Goal: Task Accomplishment & Management: Manage account settings

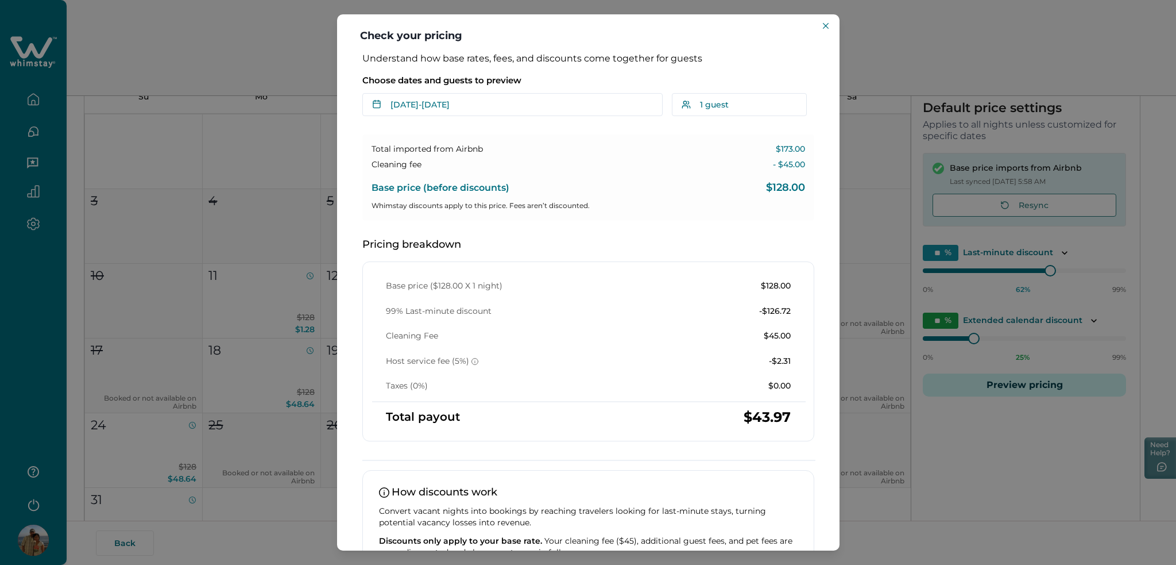
click at [214, 231] on div "Check your pricing Understand how base rates, fees, and discounts come together…" at bounding box center [588, 282] width 1176 height 565
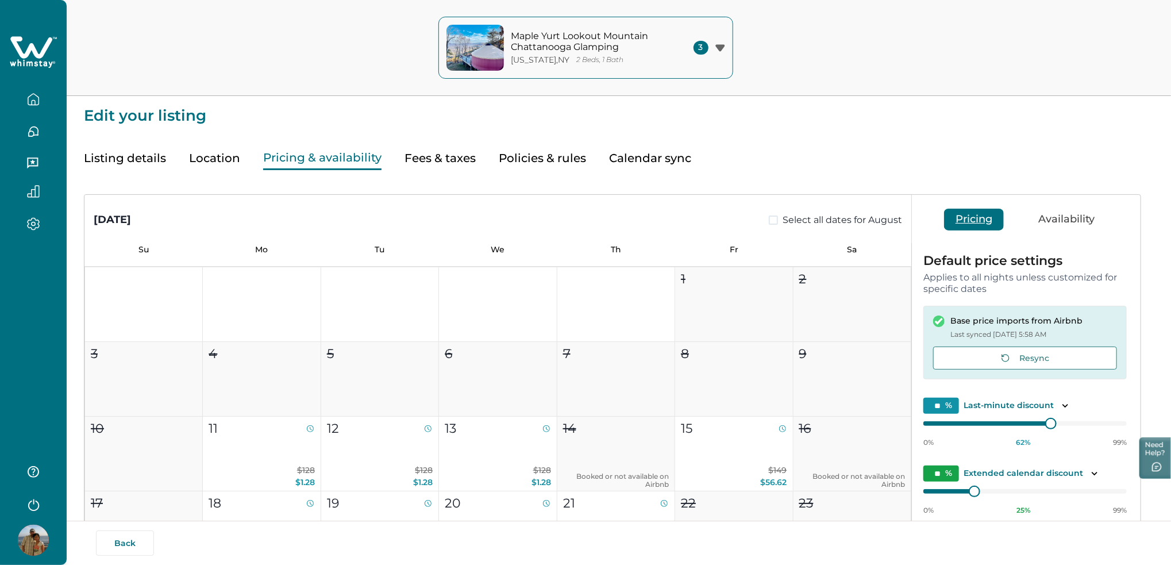
click at [37, 55] on icon at bounding box center [31, 47] width 42 height 22
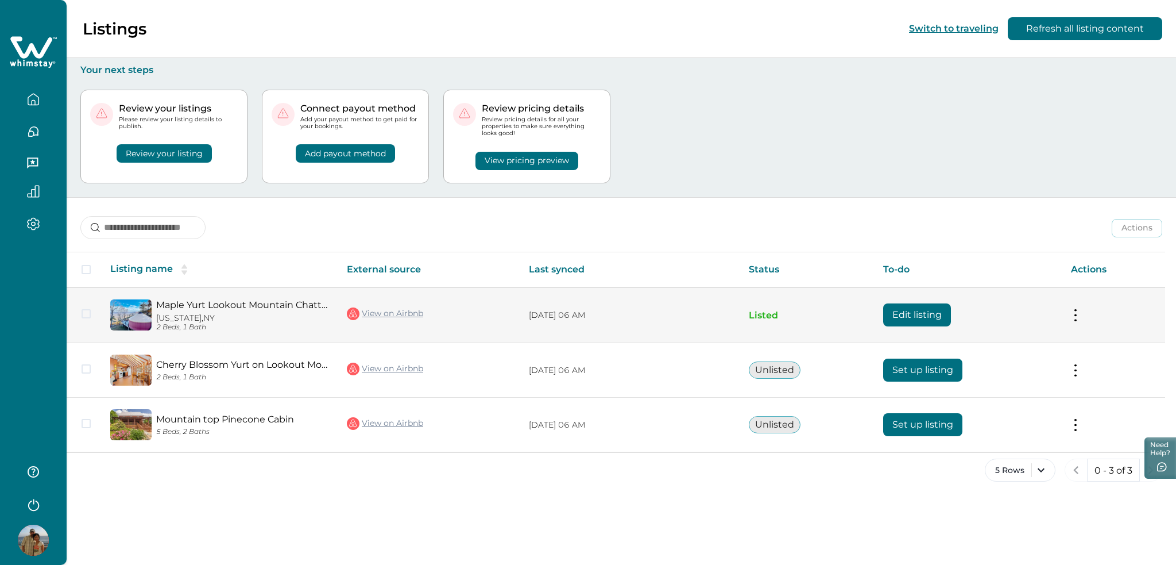
click at [912, 311] on button "Edit listing" at bounding box center [917, 314] width 68 height 23
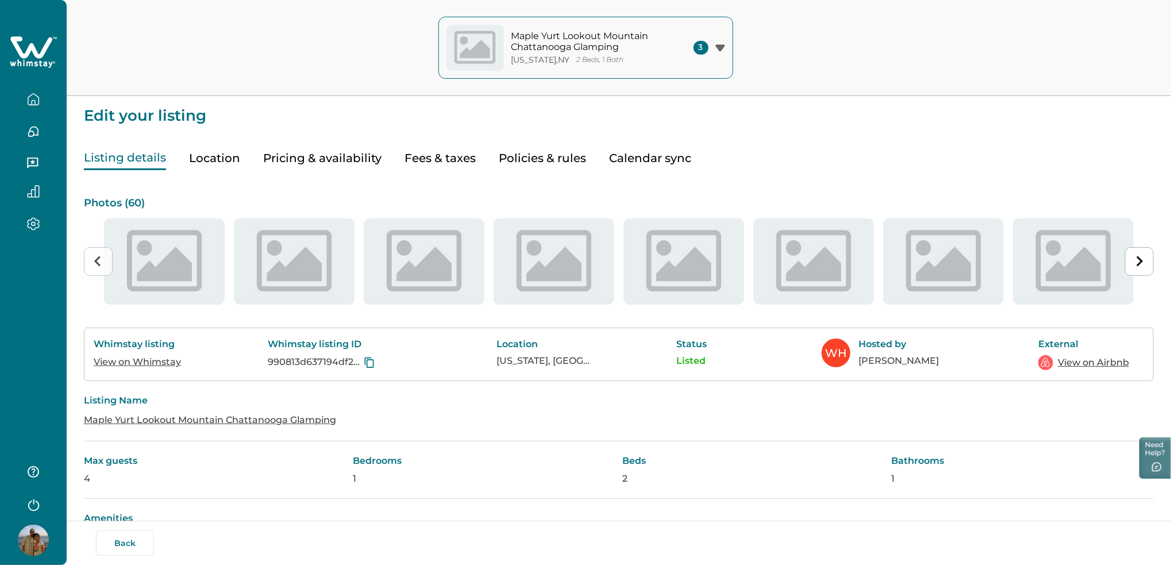
click at [325, 156] on button "Pricing & availability" at bounding box center [322, 158] width 118 height 24
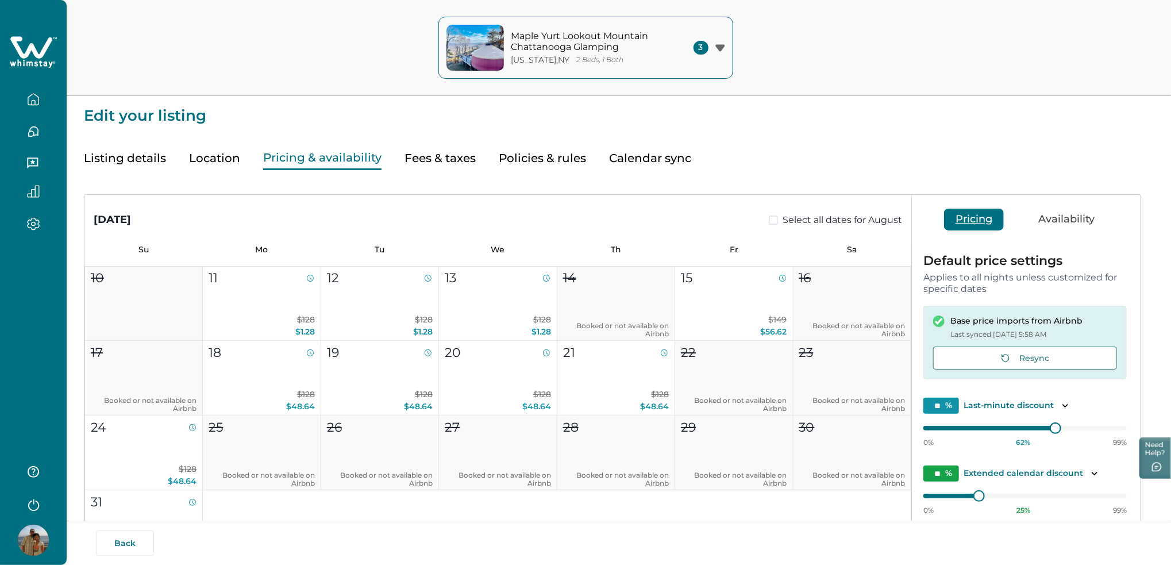
scroll to position [153, 0]
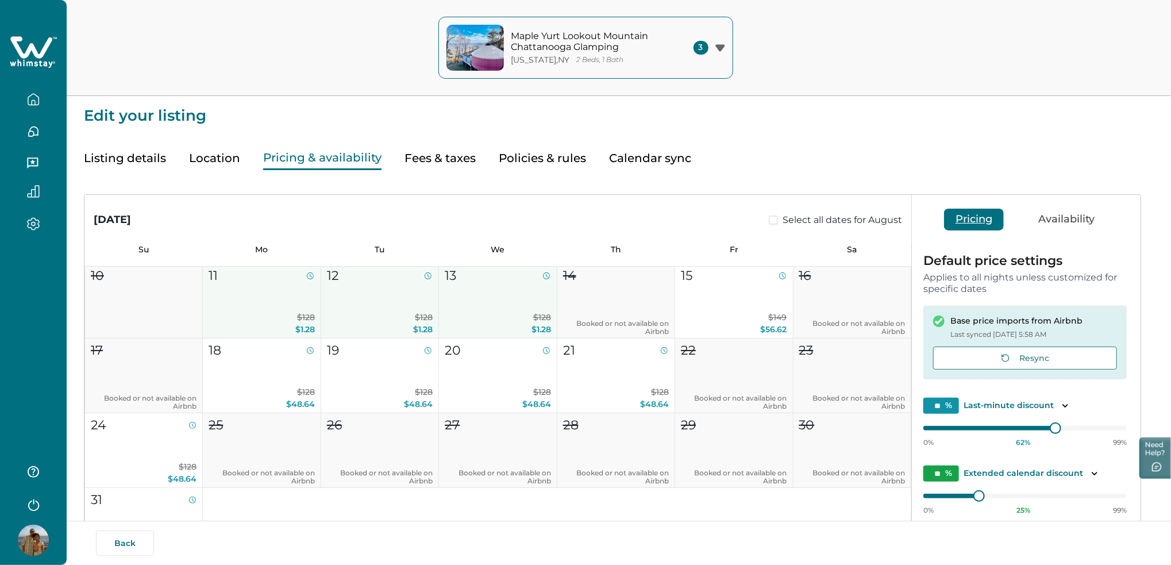
drag, startPoint x: 310, startPoint y: 302, endPoint x: 482, endPoint y: 298, distance: 172.9
click at [482, 298] on div "1 2 3 4 5 6 7 8 9 10 11 $128 $1.28 12 $128 $1.28 13 $128 $1.28 14 Booked or not…" at bounding box center [497, 338] width 827 height 449
type input "**"
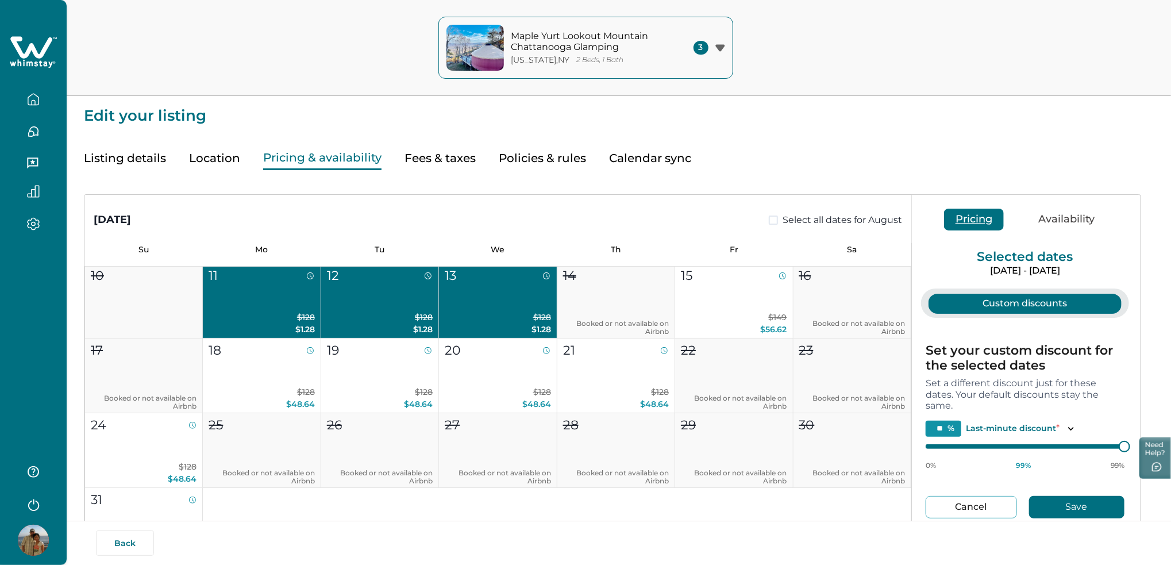
click at [982, 498] on button "Cancel" at bounding box center [970, 507] width 91 height 22
type input "**"
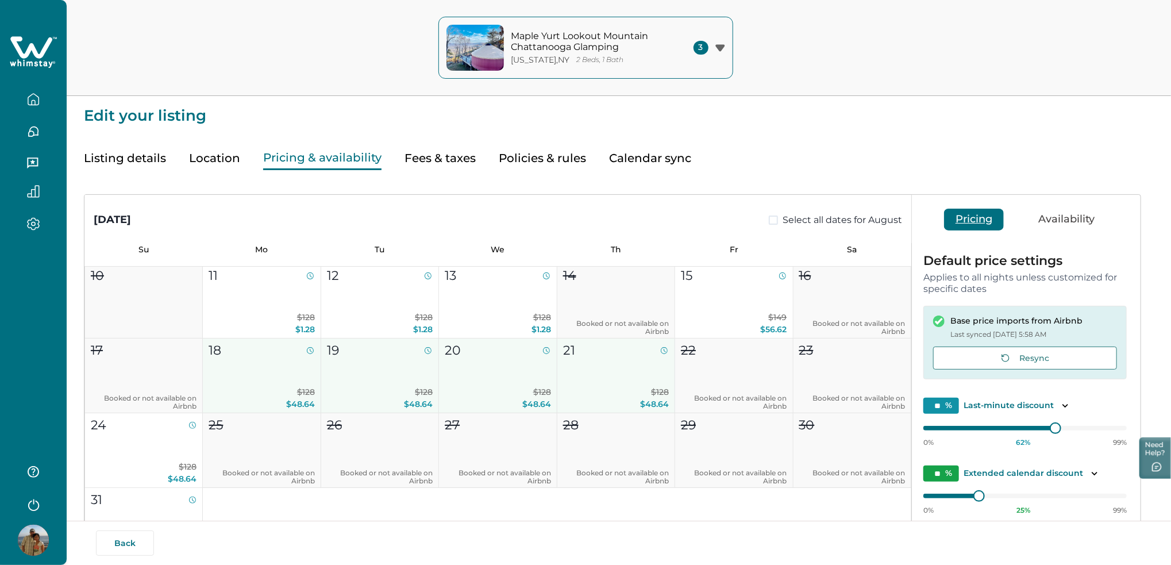
drag, startPoint x: 271, startPoint y: 376, endPoint x: 619, endPoint y: 379, distance: 348.1
click at [619, 379] on div "1 2 3 4 5 6 7 8 9 10 11 $128 $1.28 12 $128 $1.28 13 $128 $1.28 14 Booked or not…" at bounding box center [497, 338] width 827 height 449
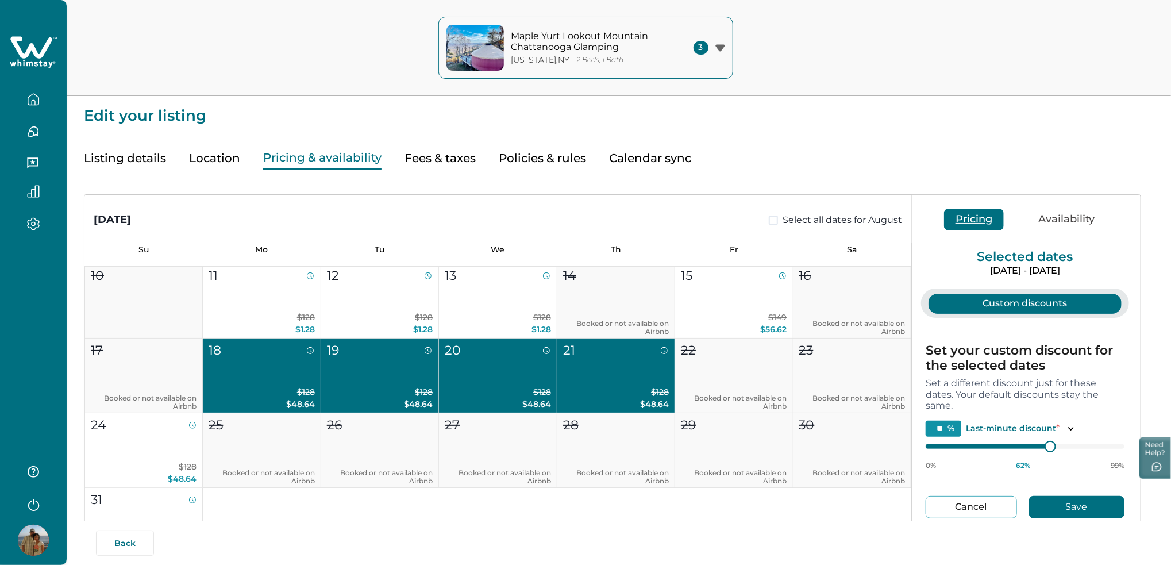
click at [960, 491] on div "Set your custom discount for the selected dates Set a different discount just f…" at bounding box center [1025, 431] width 208 height 226
click at [966, 512] on button "Cancel" at bounding box center [970, 507] width 91 height 22
type input "**"
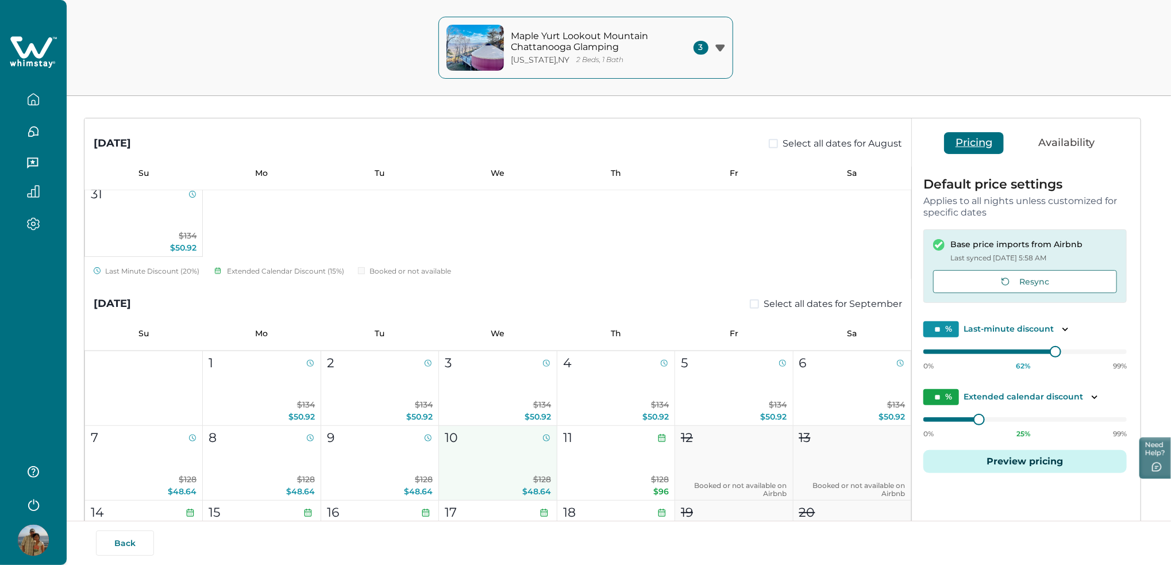
scroll to position [383, 0]
click at [53, 43] on icon at bounding box center [33, 52] width 47 height 34
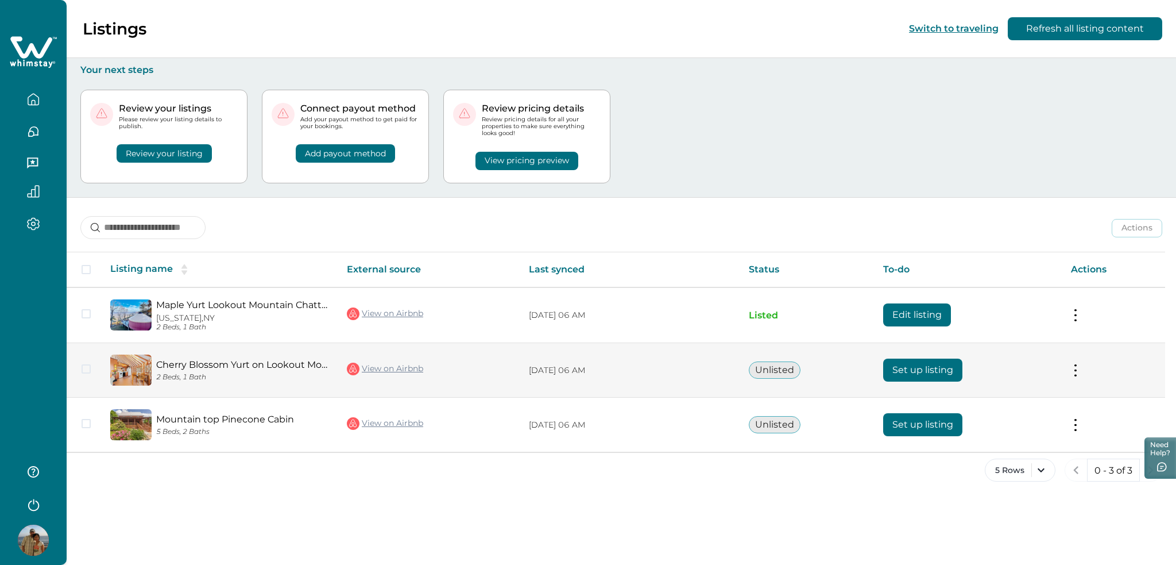
click at [902, 380] on button "Set up listing" at bounding box center [922, 369] width 79 height 23
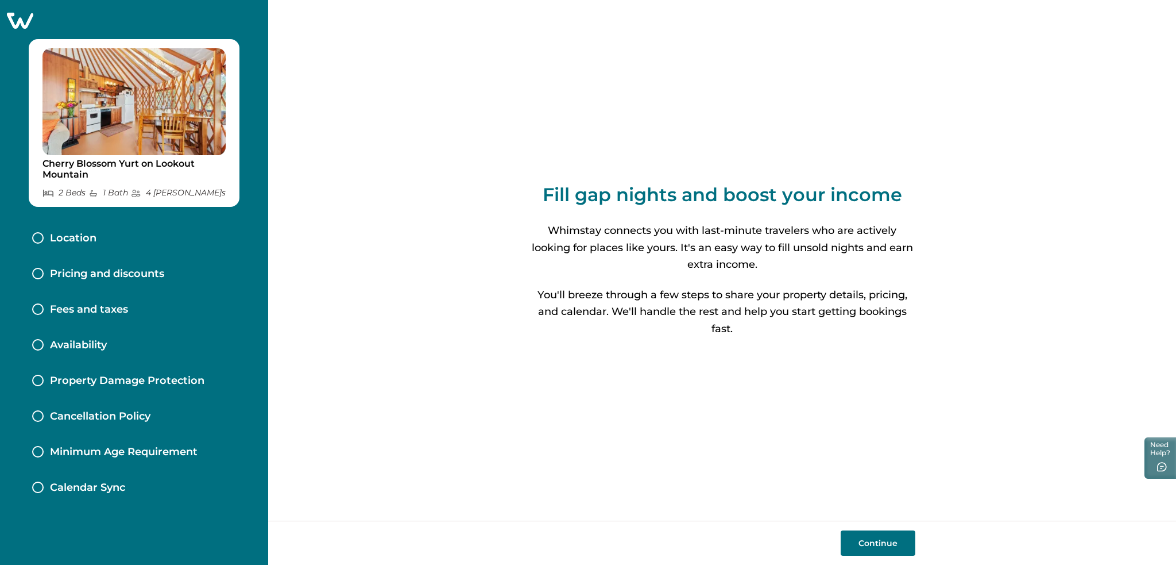
click at [23, 26] on icon at bounding box center [20, 21] width 26 height 16
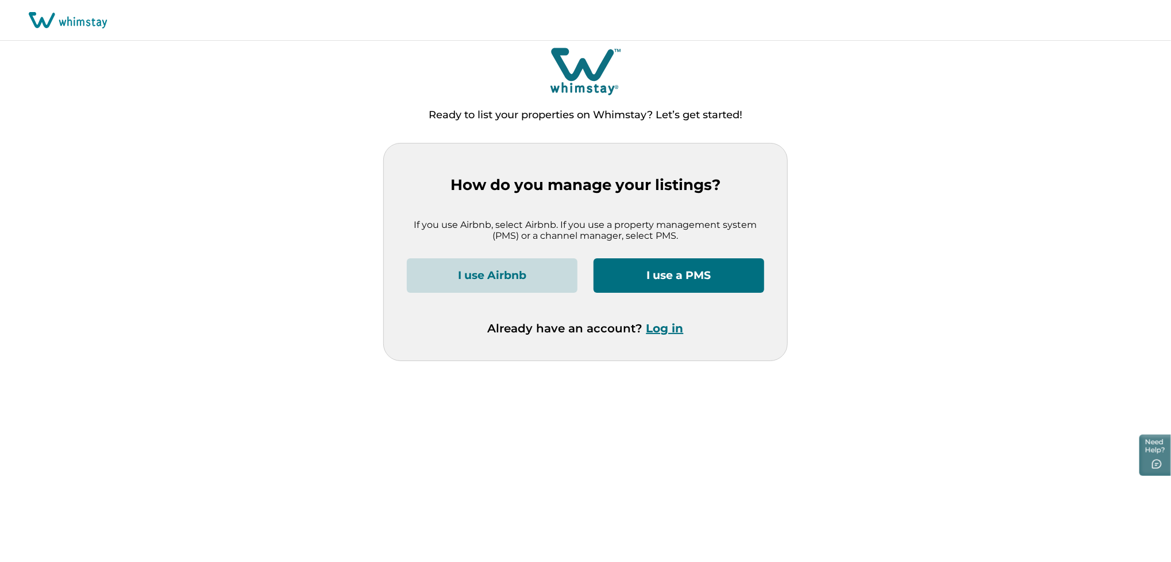
click at [663, 327] on button "Log in" at bounding box center [664, 329] width 37 height 14
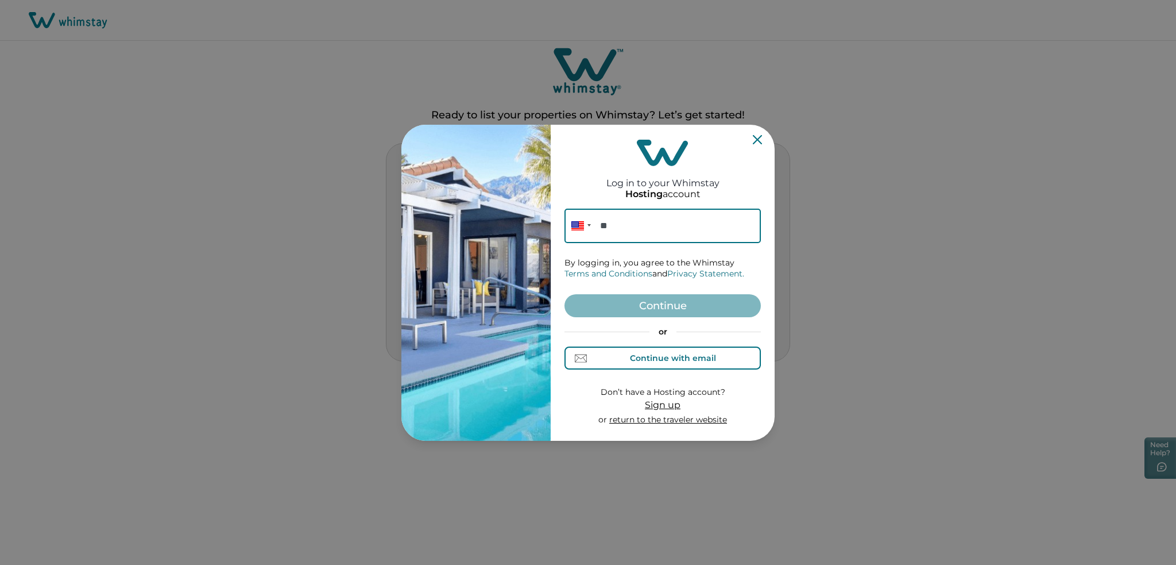
click at [630, 360] on div "Continue with email" at bounding box center [663, 358] width 106 height 12
click at [621, 249] on form "Email By logging in, you agree to the Whimstay Terms and Conditions and Privacy…" at bounding box center [663, 316] width 196 height 217
click at [621, 234] on input at bounding box center [663, 225] width 196 height 34
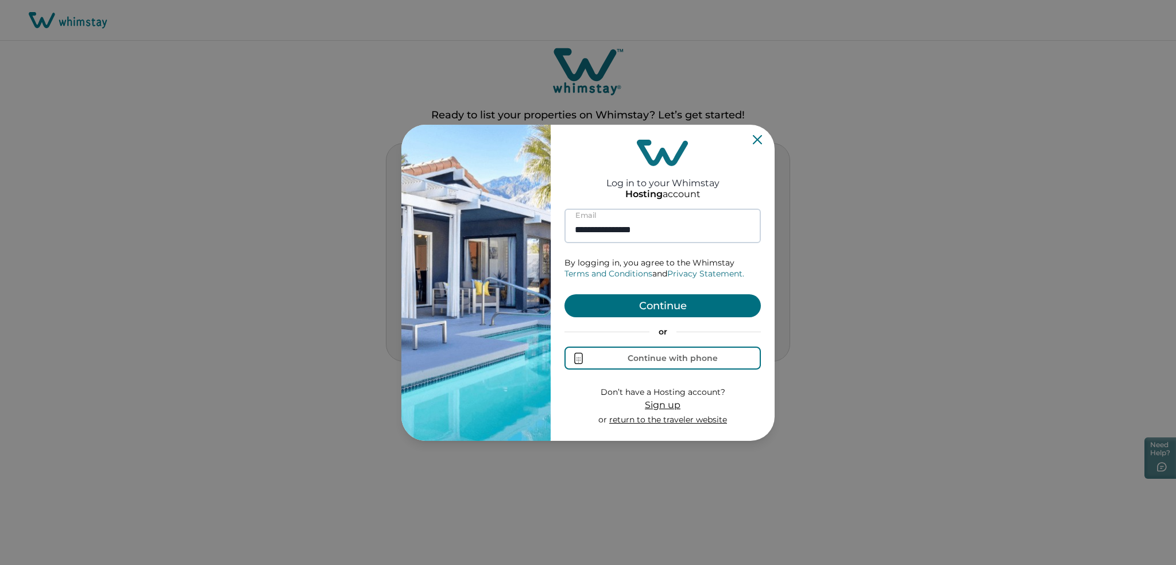
type input "**********"
click at [565, 294] on button "Continue" at bounding box center [663, 305] width 196 height 23
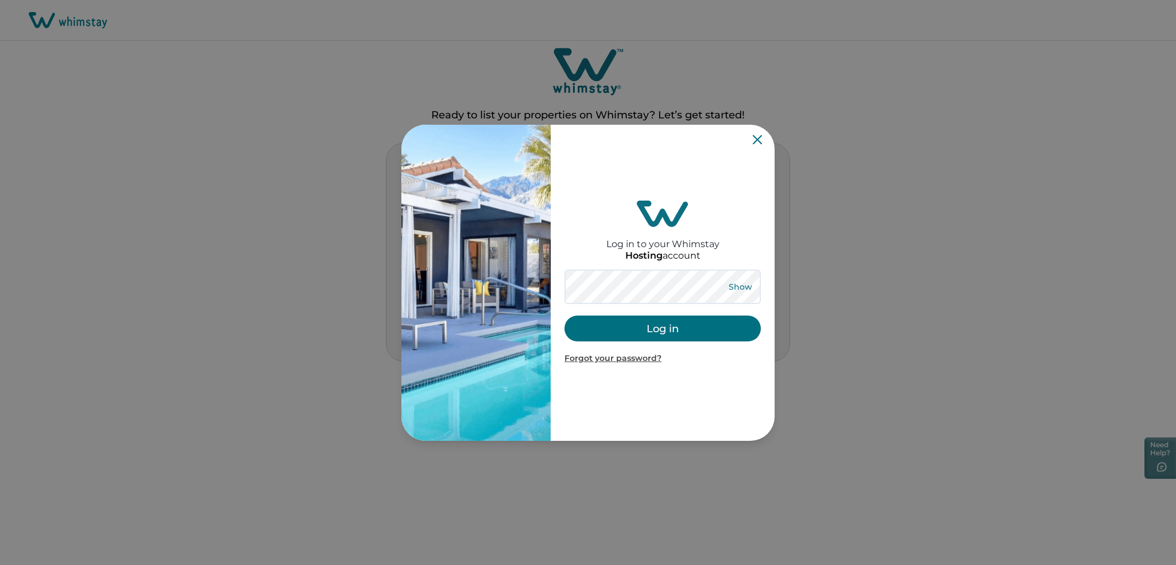
click at [736, 283] on button "Show" at bounding box center [740, 287] width 41 height 16
click at [685, 334] on button "Log in" at bounding box center [663, 328] width 196 height 26
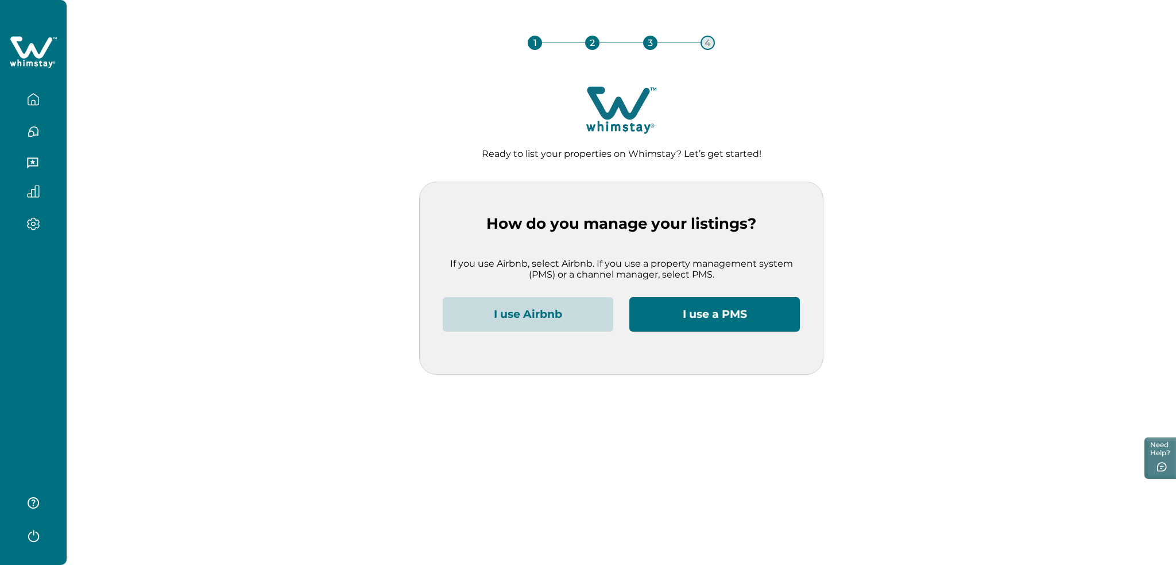
click at [553, 304] on button "I use Airbnb" at bounding box center [528, 314] width 171 height 34
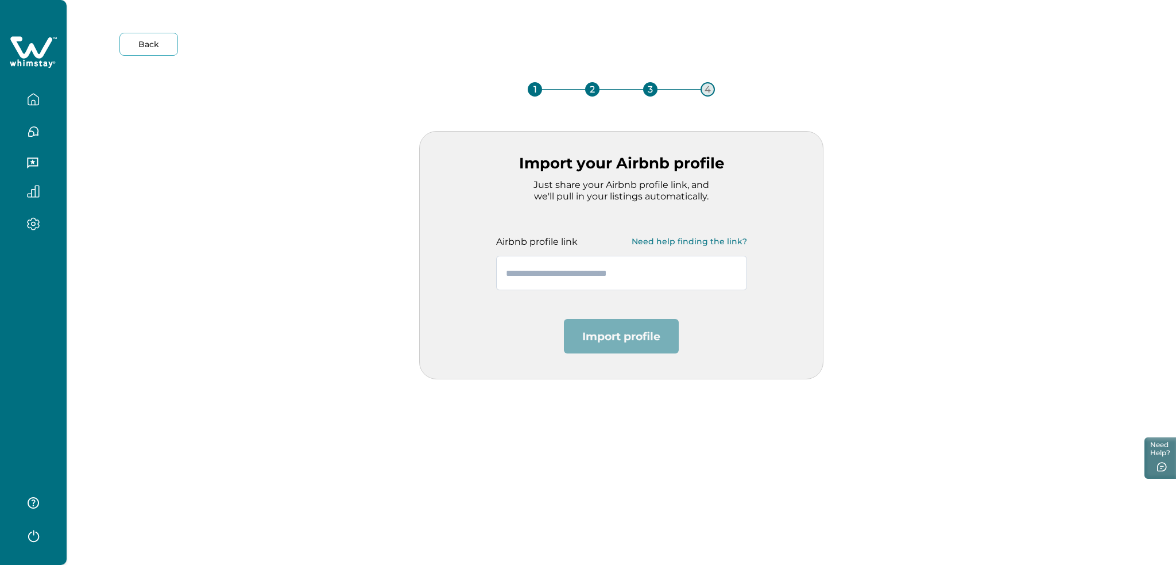
click at [530, 277] on input "text" at bounding box center [621, 273] width 251 height 34
paste input "**********"
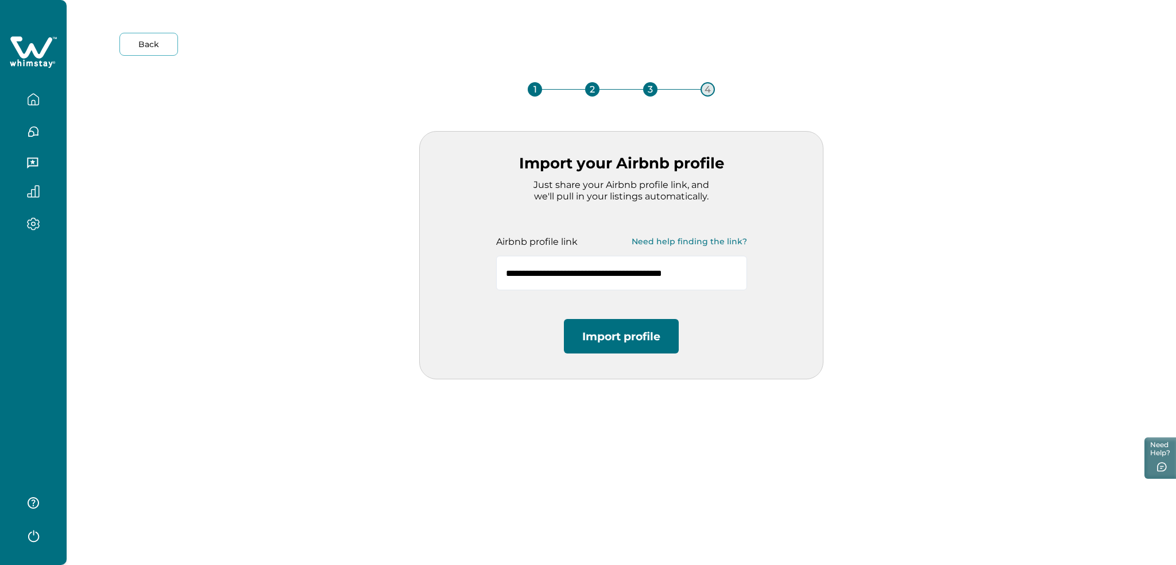
type input "**********"
click at [604, 331] on button "Import profile" at bounding box center [621, 336] width 115 height 34
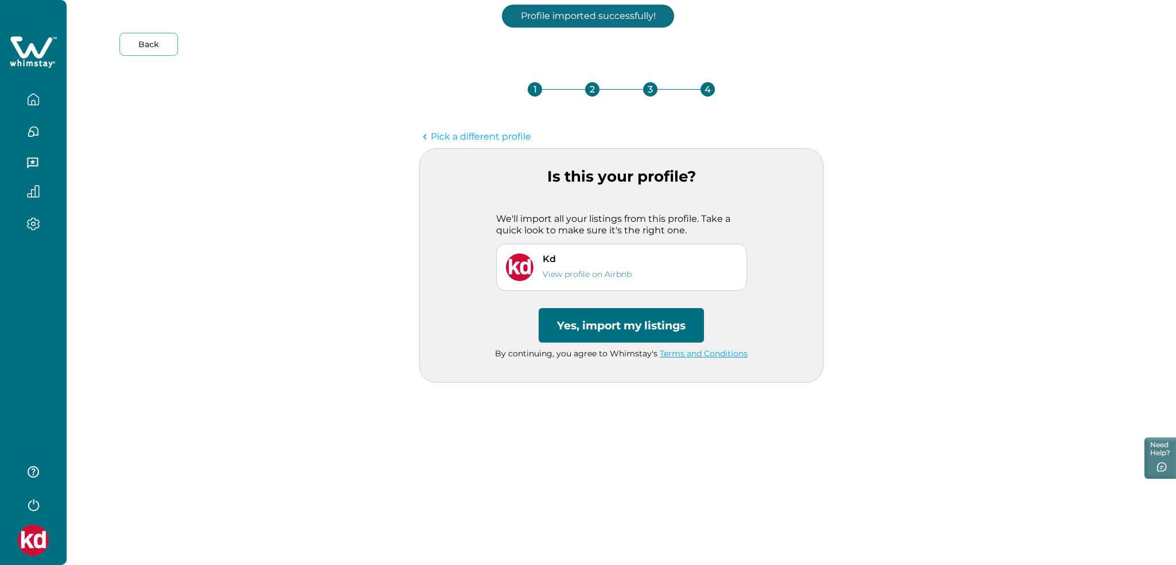
click at [603, 330] on button "Yes, import my listings" at bounding box center [621, 325] width 165 height 34
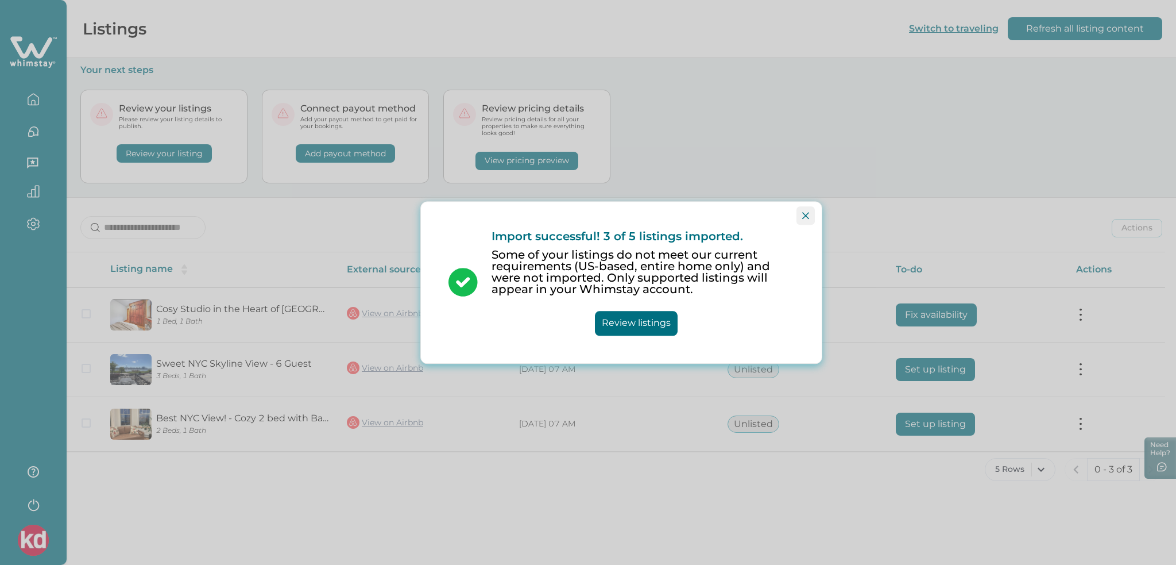
click at [800, 217] on button "Close" at bounding box center [806, 215] width 18 height 18
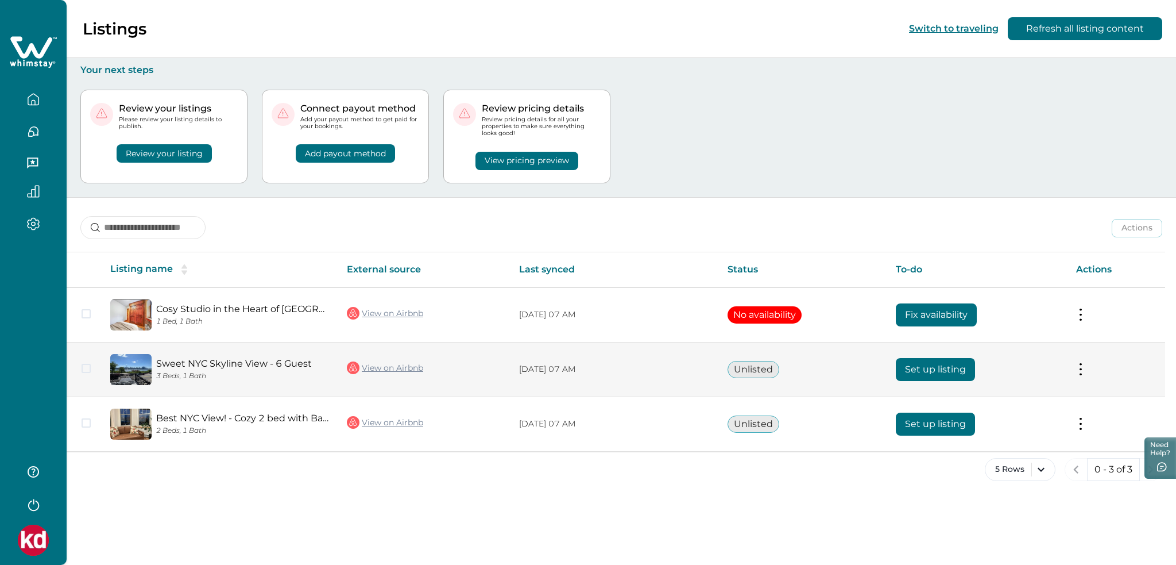
click at [902, 377] on button "Set up listing" at bounding box center [935, 369] width 79 height 23
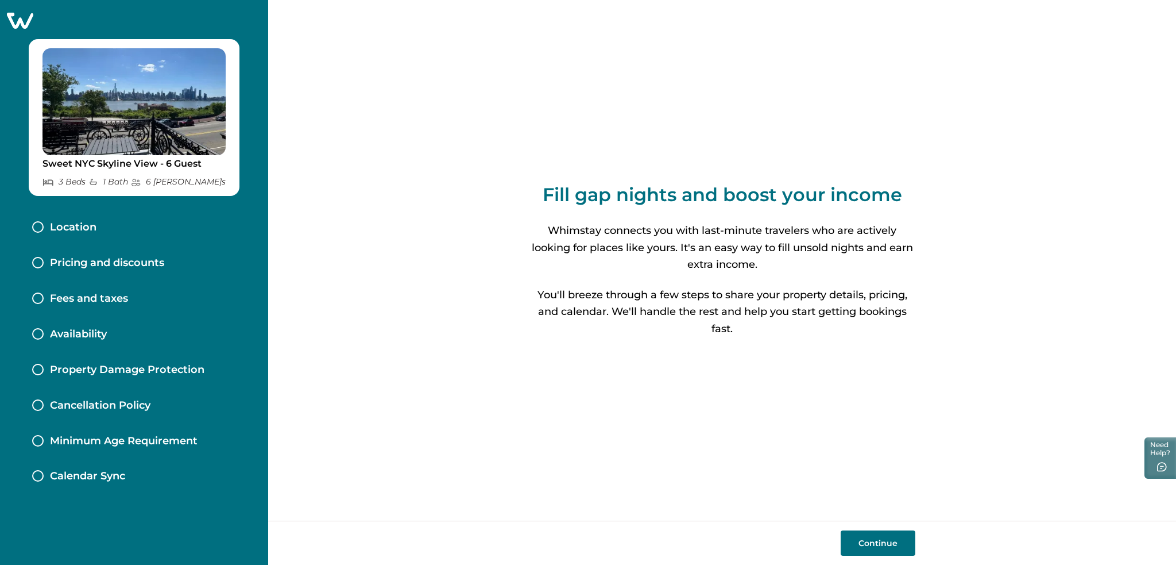
click at [865, 544] on button "Continue" at bounding box center [878, 542] width 75 height 25
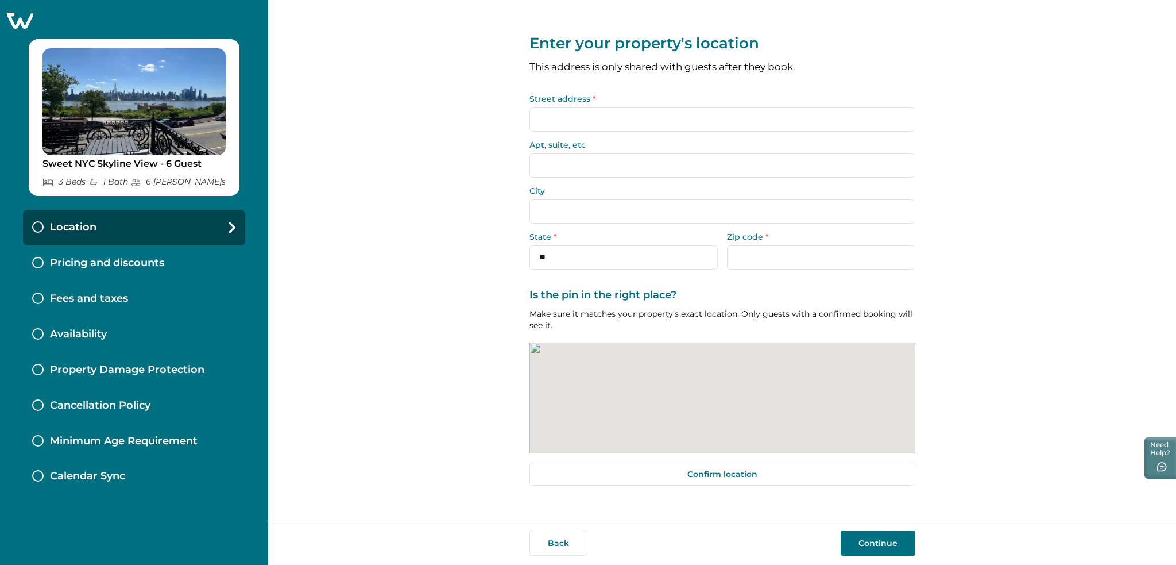
click at [589, 125] on input "Street address *" at bounding box center [723, 119] width 386 height 24
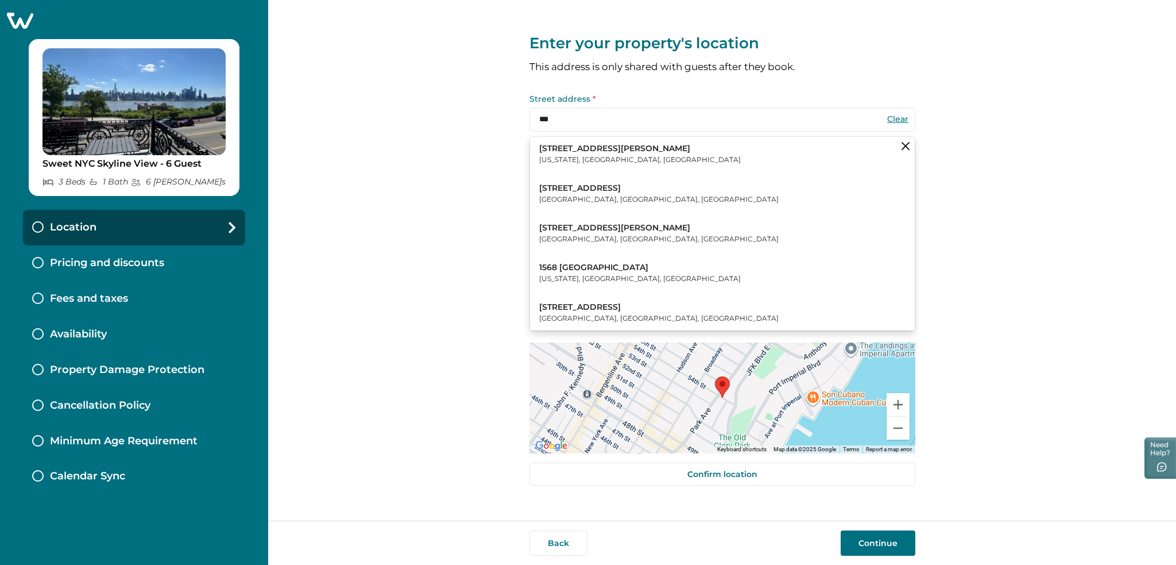
click at [654, 165] on button "156 William Street New York, NY, USA" at bounding box center [722, 154] width 385 height 35
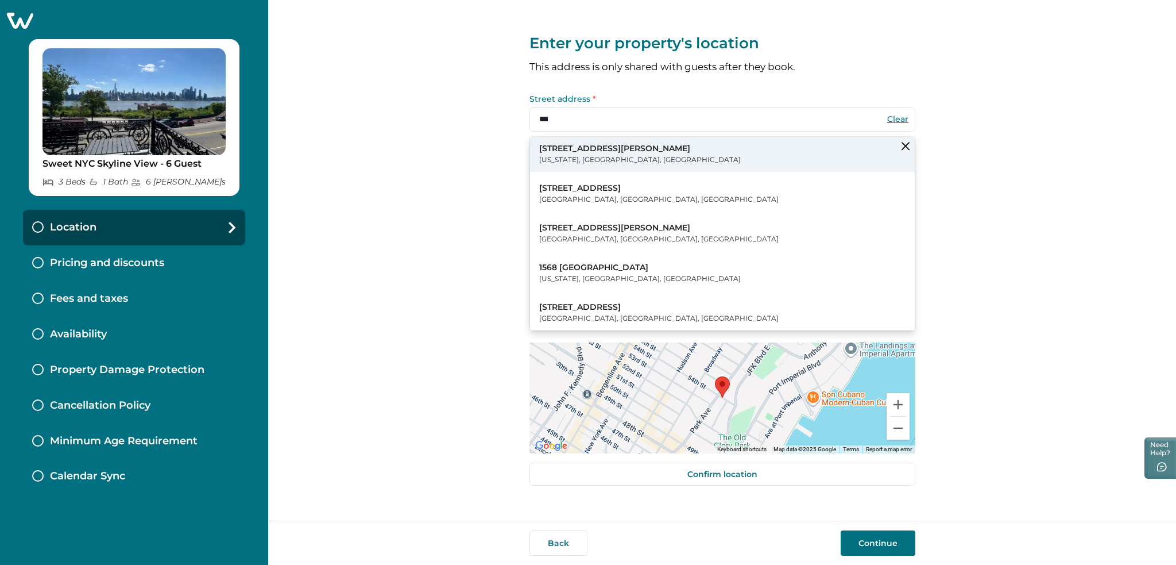
type input "**********"
type input "********"
select select "**"
type input "*****"
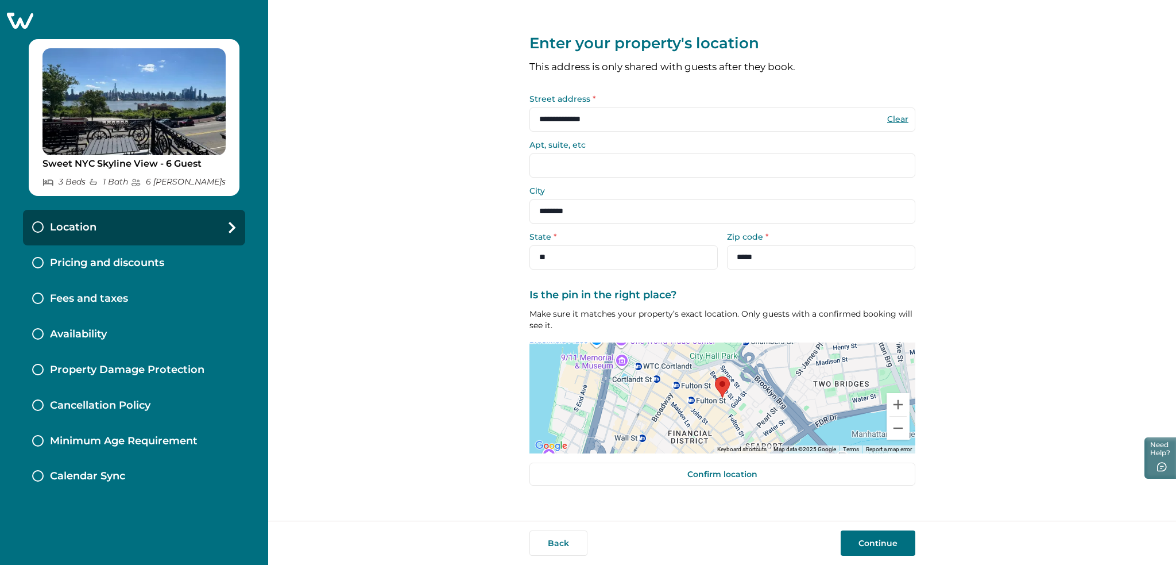
click at [880, 547] on button "Continue" at bounding box center [878, 542] width 75 height 25
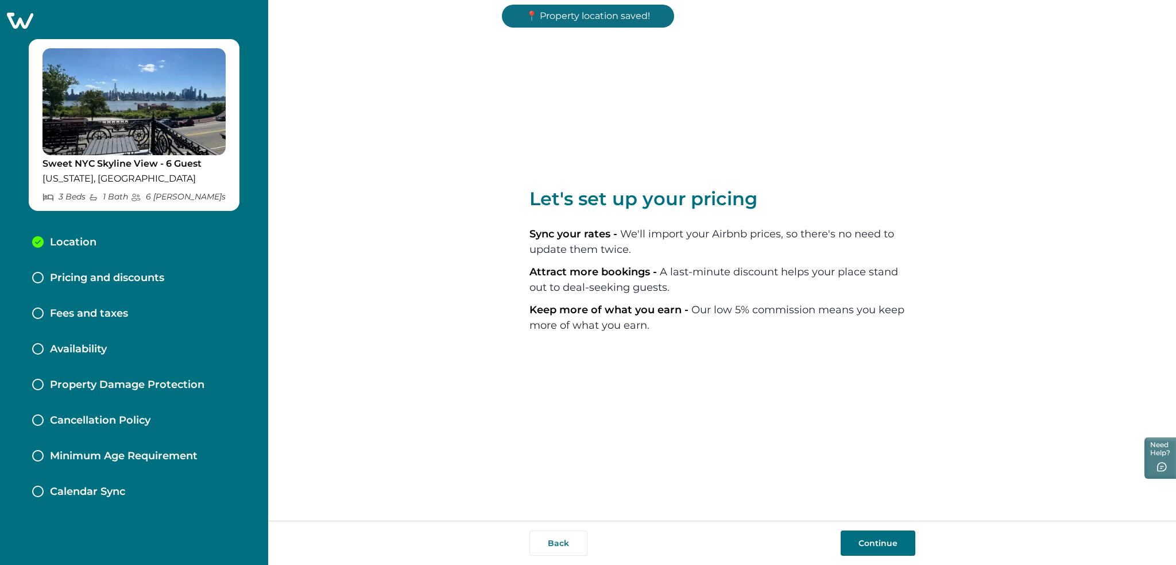
click at [880, 547] on button "Continue" at bounding box center [878, 542] width 75 height 25
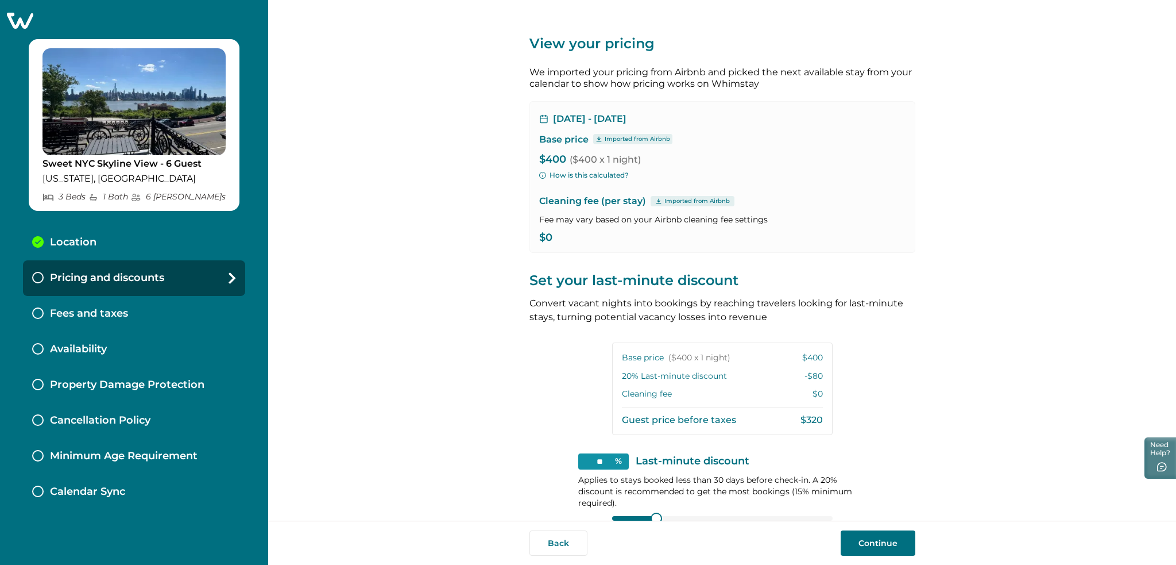
click at [879, 544] on button "Continue" at bounding box center [878, 542] width 75 height 25
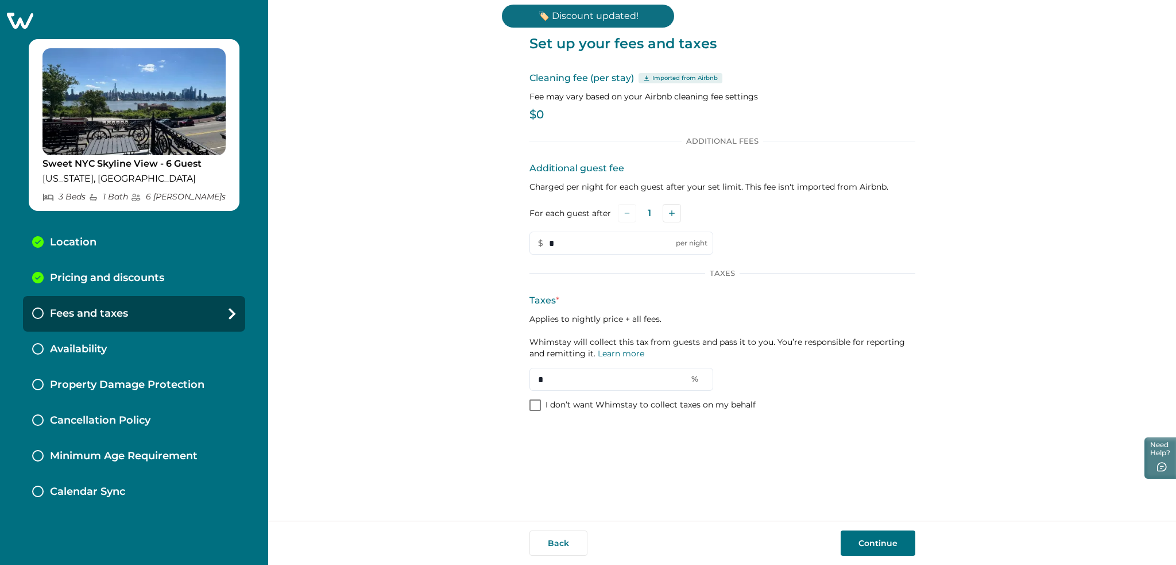
click at [879, 544] on button "Continue" at bounding box center [878, 542] width 75 height 25
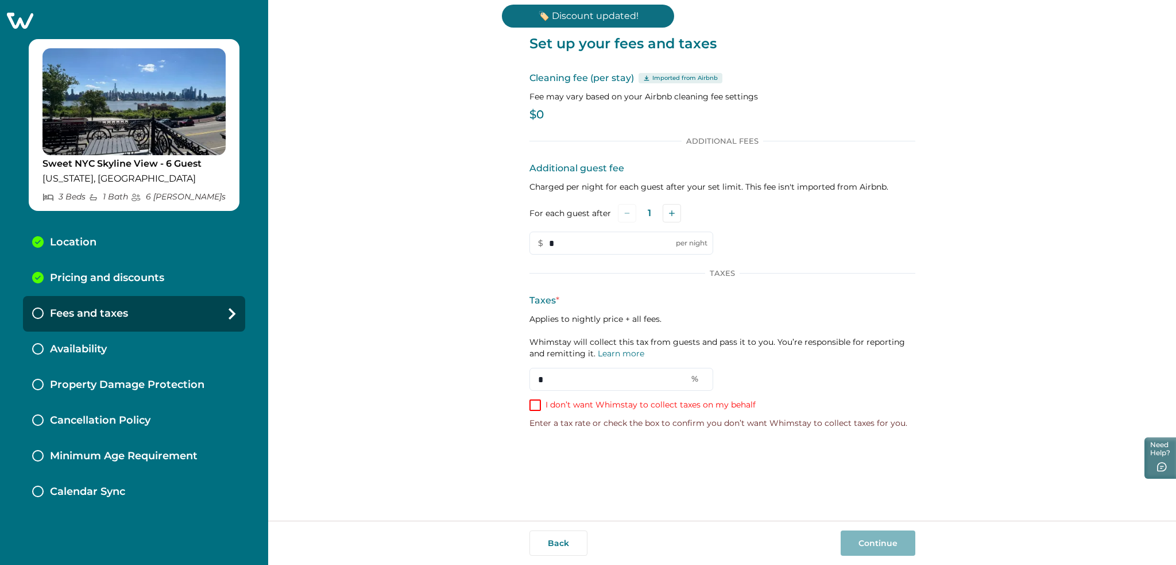
click at [542, 405] on label "I don’t want Whimstay to collect taxes on my behalf" at bounding box center [643, 404] width 226 height 11
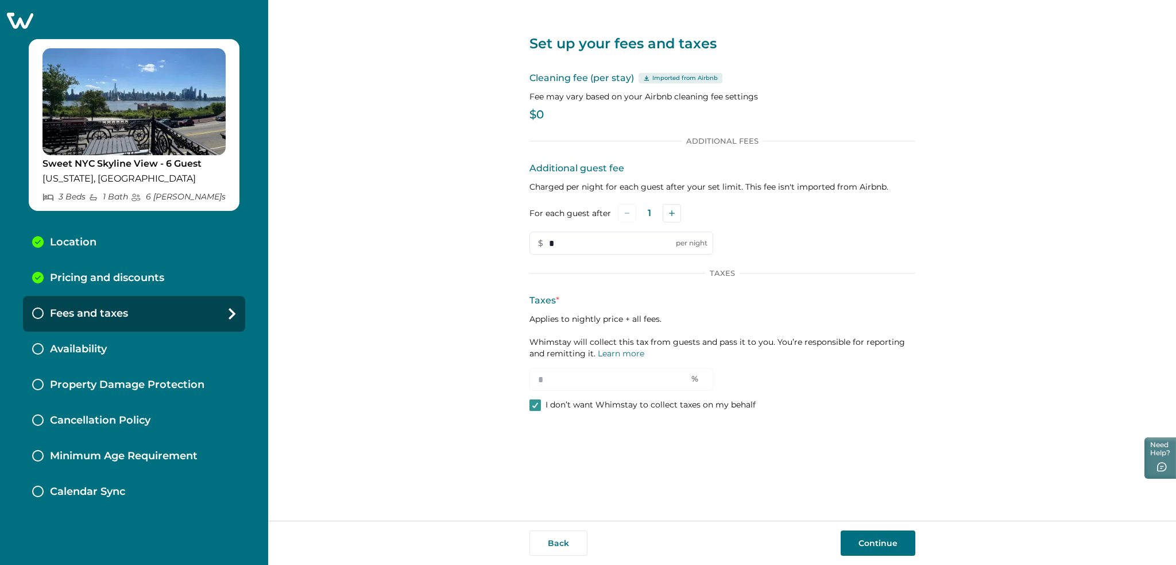
click at [871, 546] on button "Continue" at bounding box center [878, 542] width 75 height 25
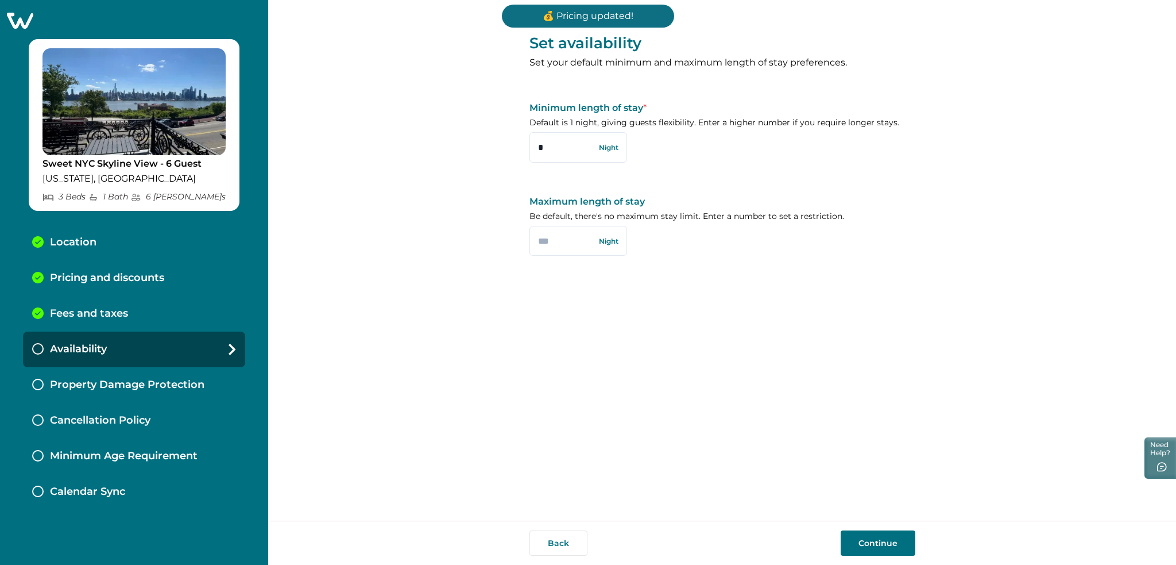
click at [106, 318] on p "Fees and taxes" at bounding box center [89, 313] width 78 height 13
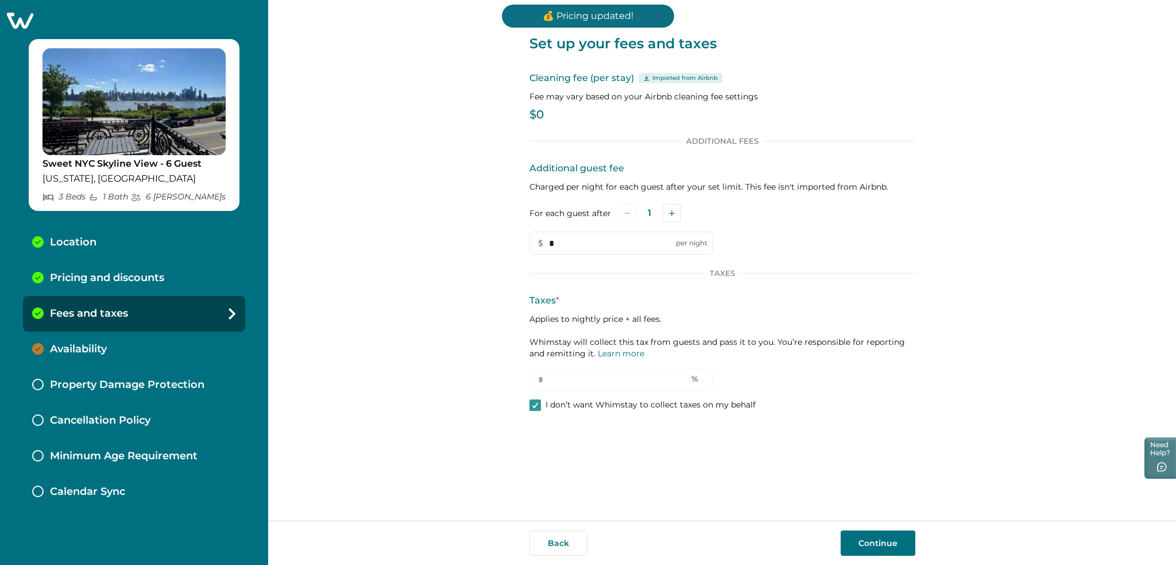
drag, startPoint x: 561, startPoint y: 104, endPoint x: 515, endPoint y: 117, distance: 47.3
click at [515, 117] on div "Set up your fees and taxes Cleaning fee (per stay) Imported from Airbnb Fee may…" at bounding box center [722, 260] width 908 height 520
click at [880, 538] on button "Continue" at bounding box center [878, 542] width 75 height 25
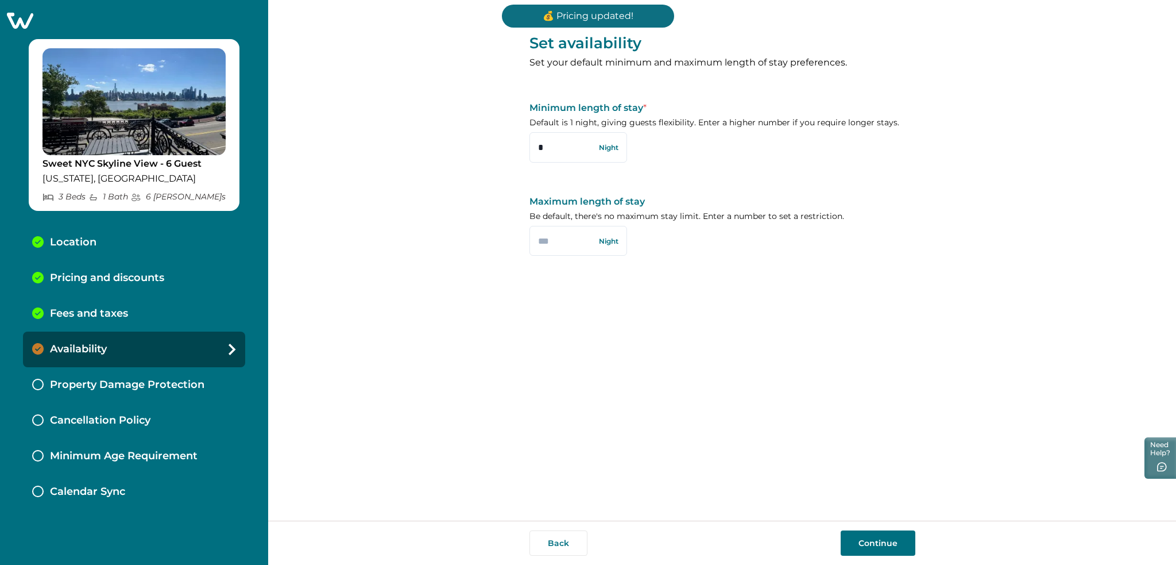
click at [880, 538] on button "Continue" at bounding box center [878, 542] width 75 height 25
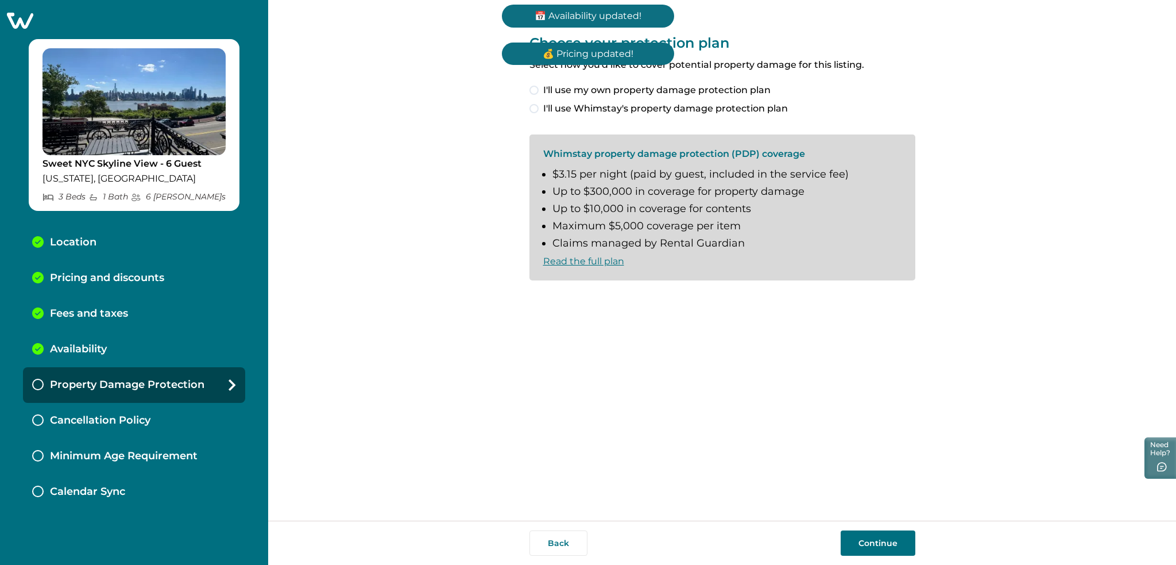
click at [880, 538] on button "Continue" at bounding box center [878, 542] width 75 height 25
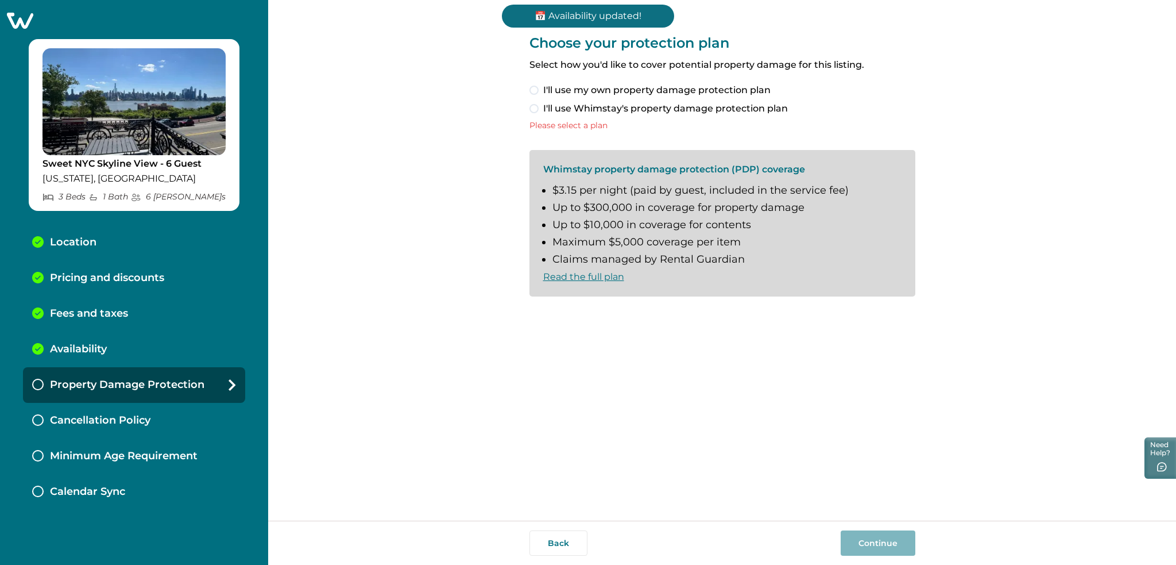
click at [536, 91] on span at bounding box center [534, 90] width 9 height 9
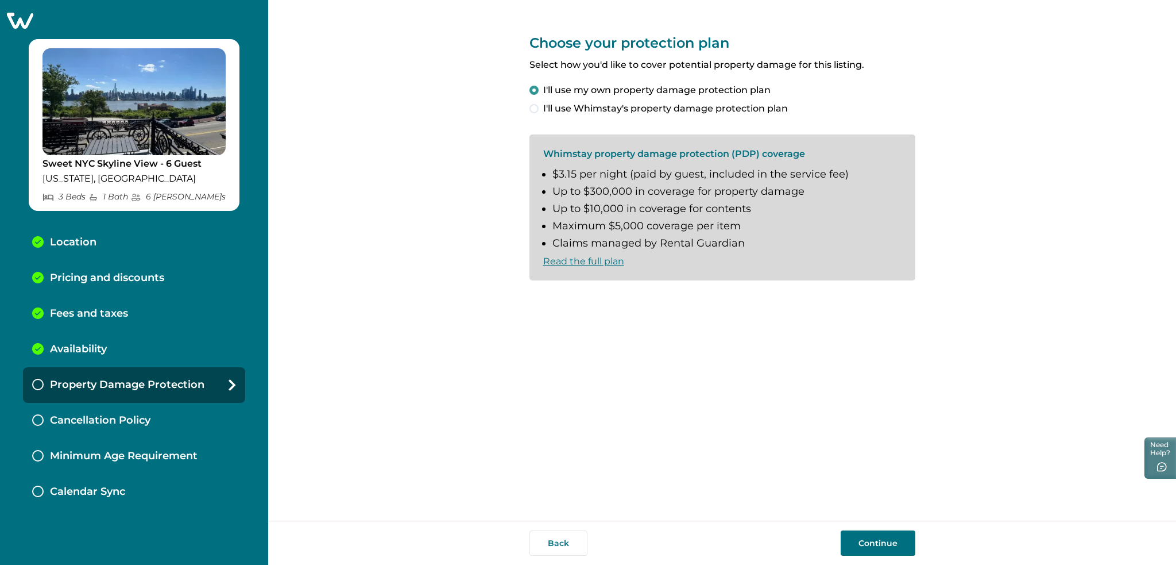
click at [889, 543] on button "Continue" at bounding box center [878, 542] width 75 height 25
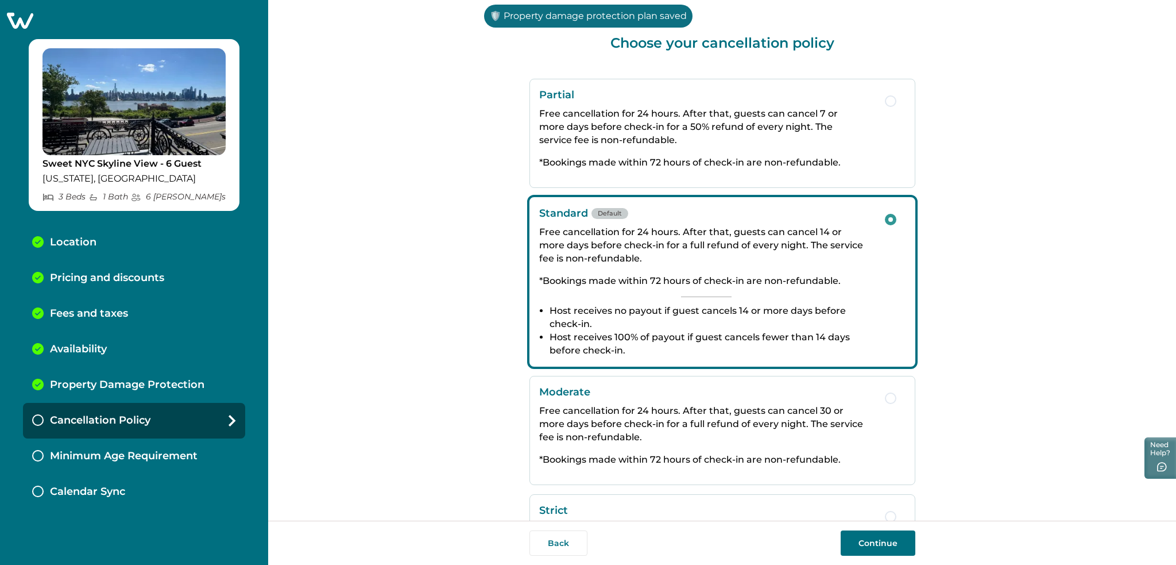
click at [889, 543] on button "Continue" at bounding box center [878, 542] width 75 height 25
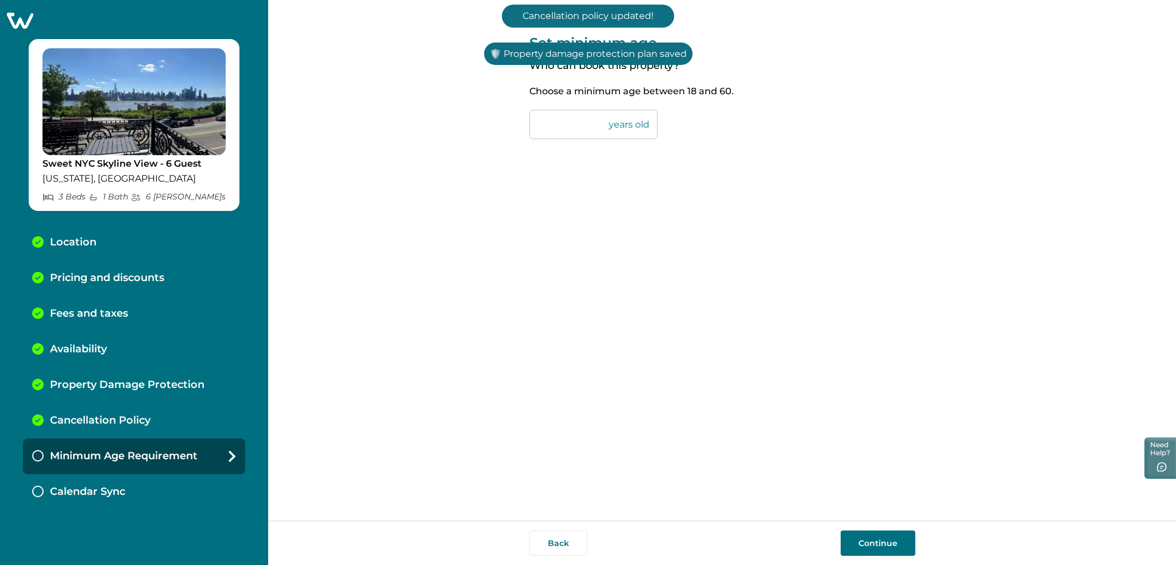
click at [889, 543] on button "Continue" at bounding box center [878, 542] width 75 height 25
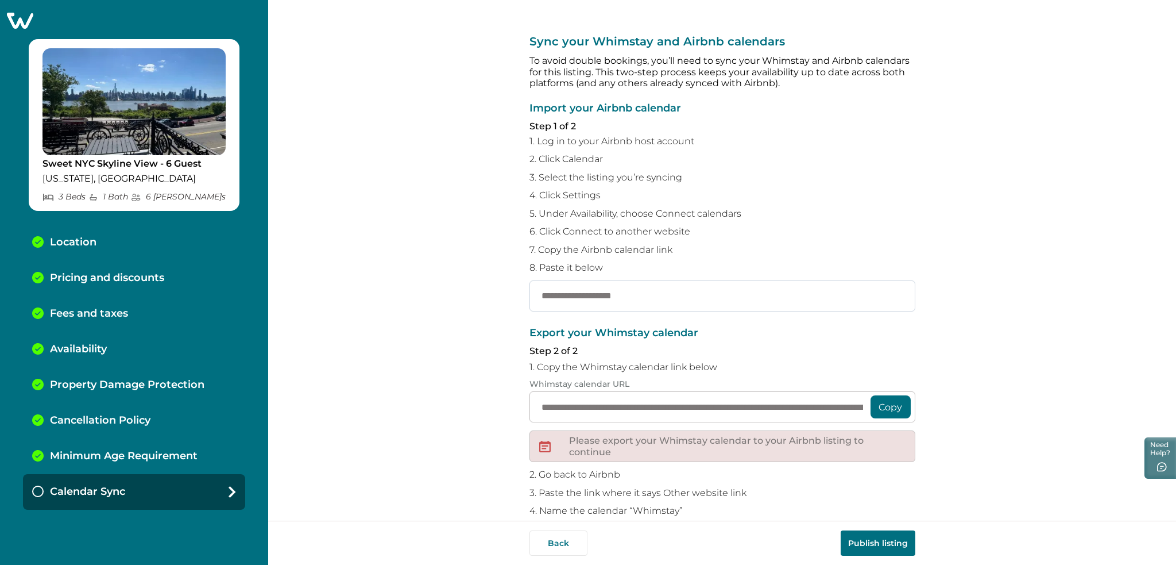
click at [648, 308] on input "text" at bounding box center [723, 295] width 386 height 31
paste input "**********"
type input "**********"
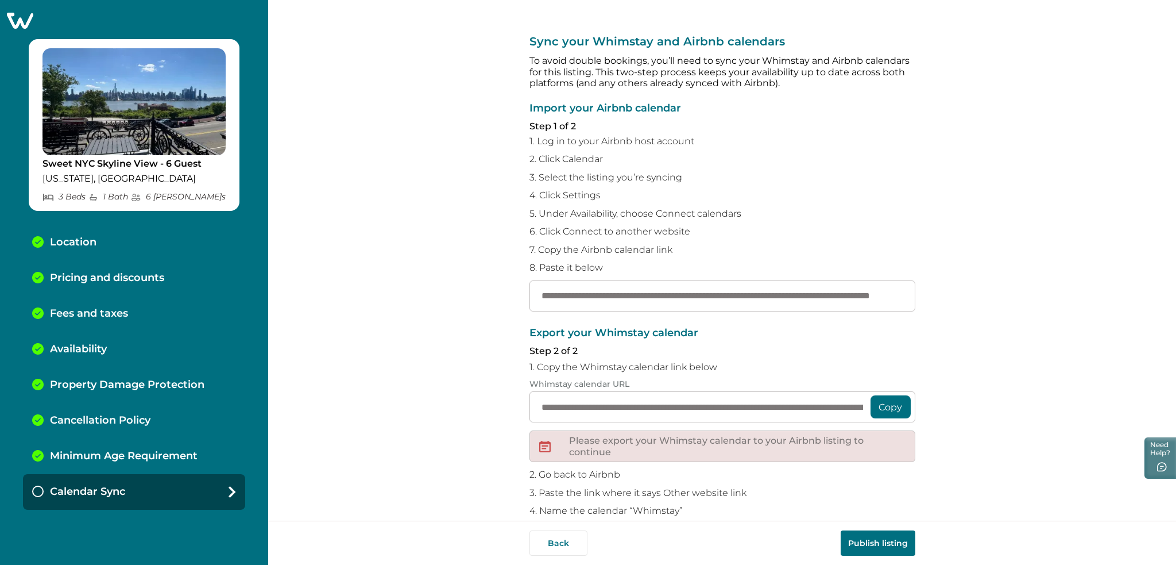
click at [896, 551] on button "Publish listing" at bounding box center [878, 542] width 75 height 25
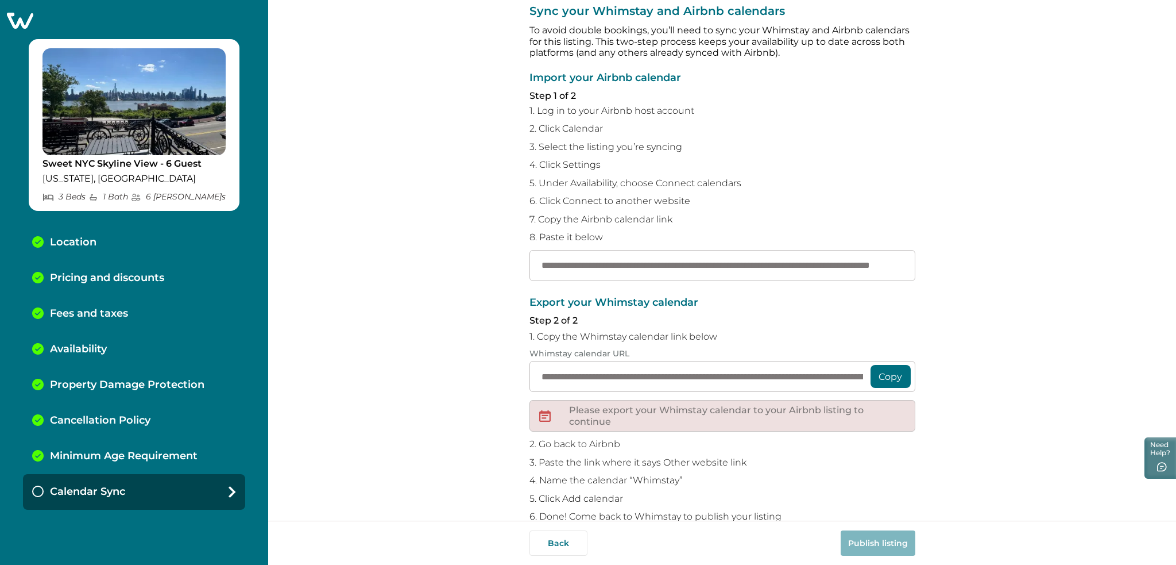
scroll to position [54, 0]
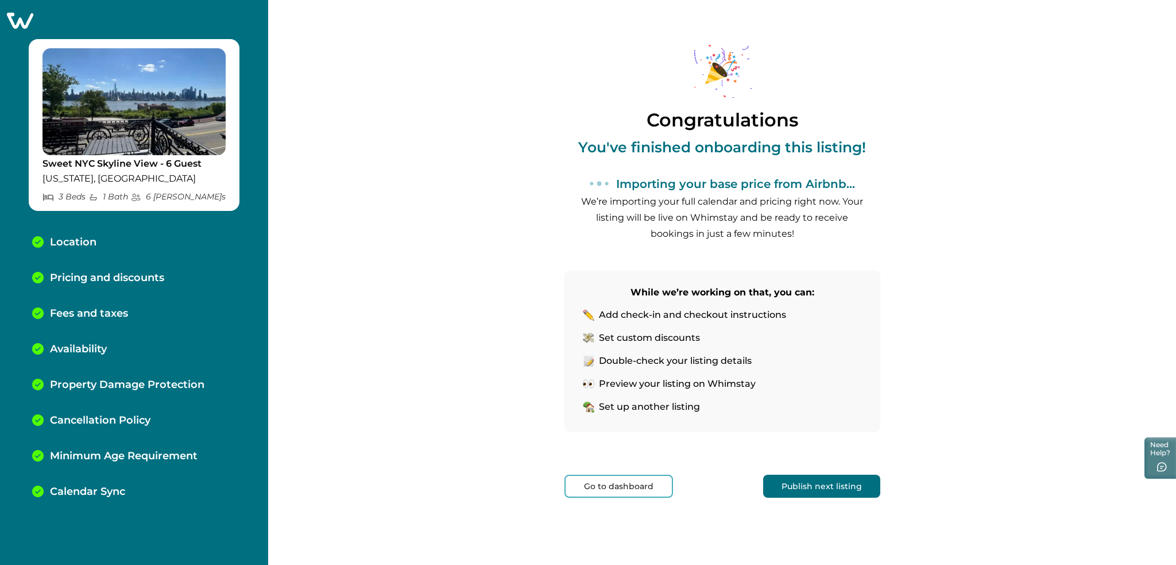
click at [615, 484] on button "Go to dashboard" at bounding box center [619, 485] width 109 height 23
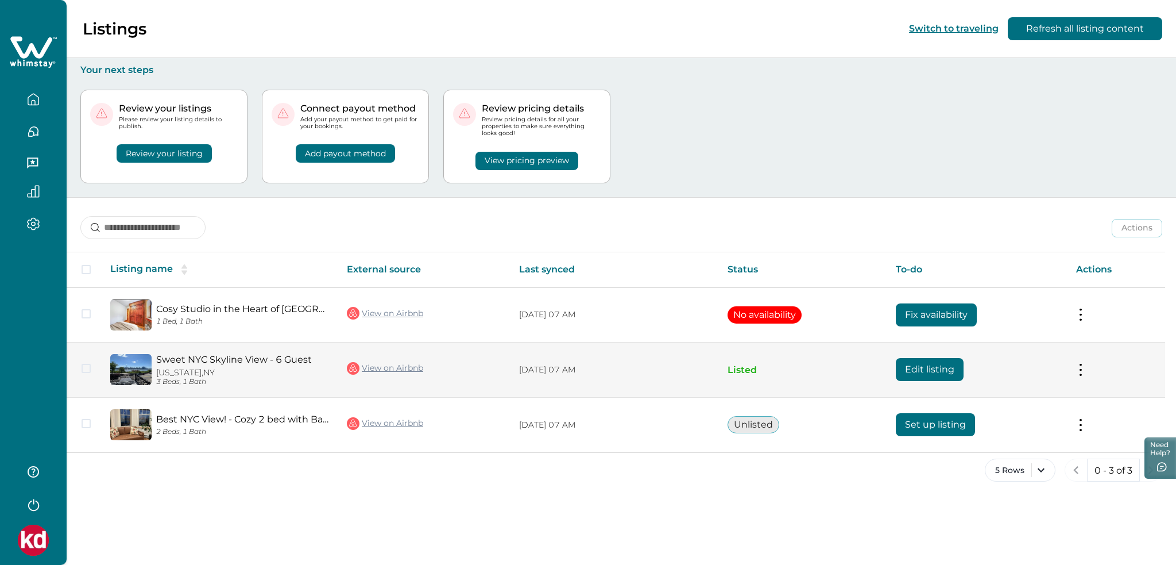
click at [903, 377] on button "Edit listing" at bounding box center [930, 369] width 68 height 23
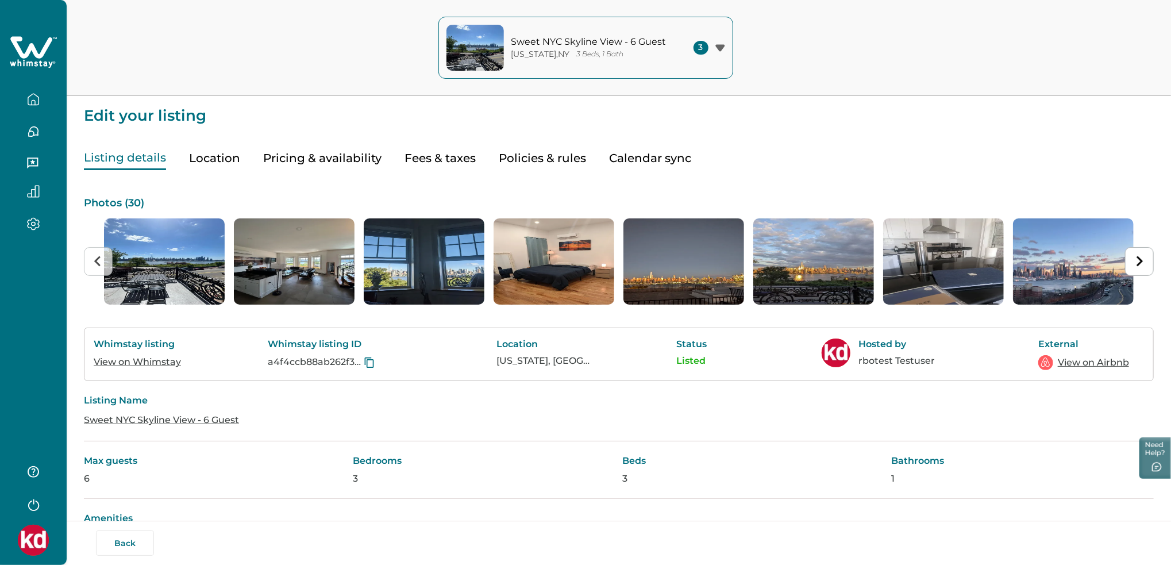
click at [411, 161] on button "Fees & taxes" at bounding box center [439, 158] width 71 height 24
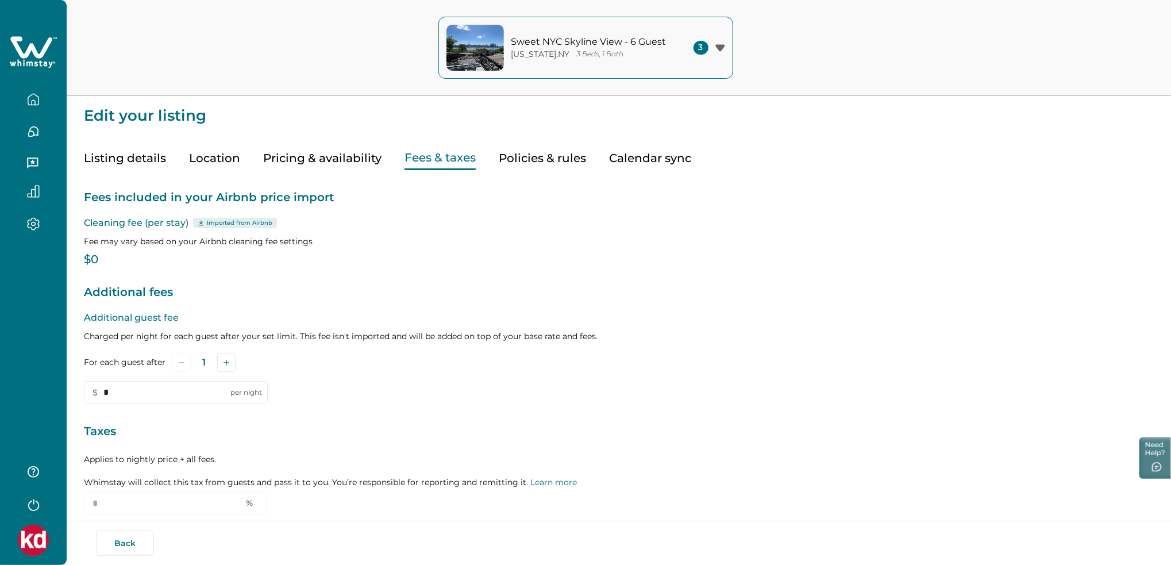
click at [324, 153] on button "Pricing & availability" at bounding box center [322, 158] width 118 height 24
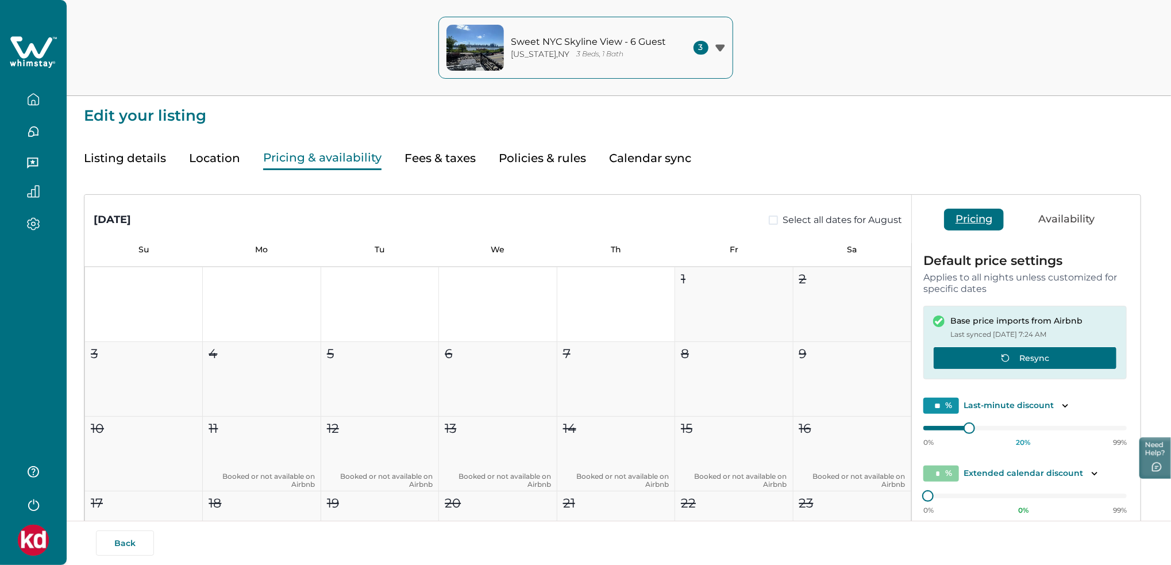
click at [1038, 360] on button "Resync" at bounding box center [1025, 357] width 184 height 23
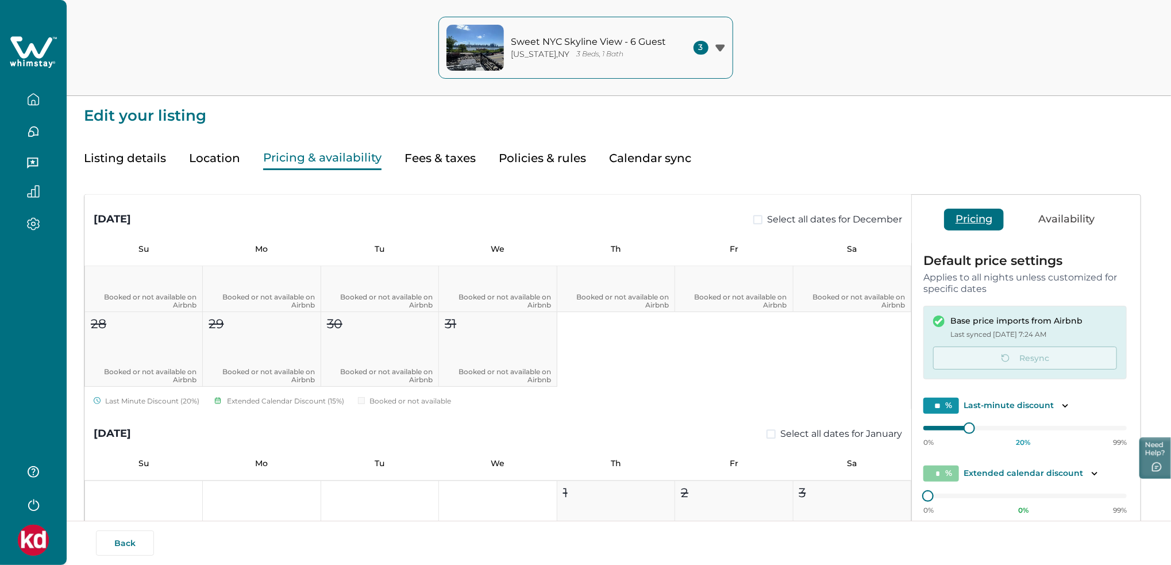
scroll to position [2221, 0]
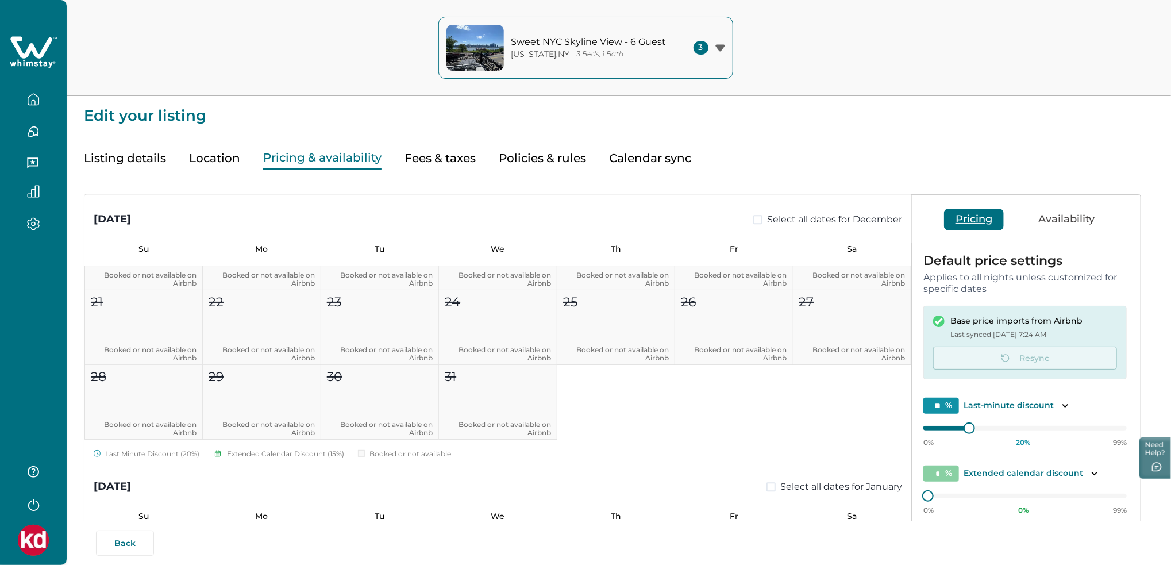
click at [35, 60] on icon at bounding box center [33, 52] width 47 height 34
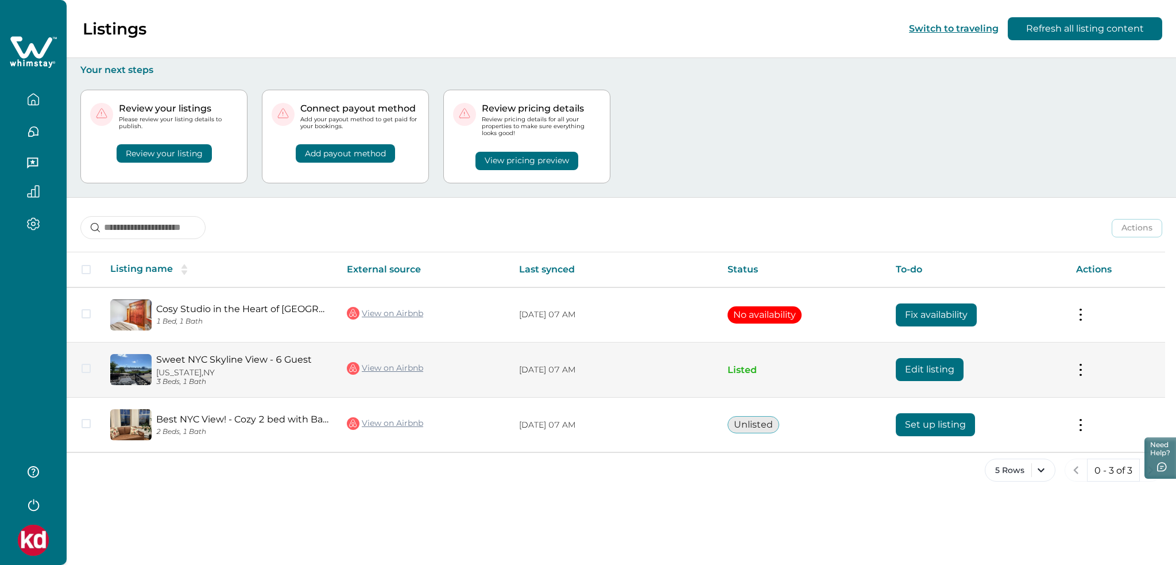
click at [251, 357] on link "Sweet NYC Skyline View - 6 Guest" at bounding box center [242, 359] width 172 height 11
click at [903, 376] on button "Edit listing" at bounding box center [930, 369] width 68 height 23
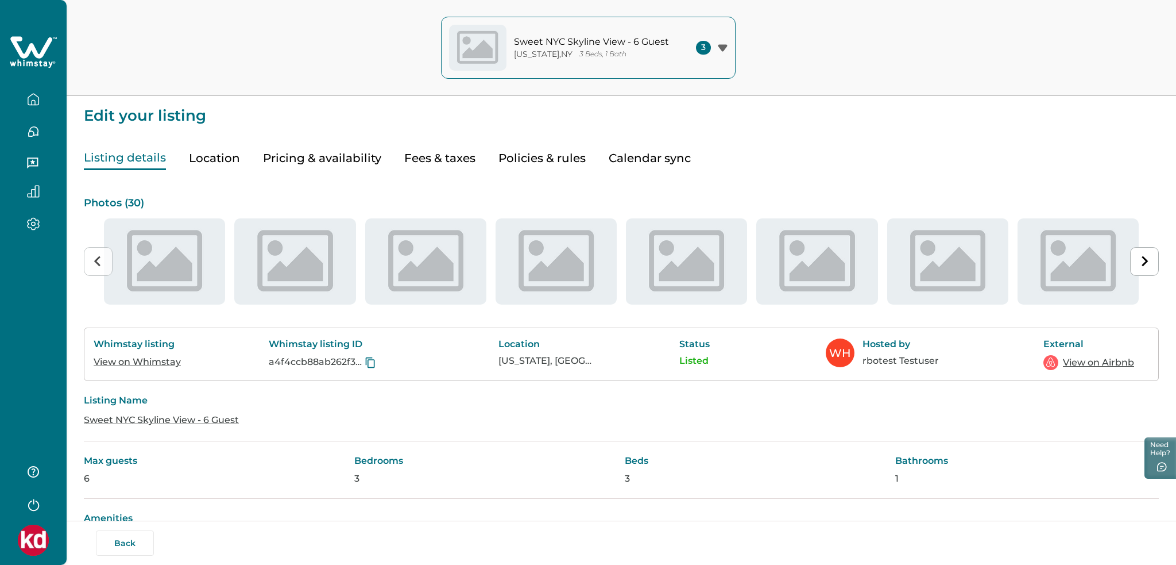
click at [908, 370] on div "Whimstay listing View on Whimstay Whimstay listing ID a4f4ccb88ab262f3f1c3f5073…" at bounding box center [621, 354] width 1075 height 54
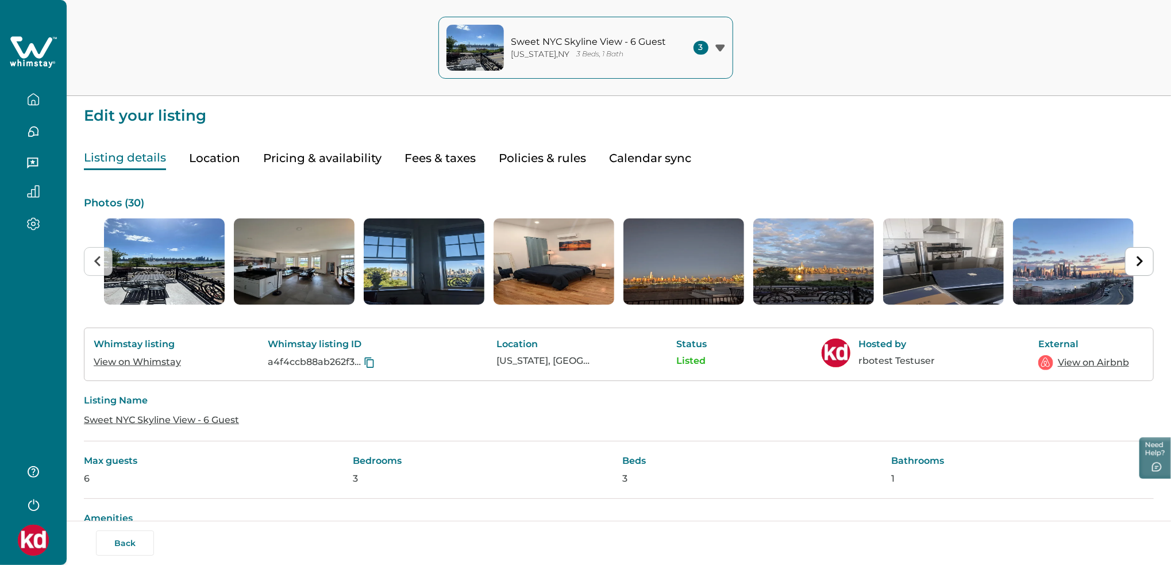
click at [341, 156] on button "Pricing & availability" at bounding box center [322, 158] width 118 height 24
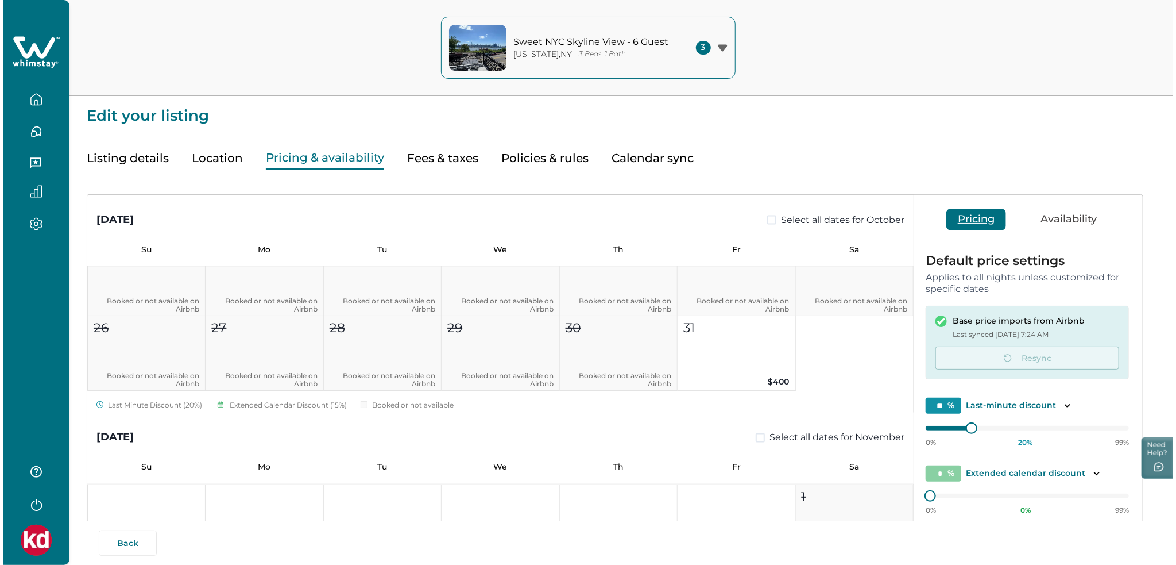
scroll to position [1225, 0]
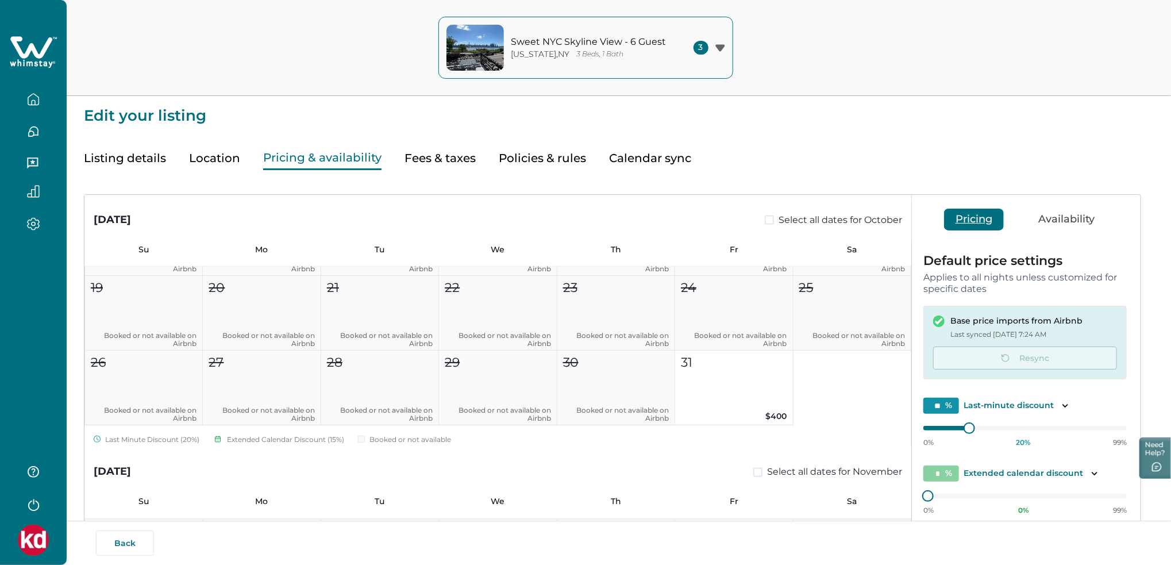
click at [39, 45] on icon at bounding box center [33, 52] width 47 height 34
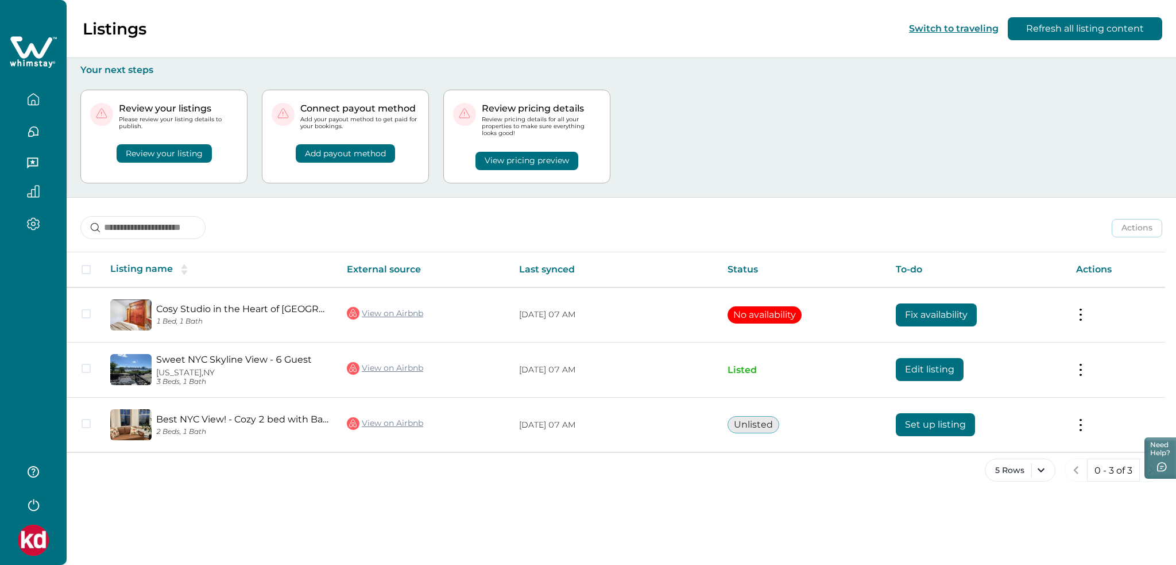
click at [524, 167] on button "View pricing preview" at bounding box center [527, 161] width 103 height 18
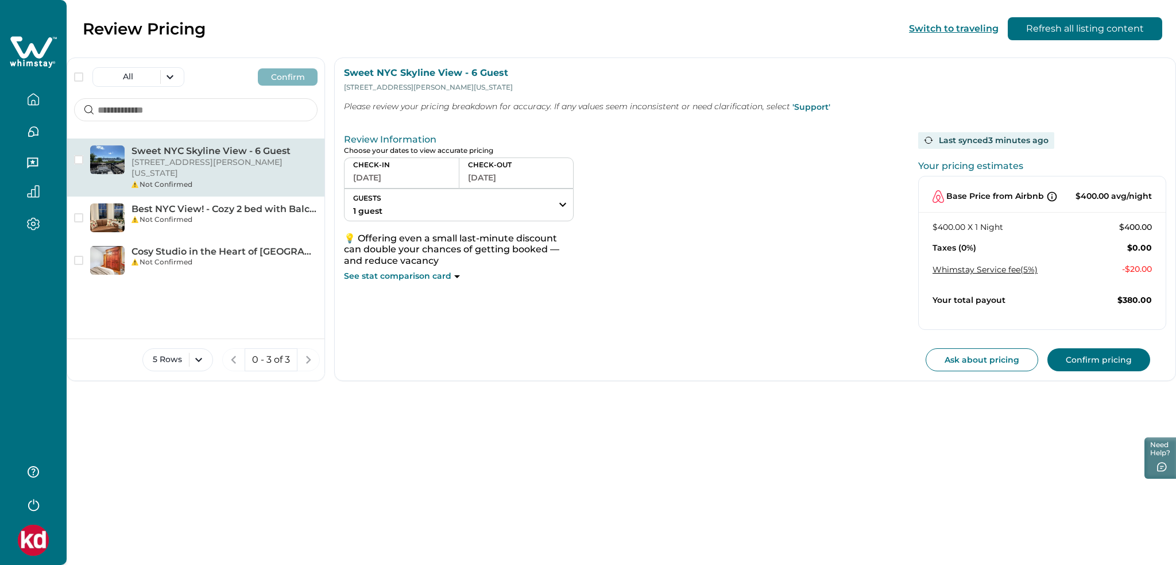
click at [380, 168] on p "CHECK-IN" at bounding box center [401, 164] width 97 height 9
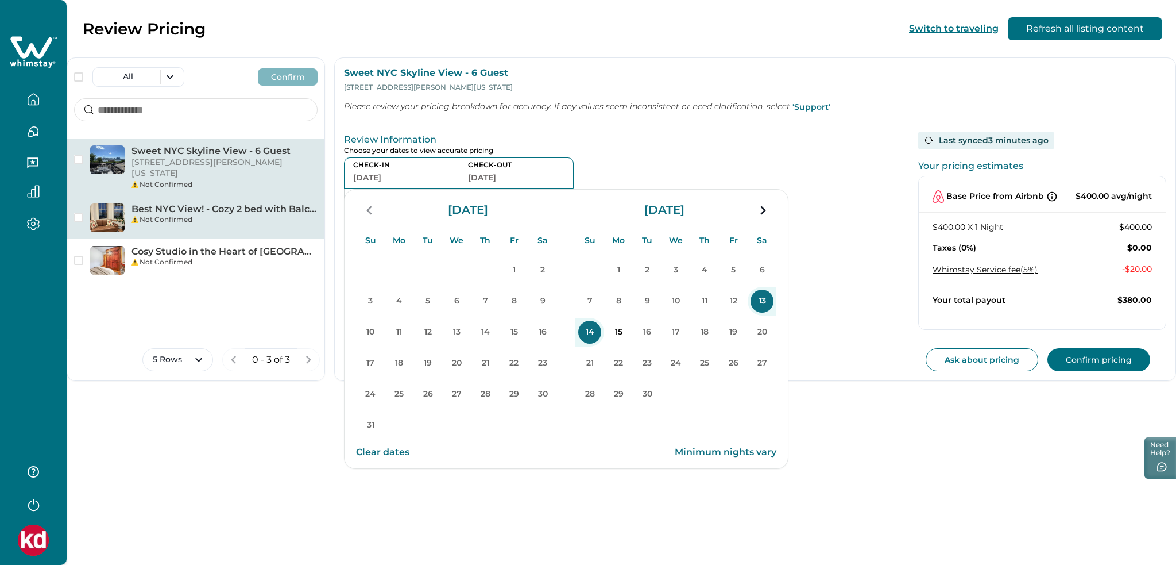
click at [222, 225] on div "Best NYC View! - Cozy 2 bed with Balcony & Patio Not Confirmed" at bounding box center [195, 217] width 257 height 43
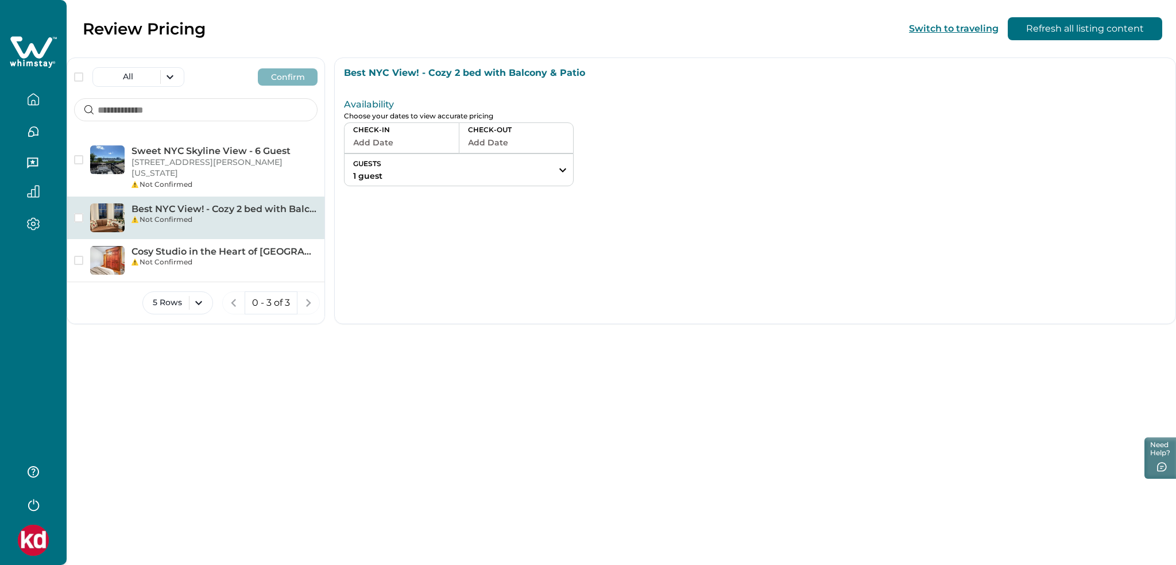
click at [427, 136] on button "Add Date" at bounding box center [401, 142] width 97 height 16
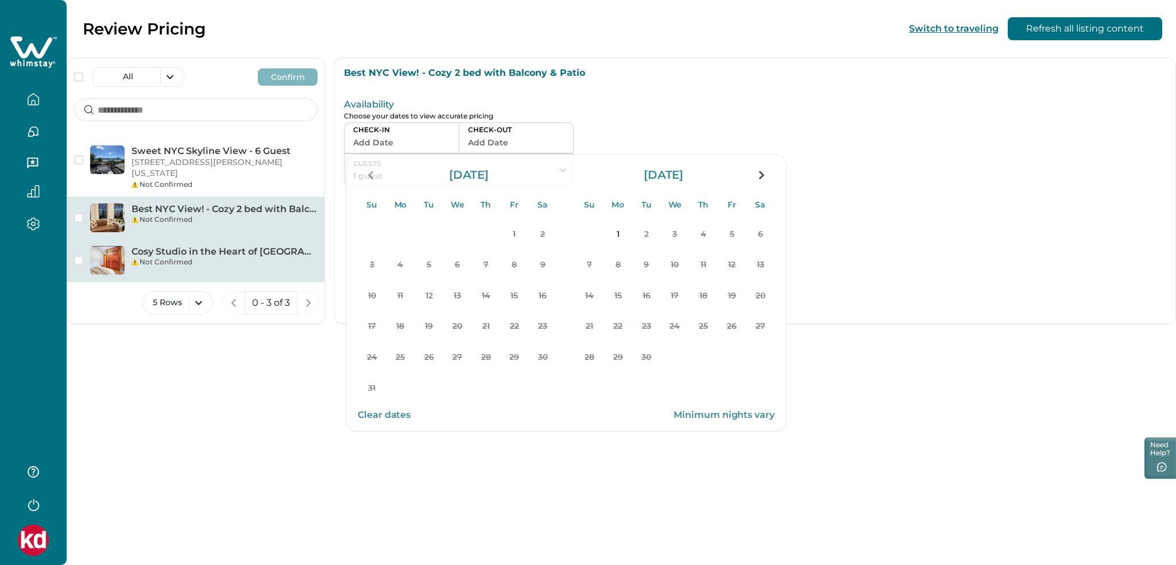
click at [191, 246] on p "Cosy Studio in the Heart of NYC" at bounding box center [225, 251] width 186 height 11
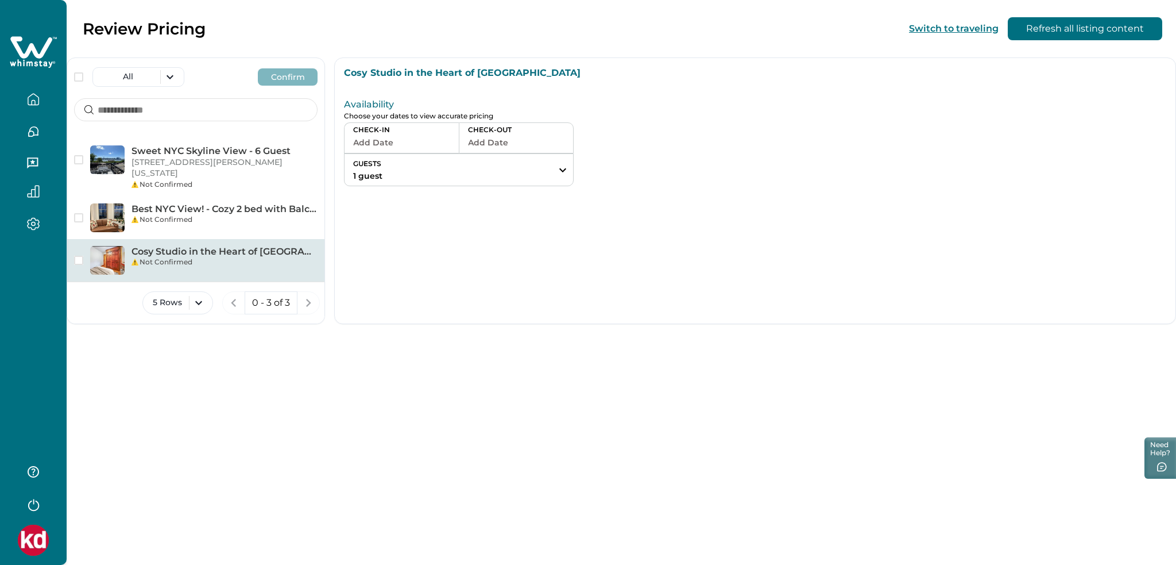
click at [423, 148] on button "Add Date" at bounding box center [401, 142] width 97 height 16
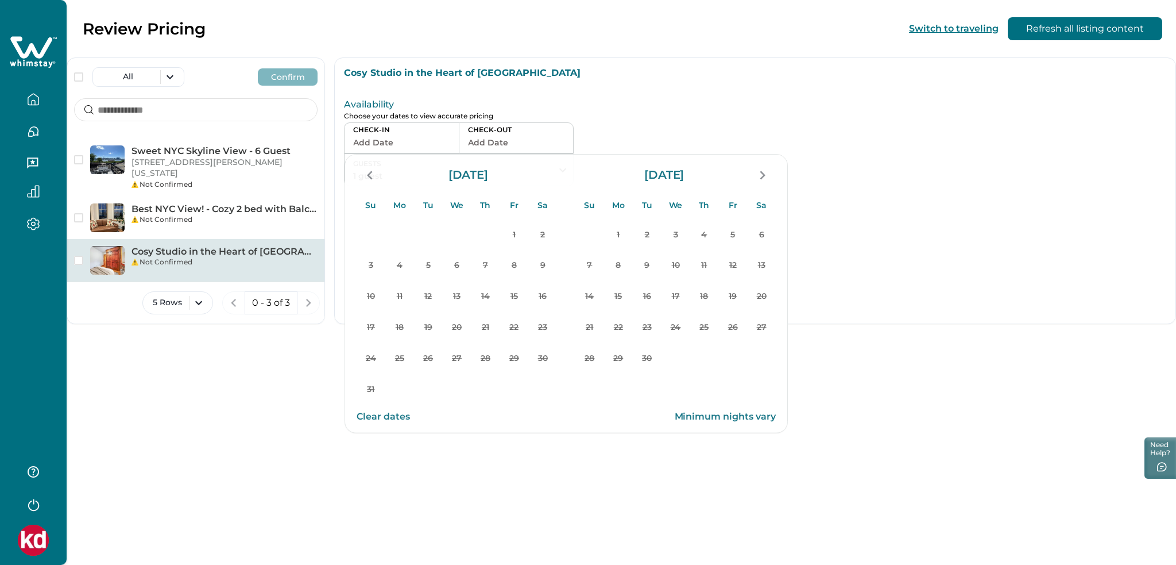
click at [52, 53] on icon at bounding box center [33, 52] width 47 height 34
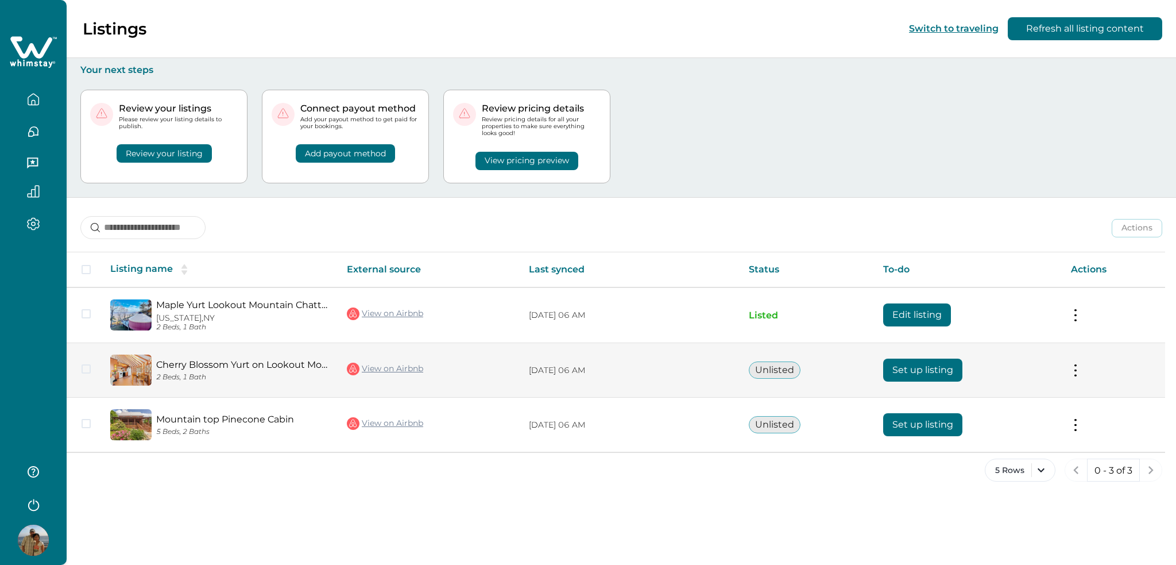
click at [934, 369] on button "Set up listing" at bounding box center [922, 369] width 79 height 23
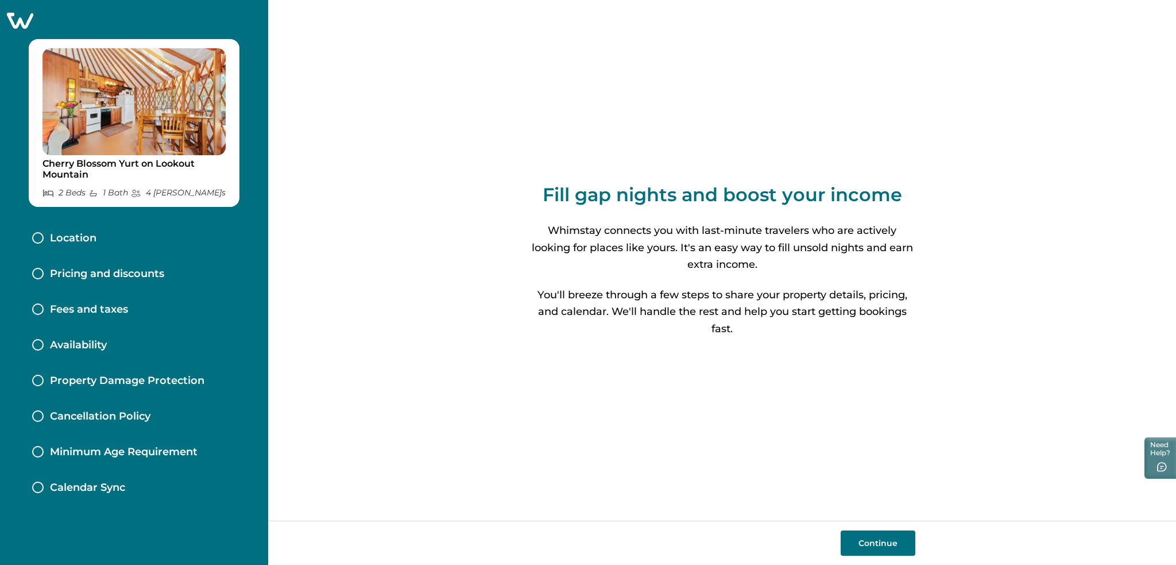
click at [890, 554] on button "Continue" at bounding box center [878, 542] width 75 height 25
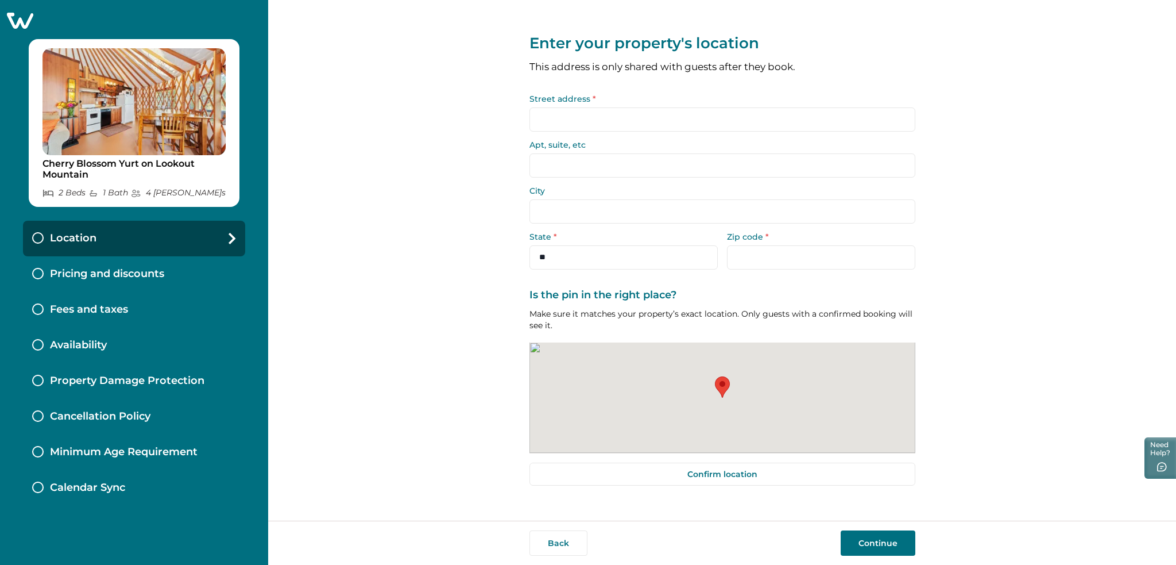
click at [619, 115] on input "Street address *" at bounding box center [723, 119] width 386 height 24
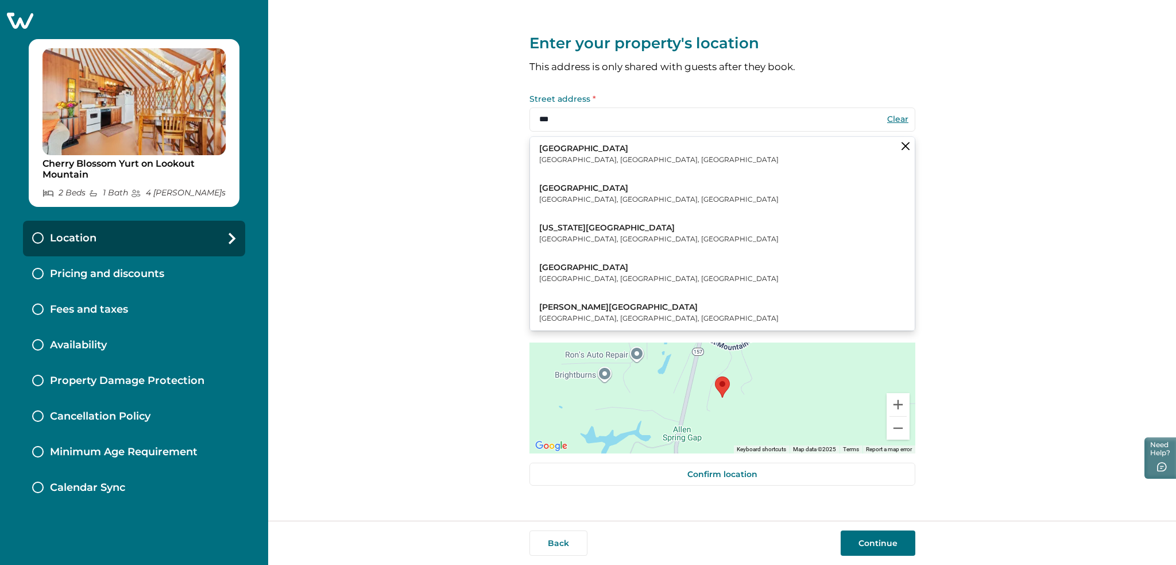
click at [619, 241] on p "[GEOGRAPHIC_DATA], [GEOGRAPHIC_DATA], [GEOGRAPHIC_DATA]" at bounding box center [659, 238] width 240 height 11
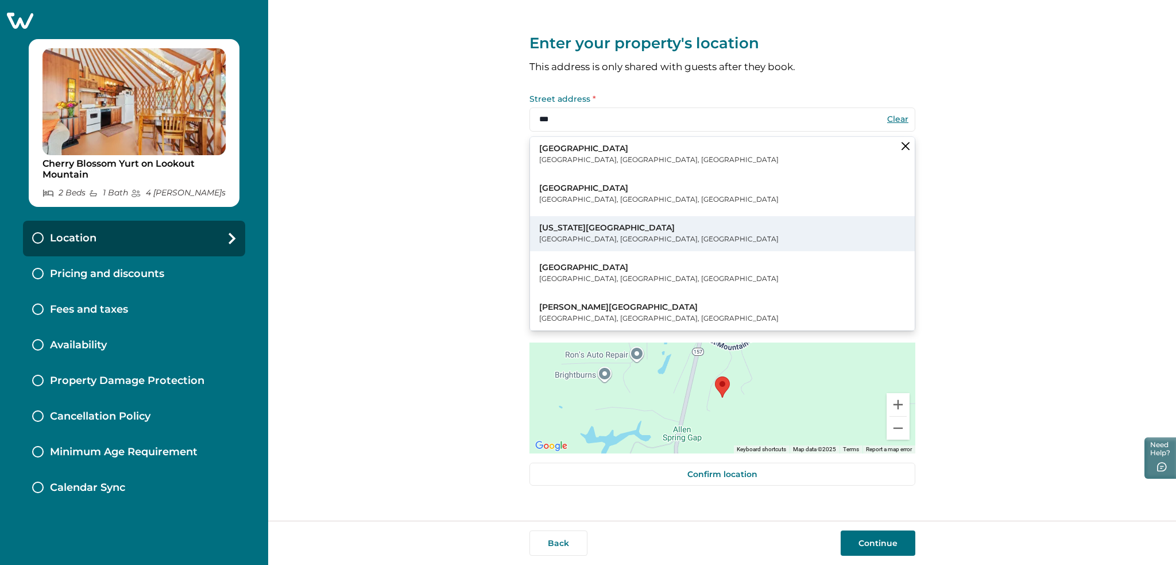
type input "**********"
type input "******"
select select "**"
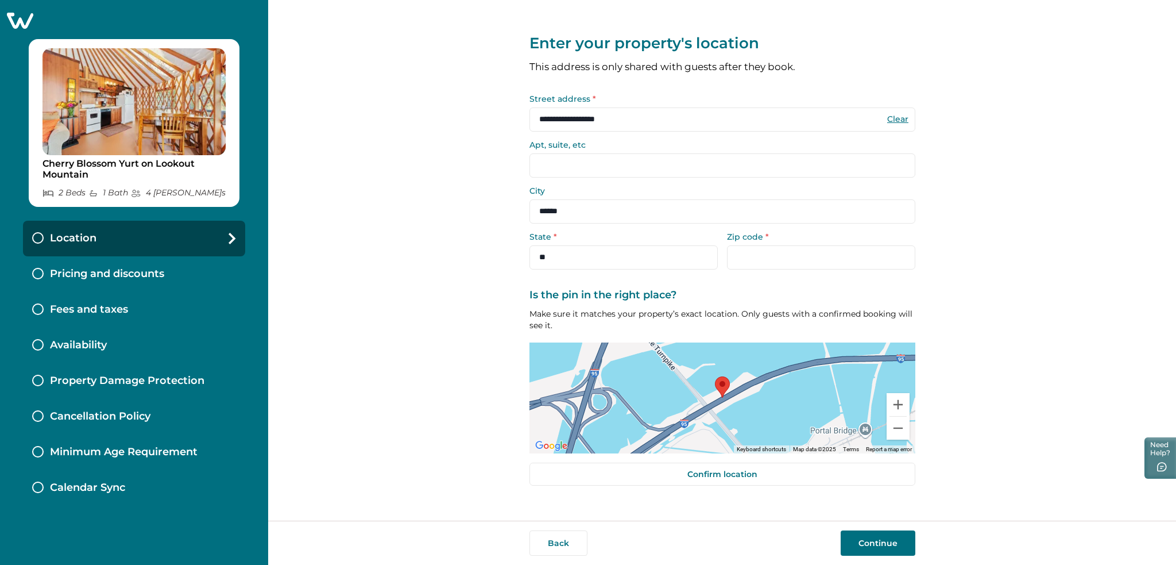
click at [853, 539] on button "Continue" at bounding box center [878, 542] width 75 height 25
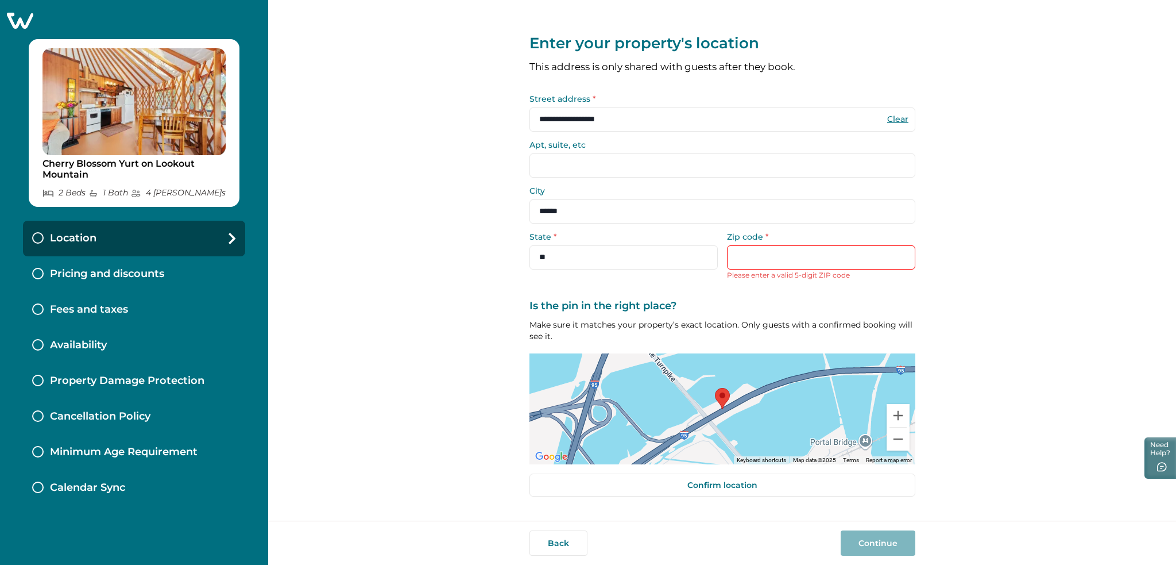
click at [763, 256] on input "Zip code *" at bounding box center [821, 257] width 188 height 24
click at [605, 113] on input "**********" at bounding box center [723, 119] width 386 height 24
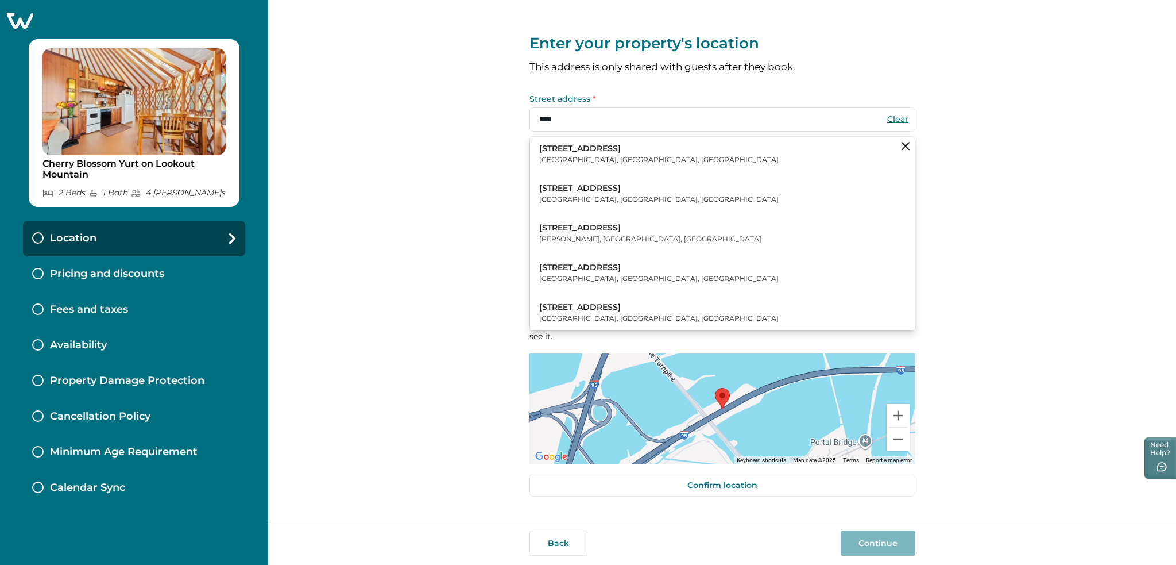
click at [604, 159] on p "[GEOGRAPHIC_DATA], [GEOGRAPHIC_DATA], [GEOGRAPHIC_DATA]" at bounding box center [659, 159] width 240 height 11
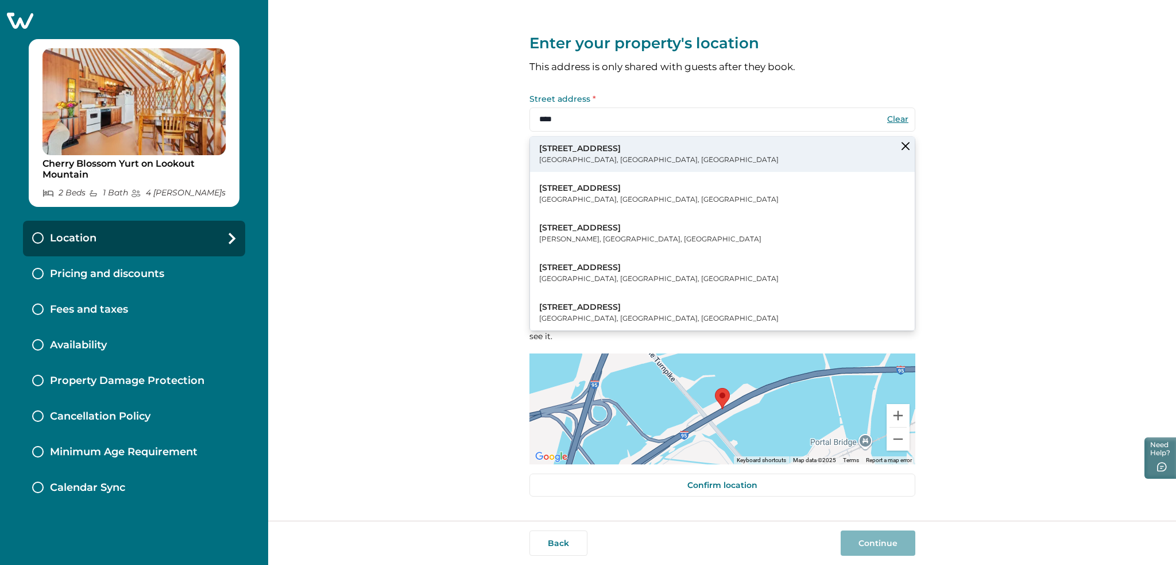
type input "**********"
type input "*******"
select select "**"
type input "*****"
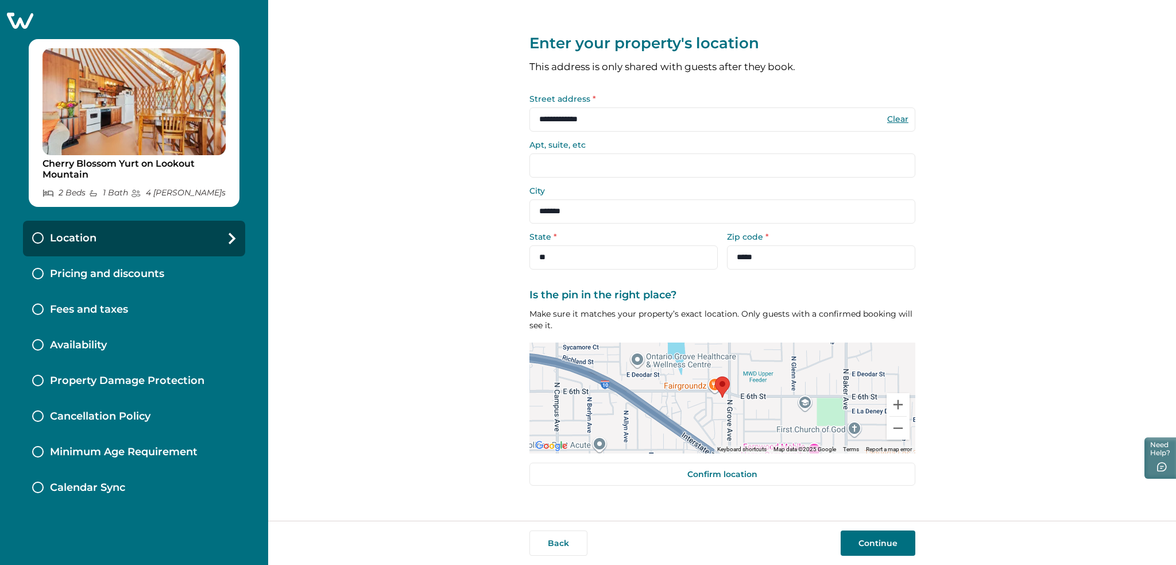
click at [841, 536] on button "Continue" at bounding box center [878, 542] width 75 height 25
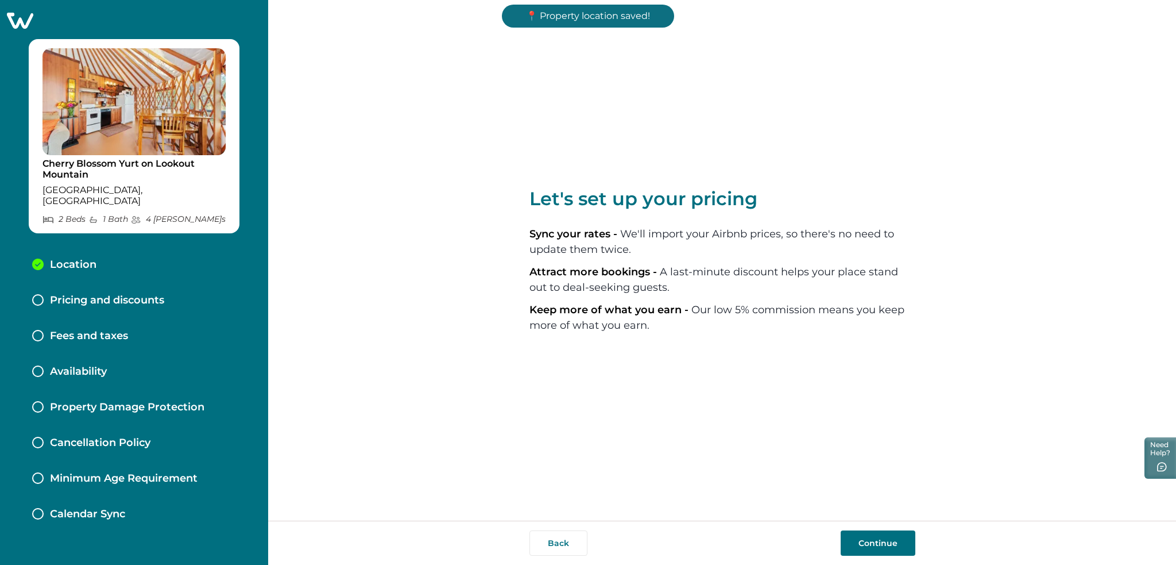
click at [889, 547] on button "Continue" at bounding box center [878, 542] width 75 height 25
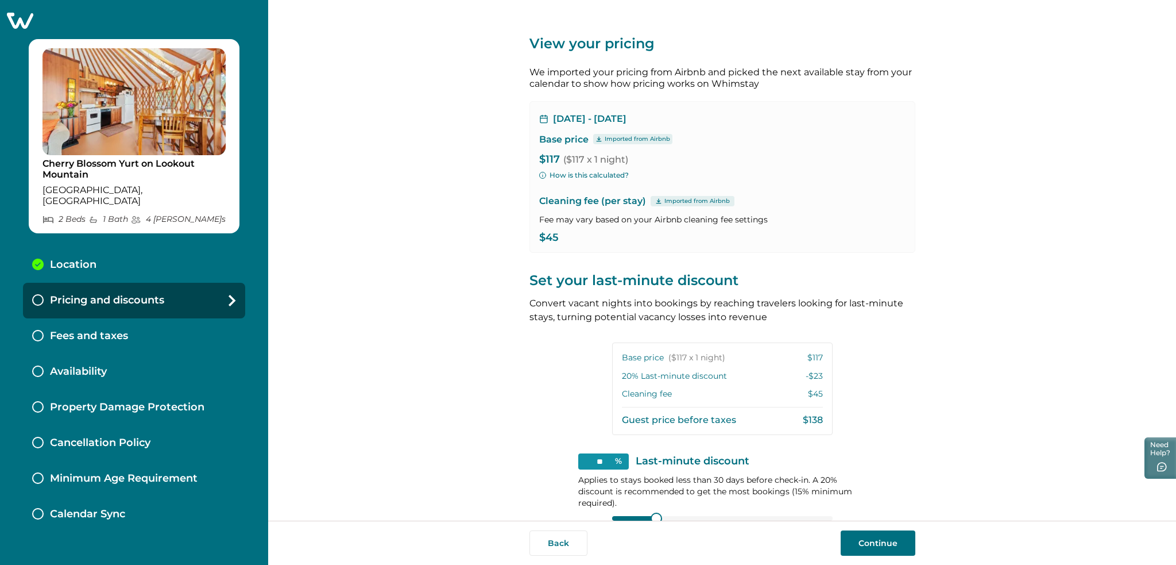
click at [885, 542] on button "Continue" at bounding box center [878, 542] width 75 height 25
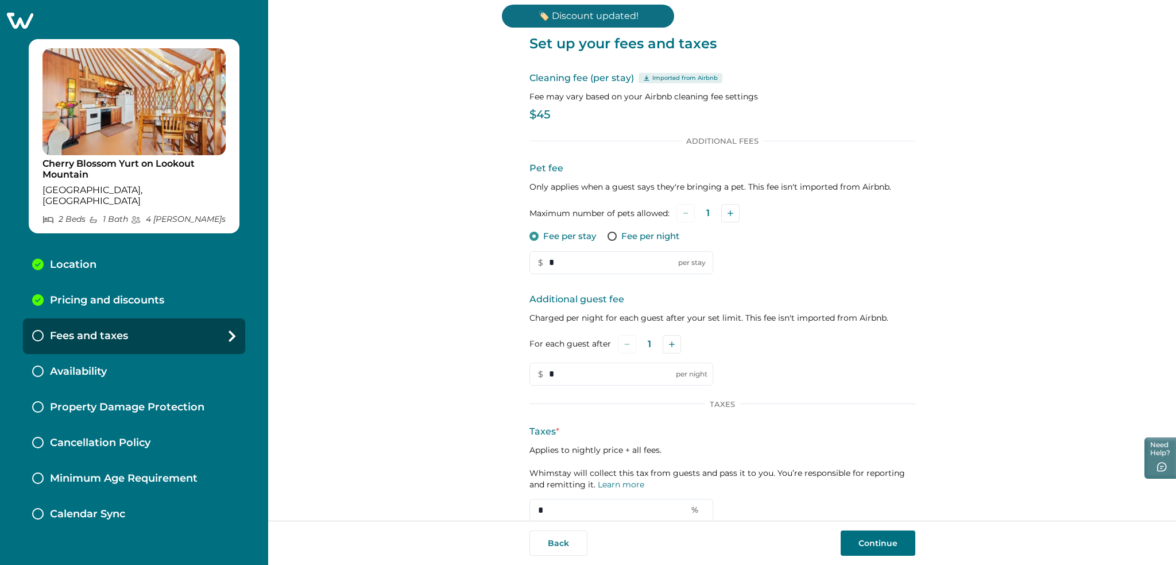
click at [883, 541] on button "Continue" at bounding box center [878, 542] width 75 height 25
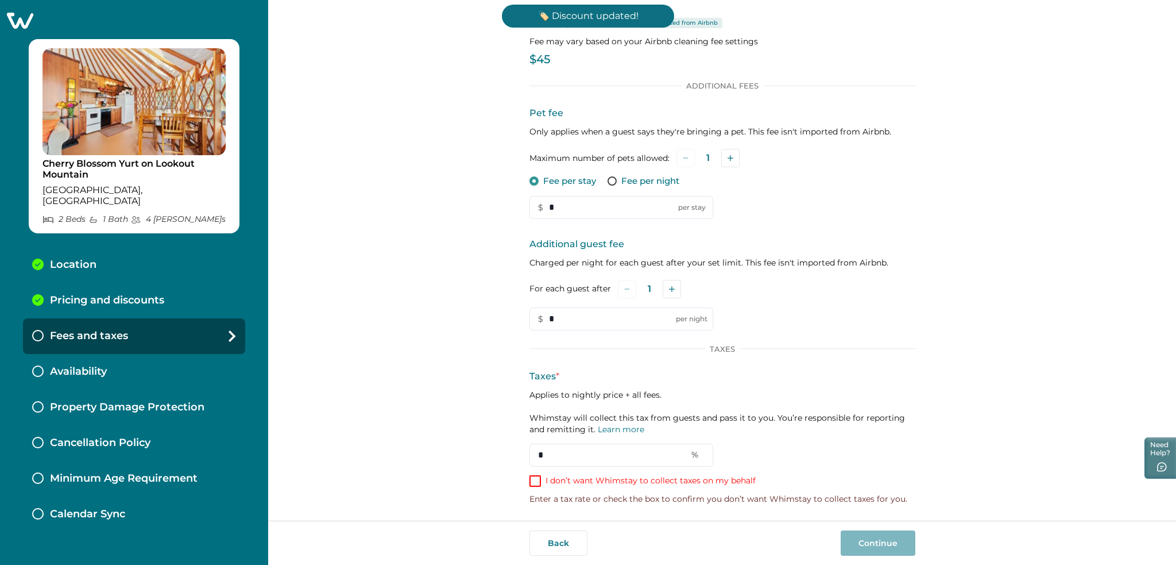
click at [584, 473] on div "Additional Fees Pet fee Only applies when a guest says they're bringing a pet. …" at bounding box center [723, 292] width 386 height 423
click at [539, 478] on label "I don’t want Whimstay to collect taxes on my behalf" at bounding box center [643, 480] width 226 height 11
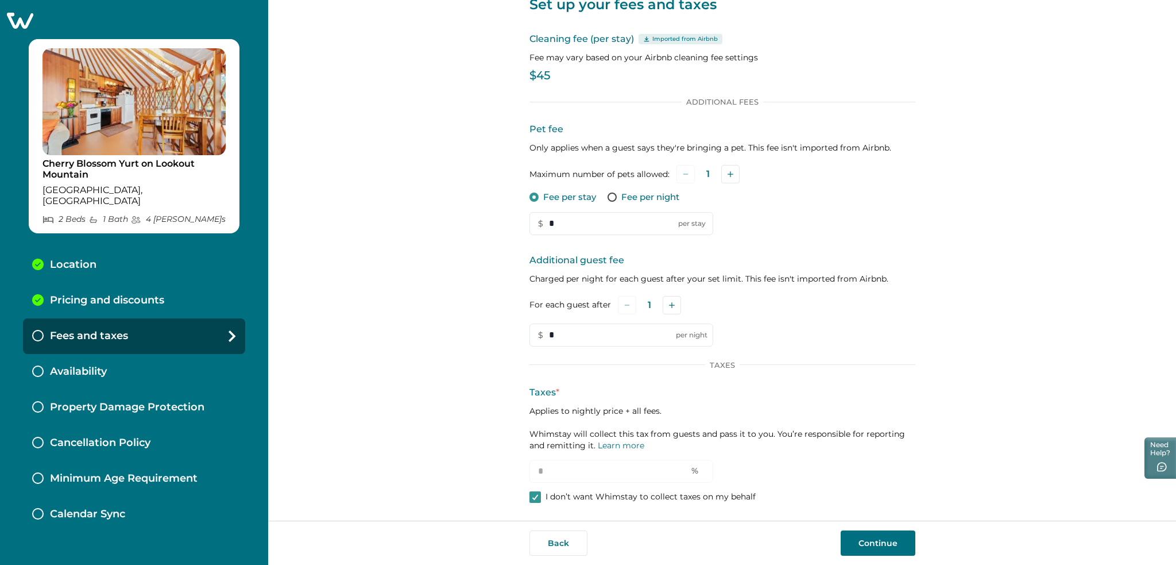
click at [843, 542] on button "Continue" at bounding box center [878, 542] width 75 height 25
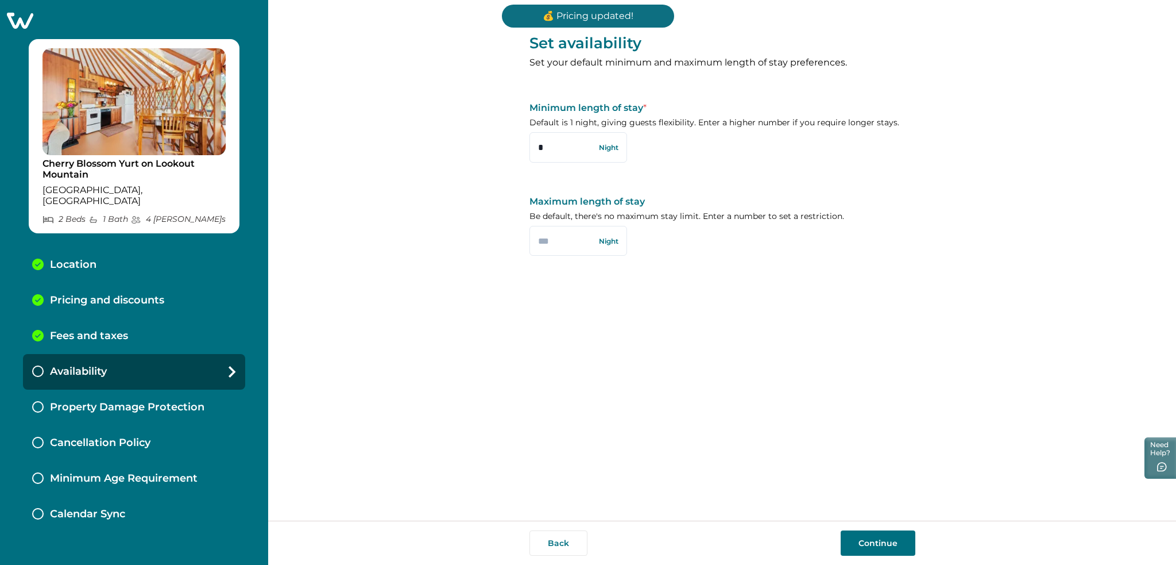
click at [859, 541] on button "Continue" at bounding box center [878, 542] width 75 height 25
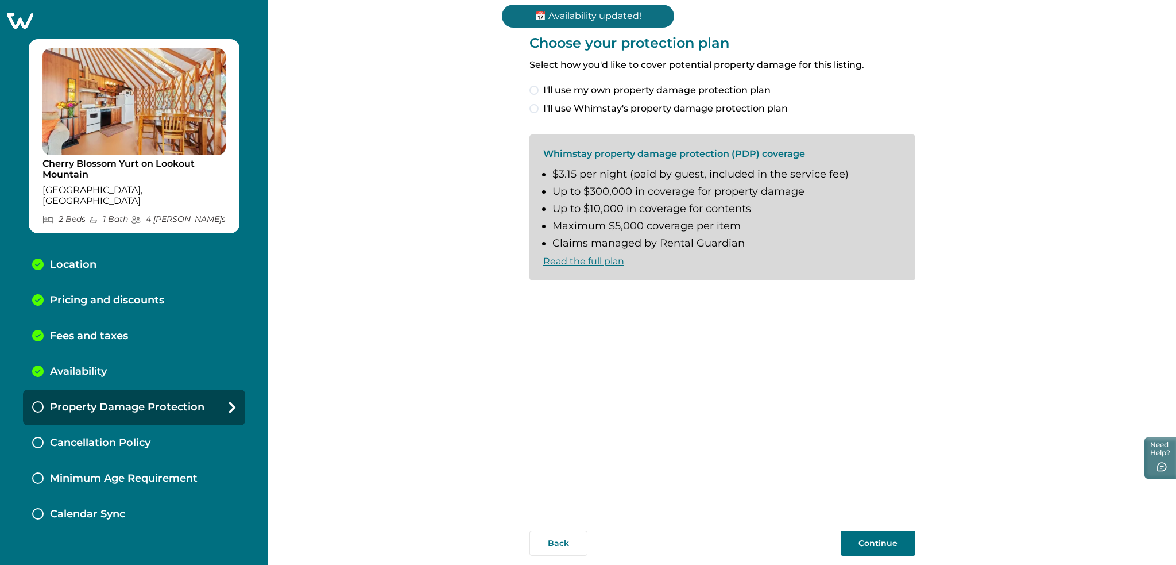
click at [859, 541] on button "Continue" at bounding box center [878, 542] width 75 height 25
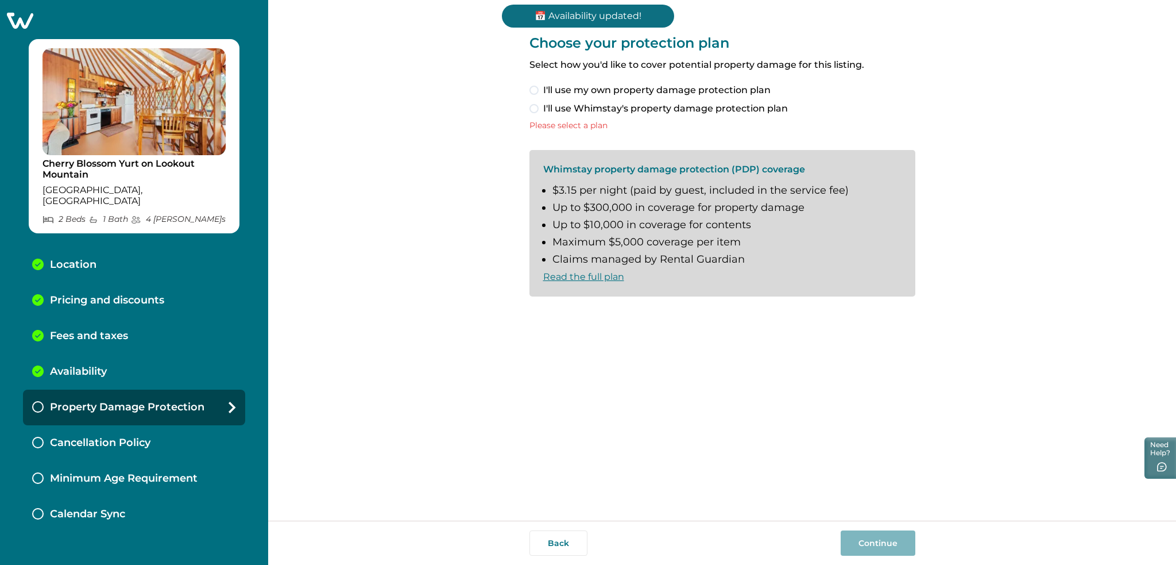
click at [604, 105] on span "I'll use Whimstay's property damage protection plan" at bounding box center [665, 109] width 245 height 14
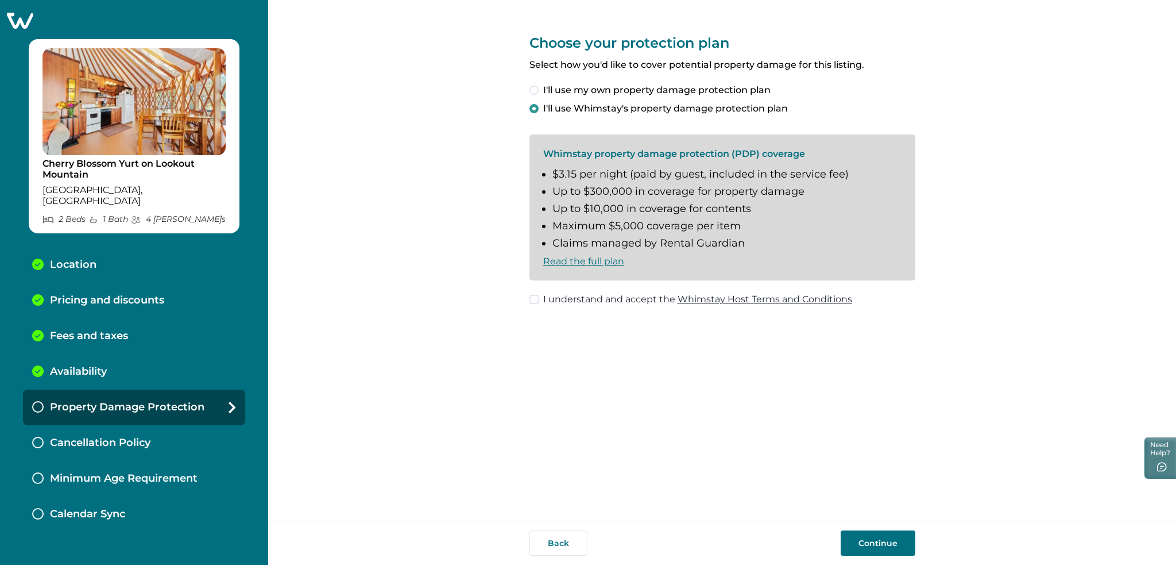
click at [883, 549] on button "Continue" at bounding box center [878, 542] width 75 height 25
click at [557, 92] on span "I'll use my own property damage protection plan" at bounding box center [656, 90] width 227 height 14
click at [867, 531] on button "Continue" at bounding box center [878, 542] width 75 height 25
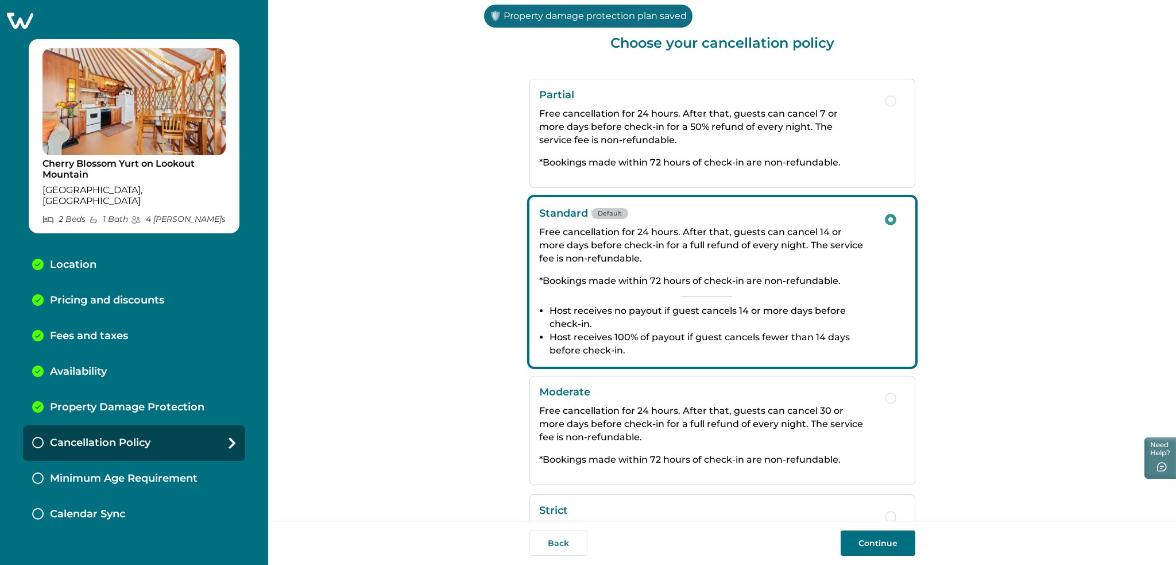
click at [870, 535] on button "Continue" at bounding box center [878, 542] width 75 height 25
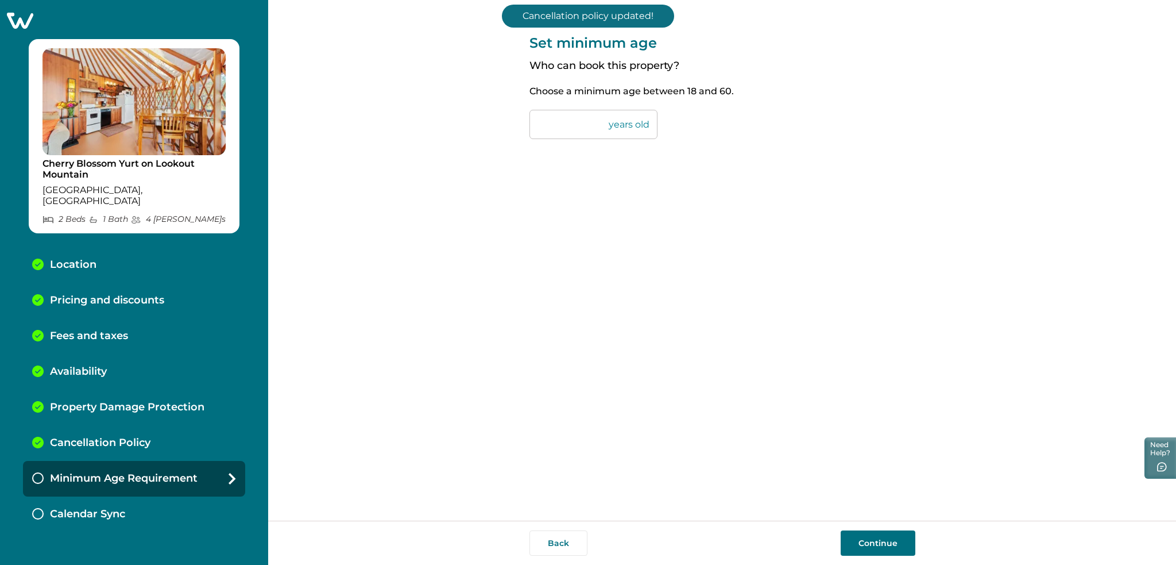
click at [870, 535] on button "Continue" at bounding box center [878, 542] width 75 height 25
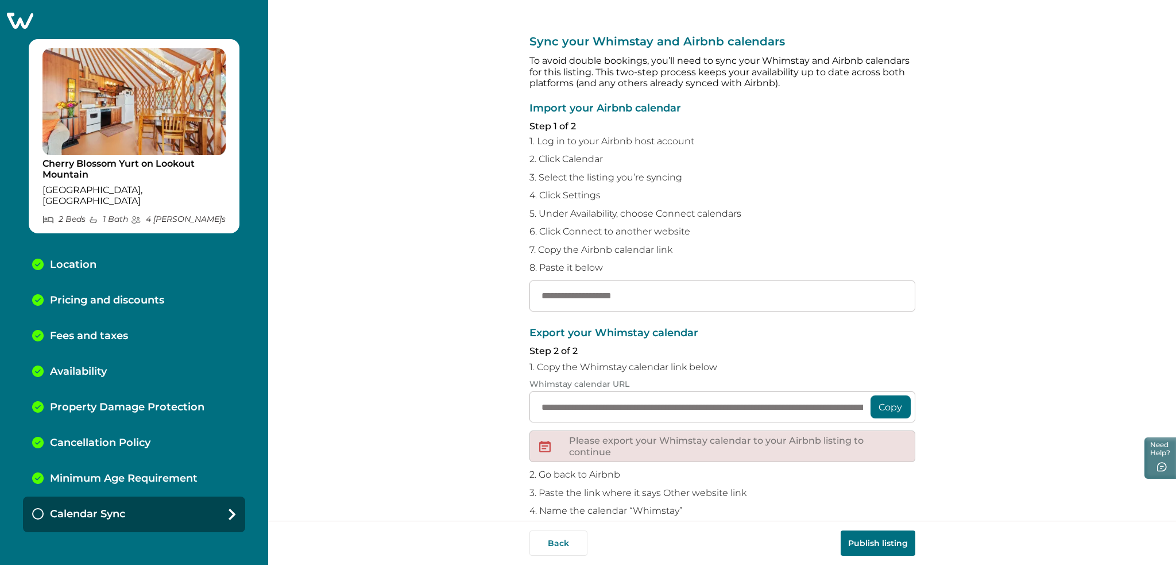
click at [601, 277] on div "Import your Airbnb calendar Step 1 of 2 1. Log in to your Airbnb host account 2…" at bounding box center [723, 207] width 386 height 208
click at [609, 294] on input "text" at bounding box center [723, 295] width 386 height 31
paste input "**********"
type input "**********"
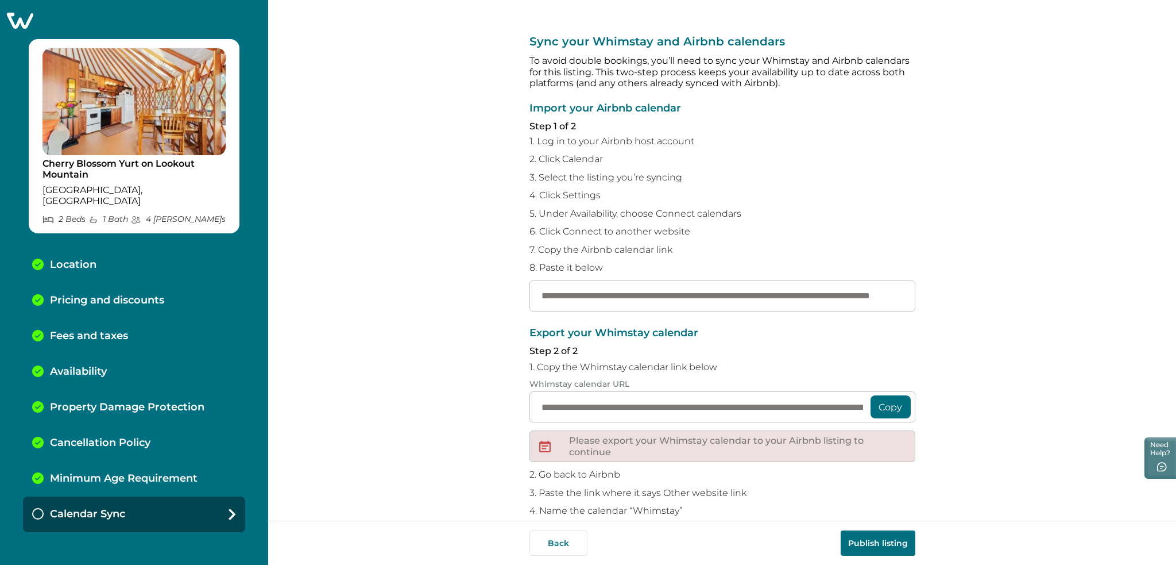
scroll to position [0, 0]
click at [876, 546] on button "Publish listing" at bounding box center [878, 542] width 75 height 25
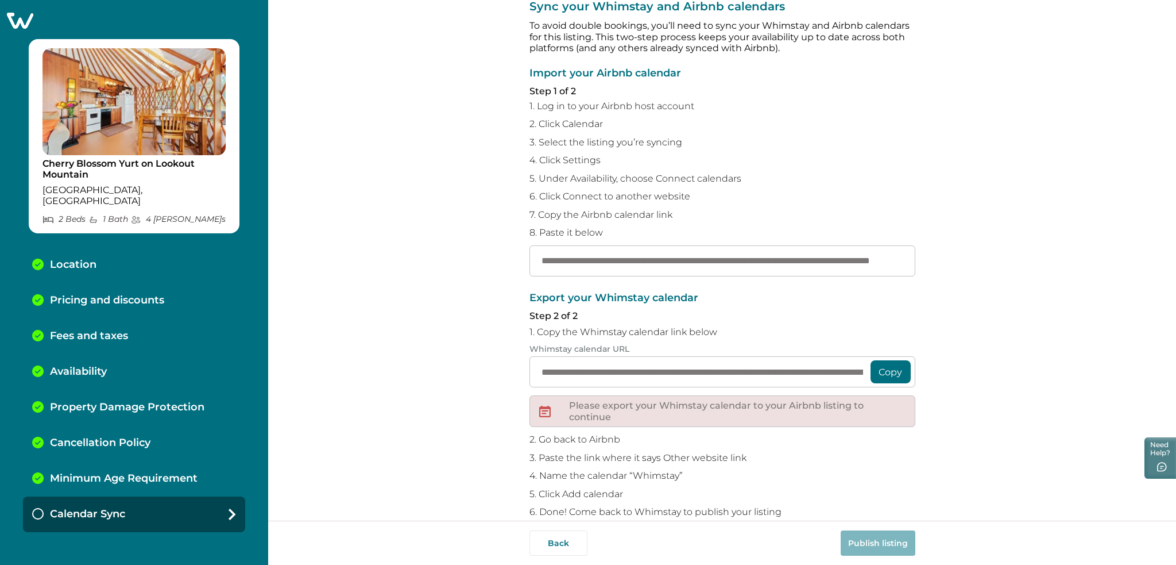
scroll to position [54, 0]
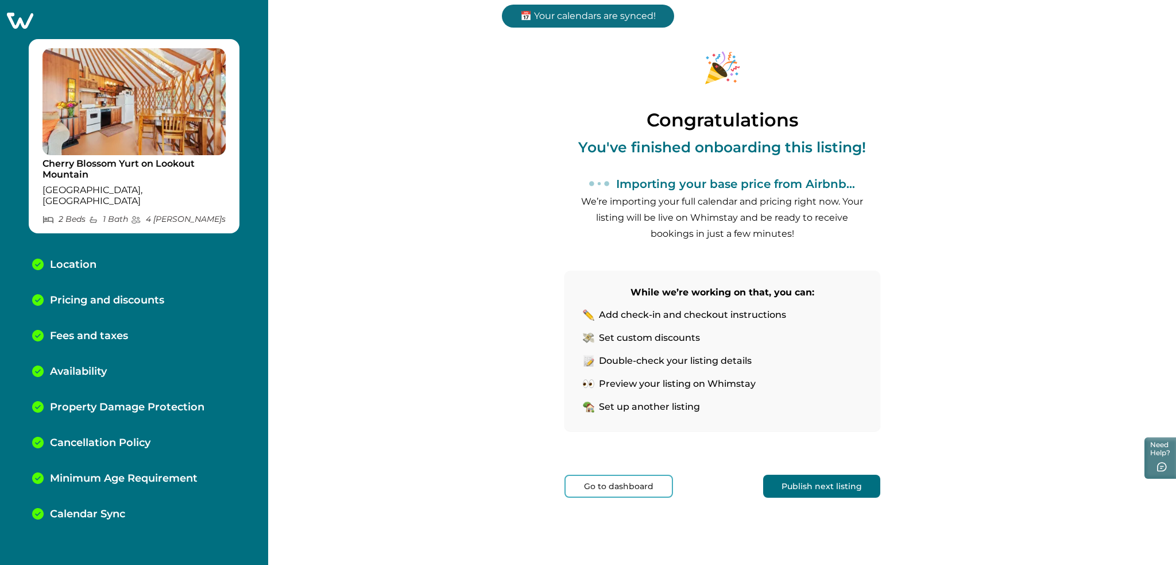
click at [619, 485] on button "Go to dashboard" at bounding box center [619, 485] width 109 height 23
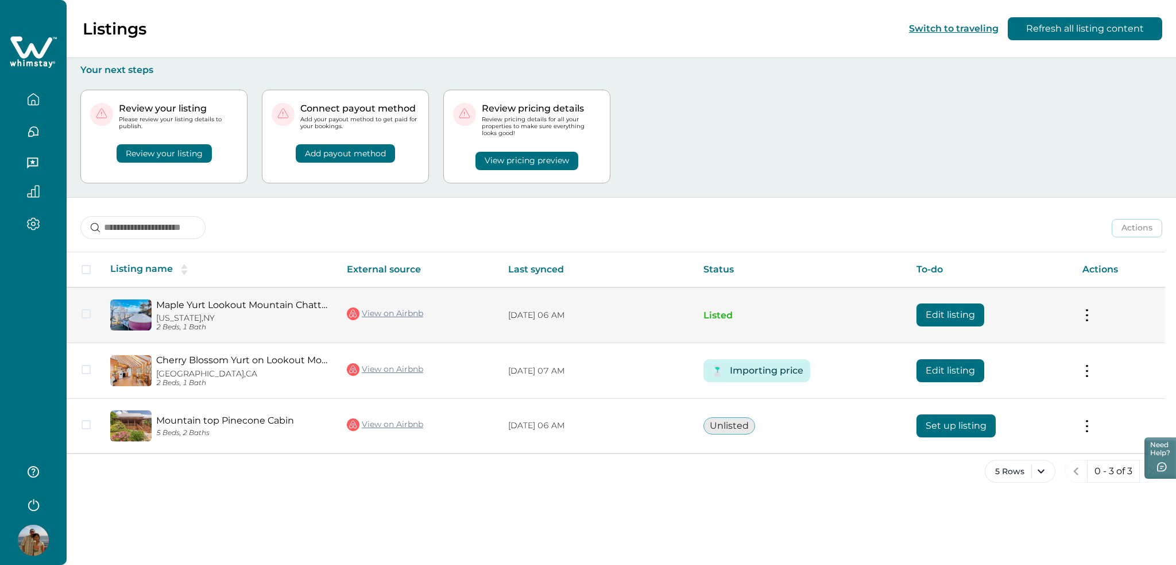
click at [1080, 317] on td "Actions View listing on Whimstay Unlist listing View listing details" at bounding box center [1119, 315] width 92 height 56
click at [1087, 318] on button at bounding box center [1087, 315] width 9 height 12
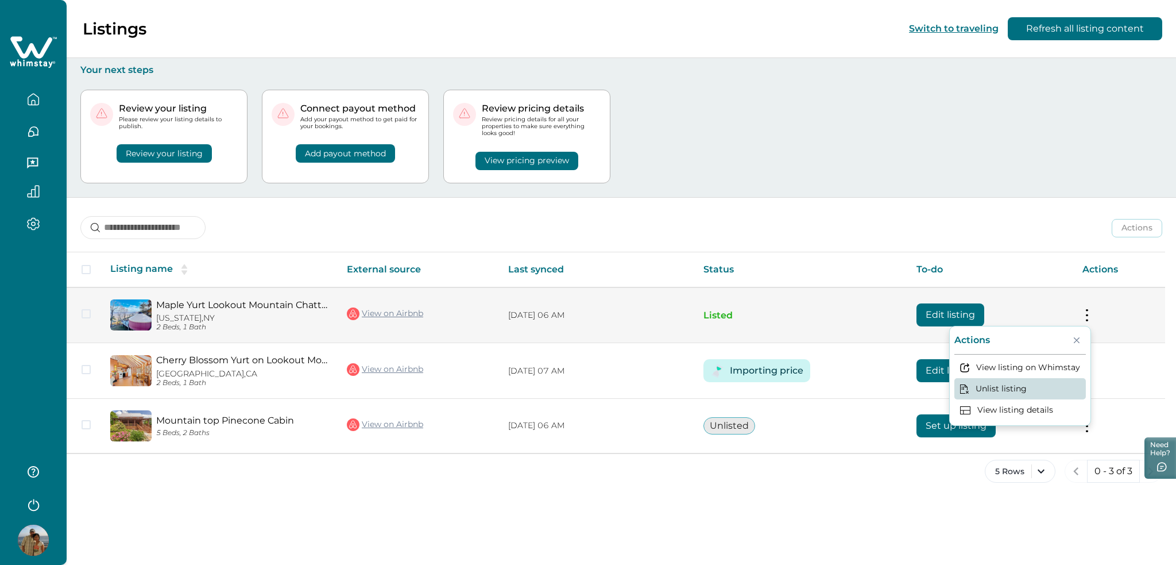
click at [998, 389] on button "Unlist listing" at bounding box center [1021, 388] width 132 height 21
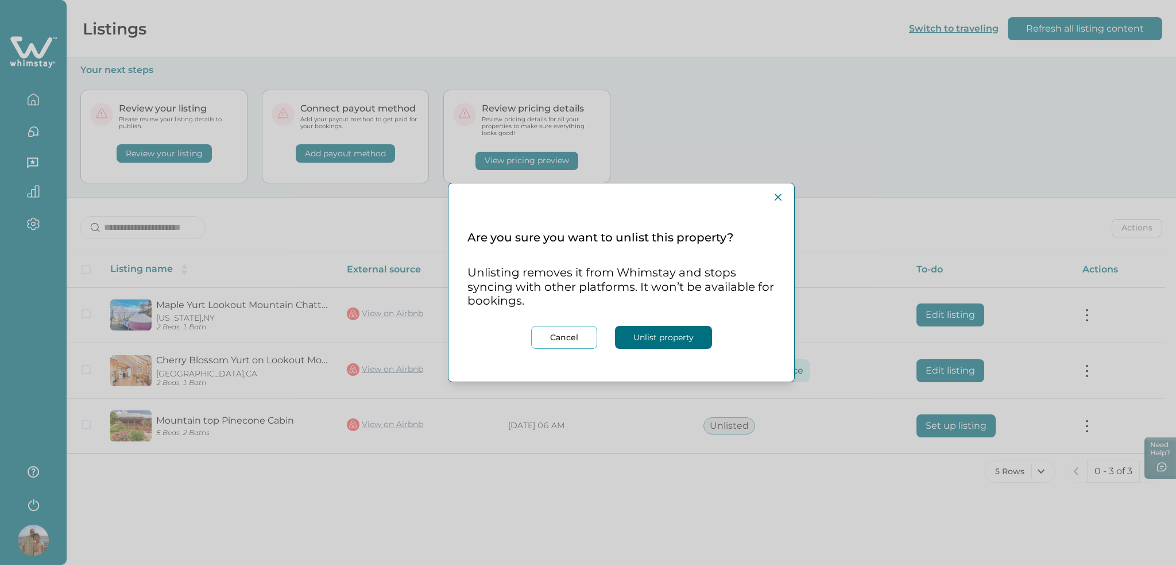
click at [678, 334] on button "Unlist property" at bounding box center [663, 337] width 97 height 23
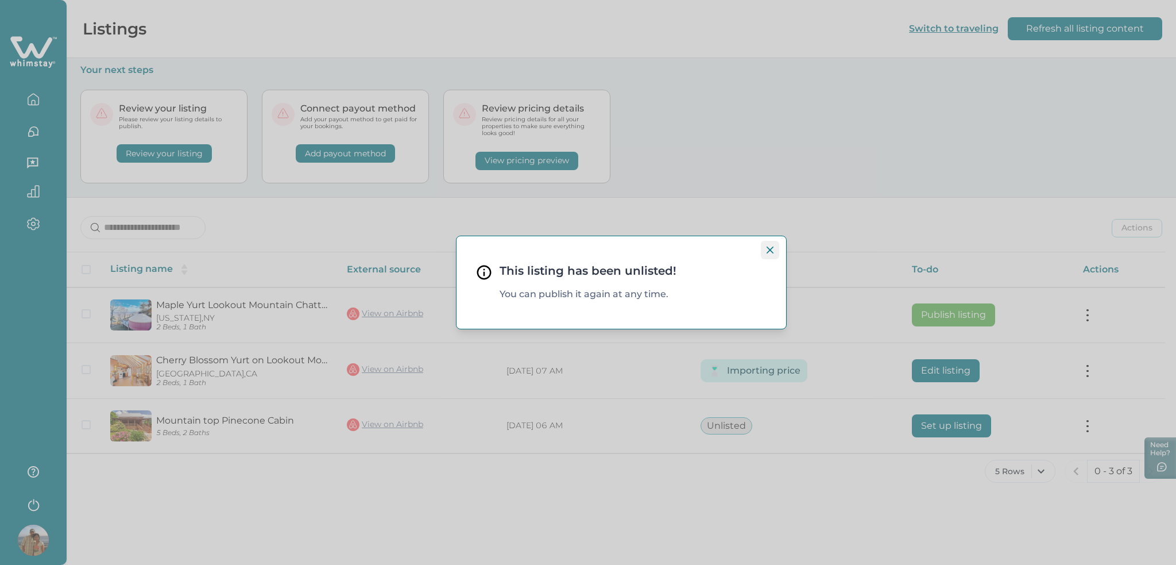
click at [770, 251] on icon "Close" at bounding box center [770, 249] width 7 height 7
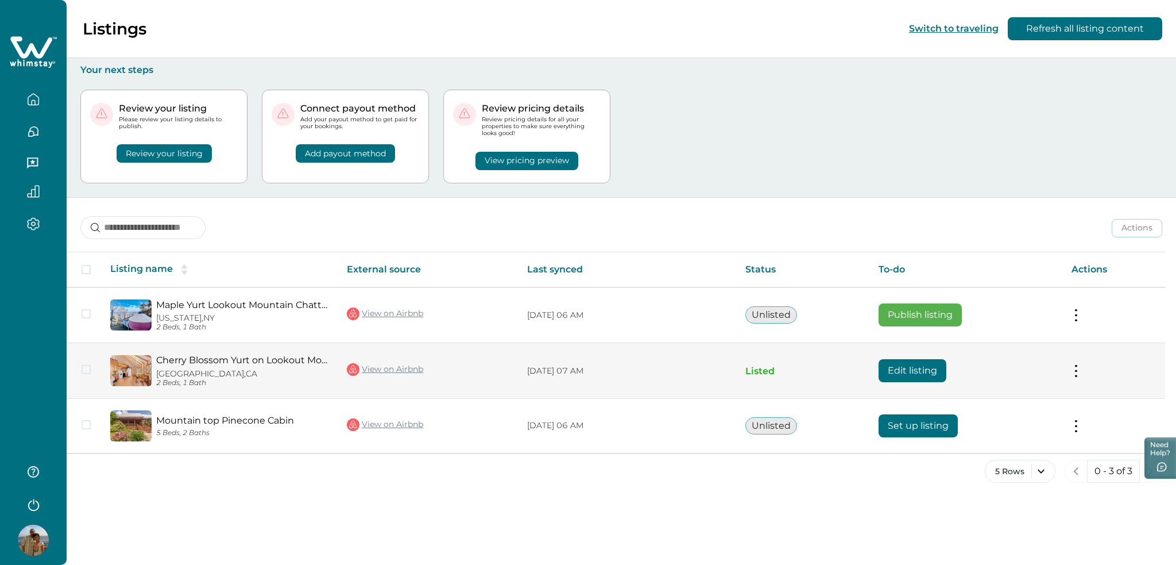
click at [918, 365] on button "Edit listing" at bounding box center [913, 370] width 68 height 23
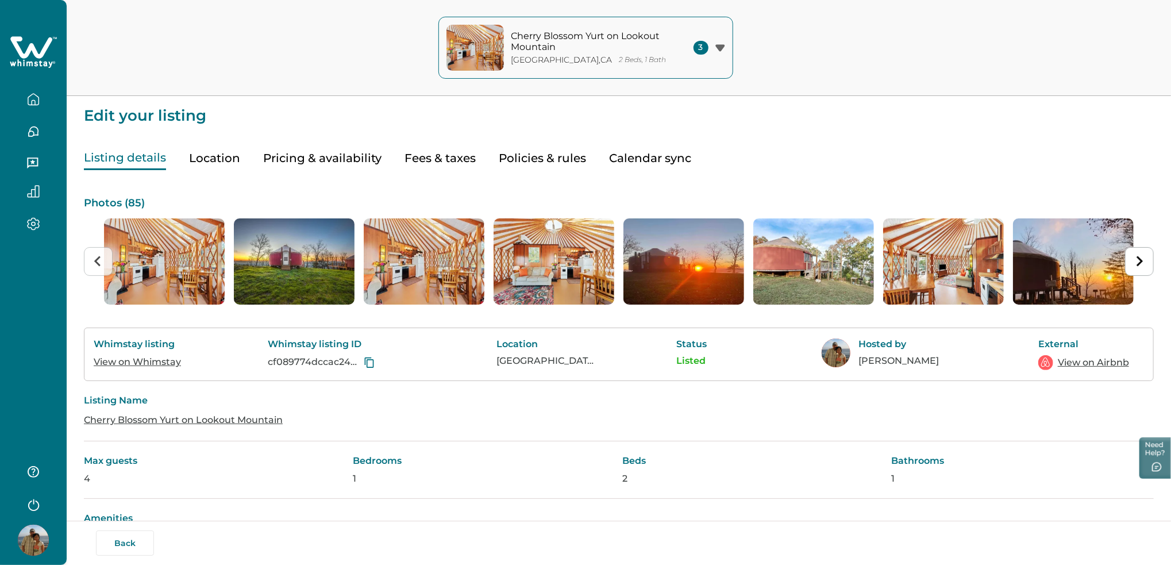
click at [350, 157] on button "Pricing & availability" at bounding box center [322, 158] width 118 height 24
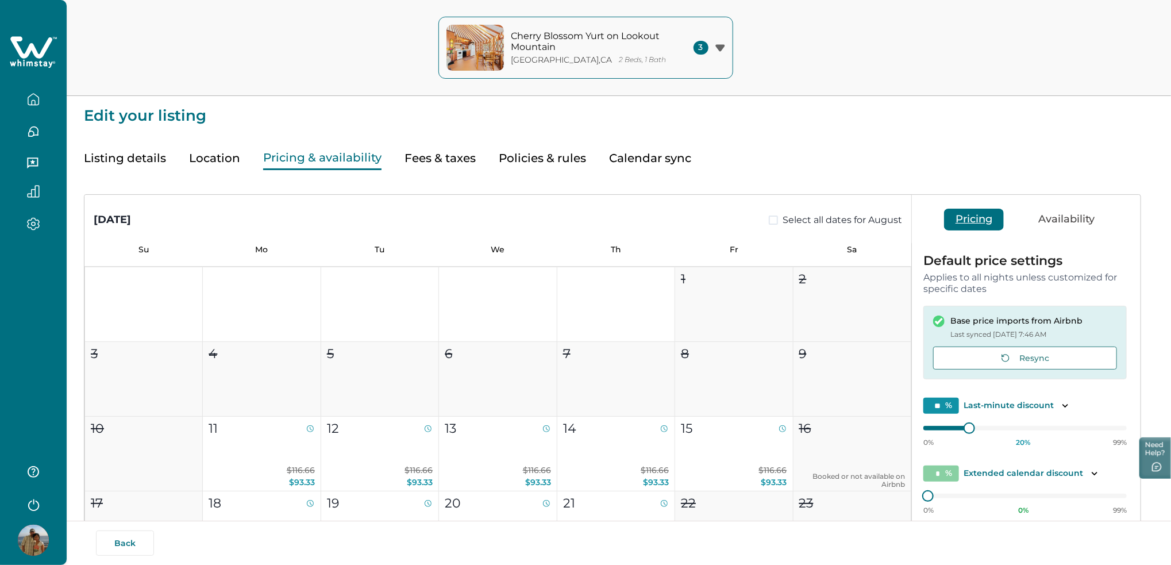
click at [31, 56] on icon at bounding box center [33, 52] width 47 height 34
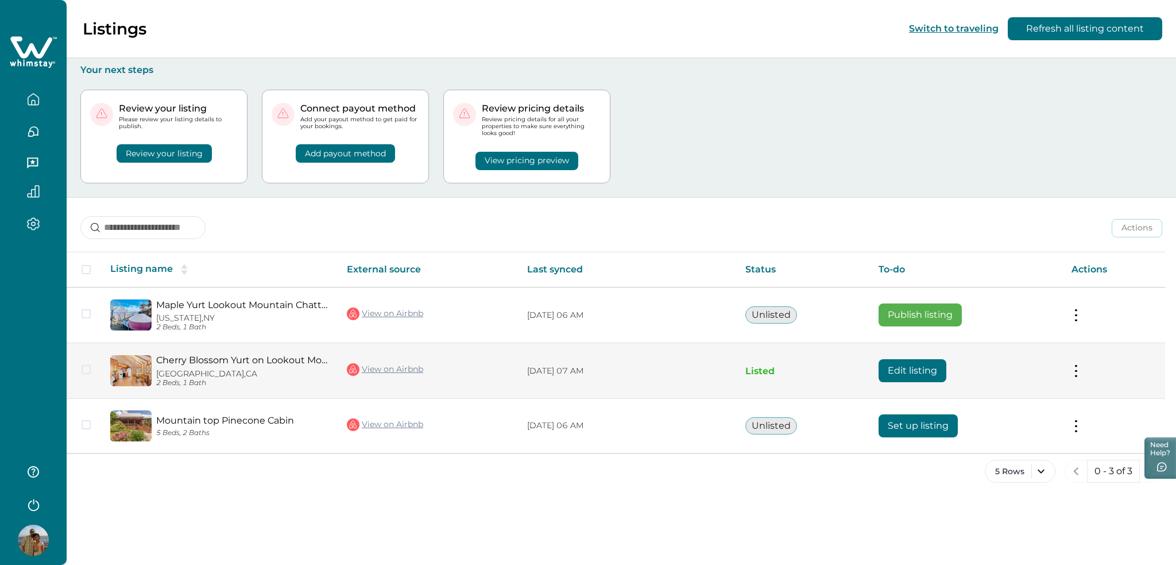
click at [906, 367] on button "Edit listing" at bounding box center [913, 370] width 68 height 23
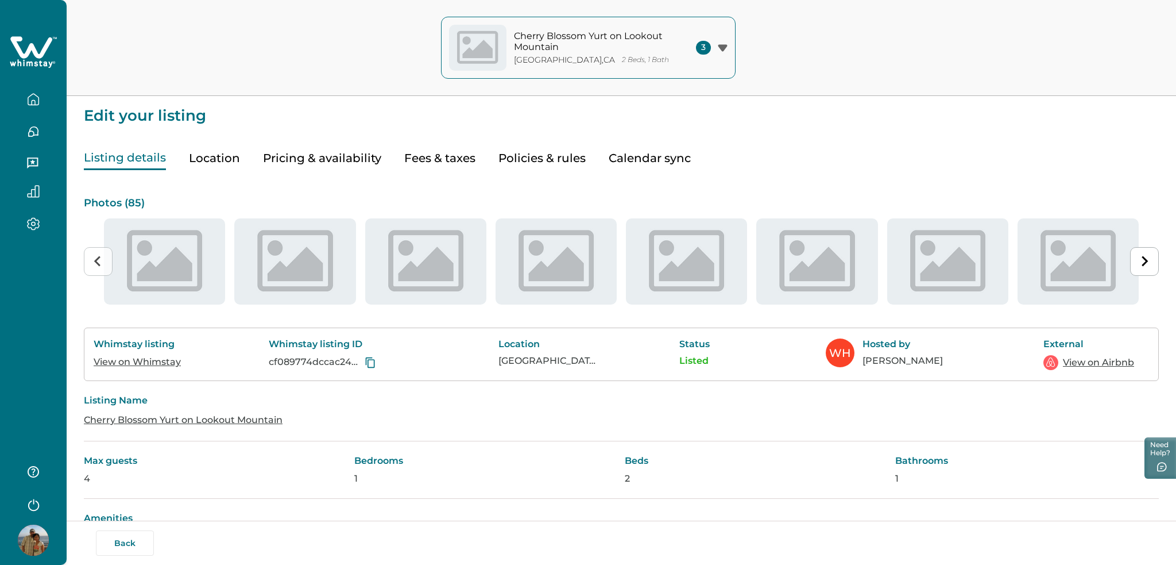
click at [30, 59] on icon at bounding box center [33, 52] width 47 height 34
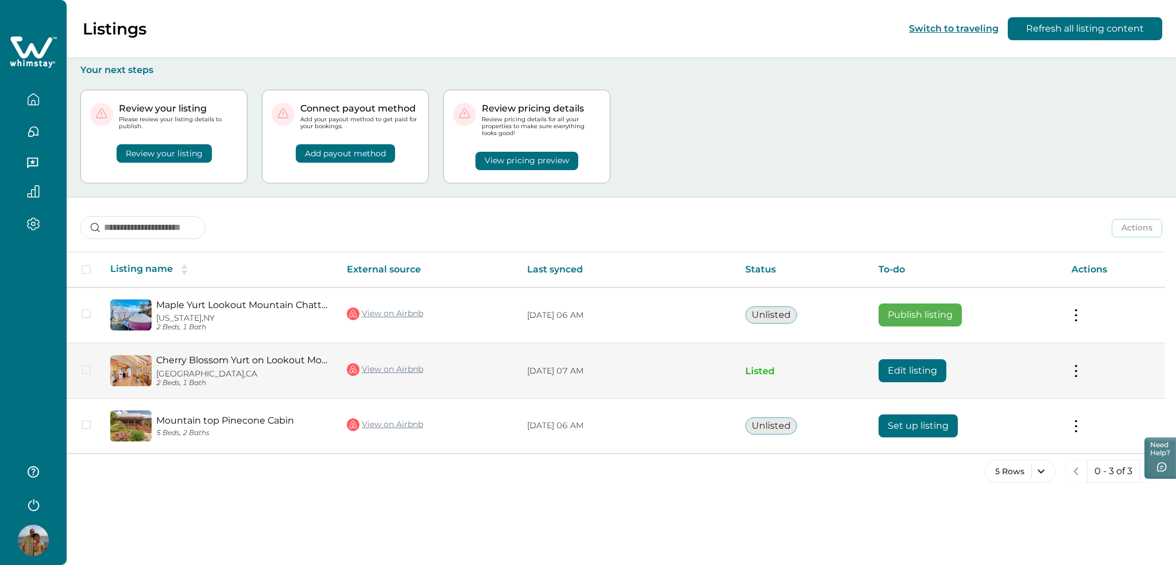
click at [1075, 366] on button at bounding box center [1076, 371] width 9 height 12
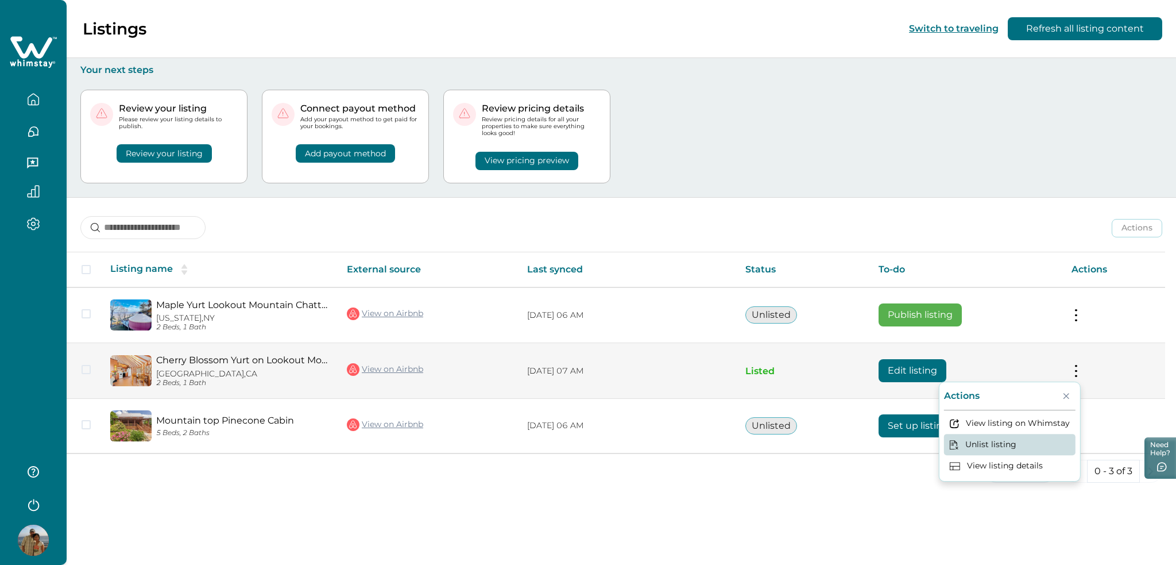
click at [1013, 444] on button "Unlist listing" at bounding box center [1010, 444] width 132 height 21
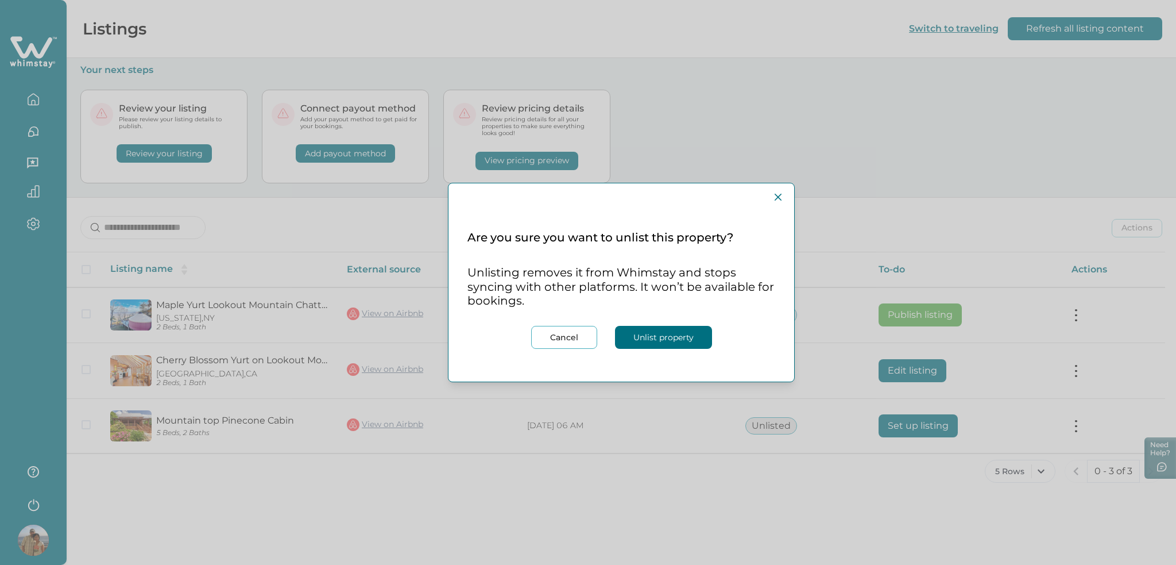
click at [680, 337] on button "Unlist property" at bounding box center [663, 337] width 97 height 23
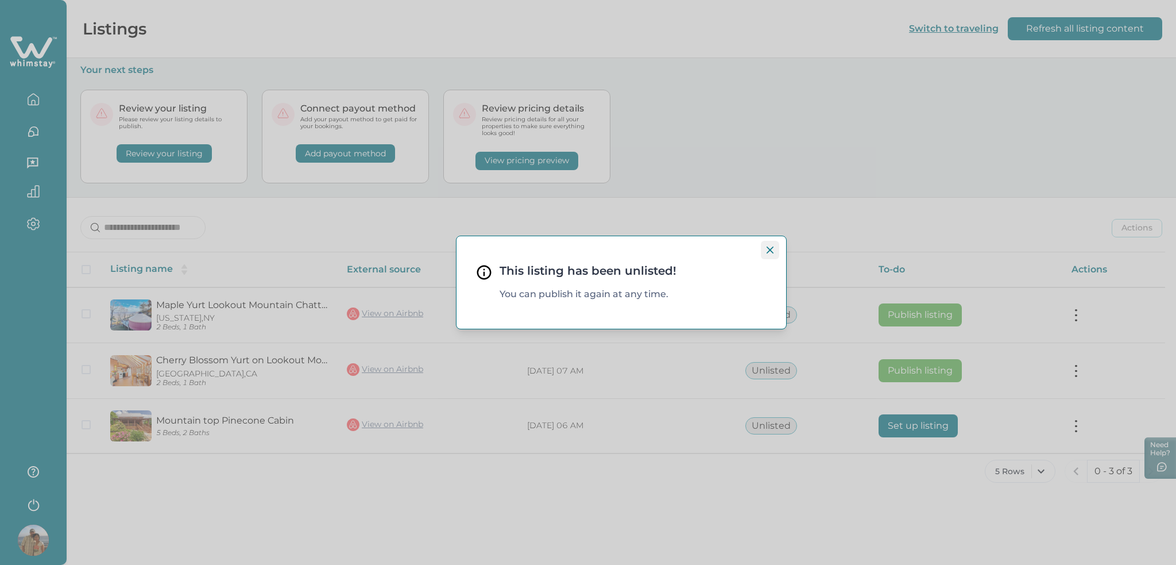
click at [770, 253] on button "Close" at bounding box center [770, 250] width 18 height 18
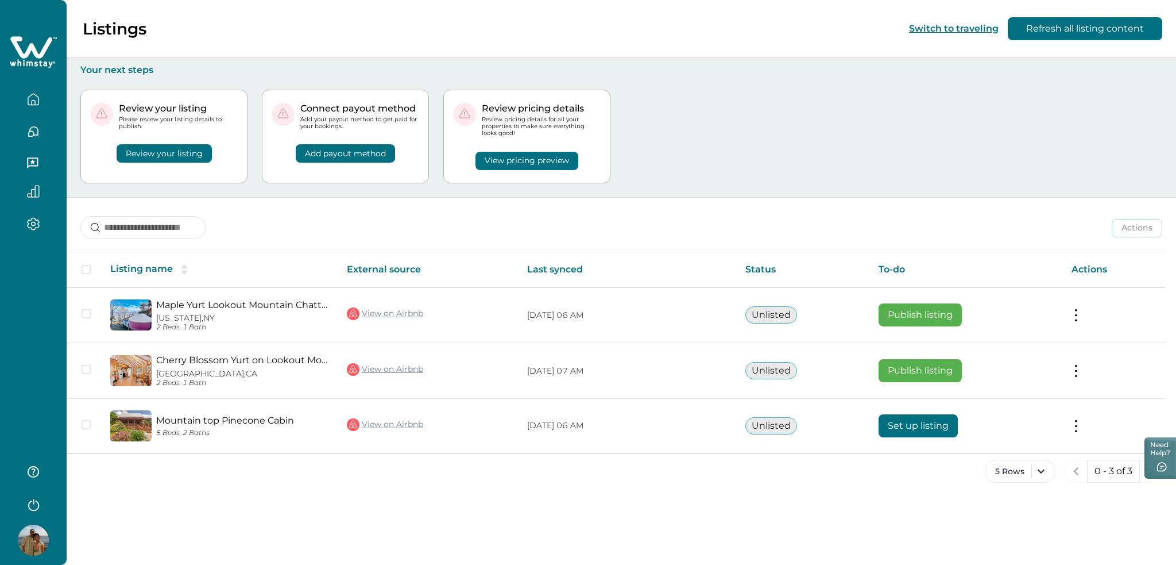
click at [527, 161] on button "View pricing preview" at bounding box center [527, 161] width 103 height 18
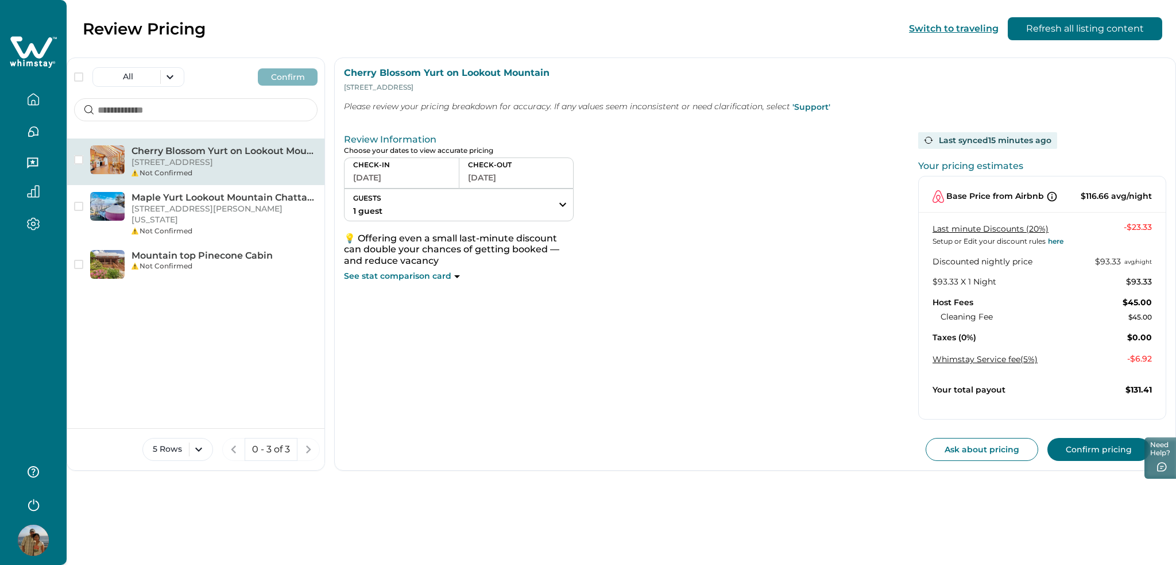
click at [301, 177] on div "Not Confirmed" at bounding box center [225, 173] width 186 height 10
click at [395, 187] on div "CHECK-IN [DATE]" at bounding box center [401, 172] width 115 height 31
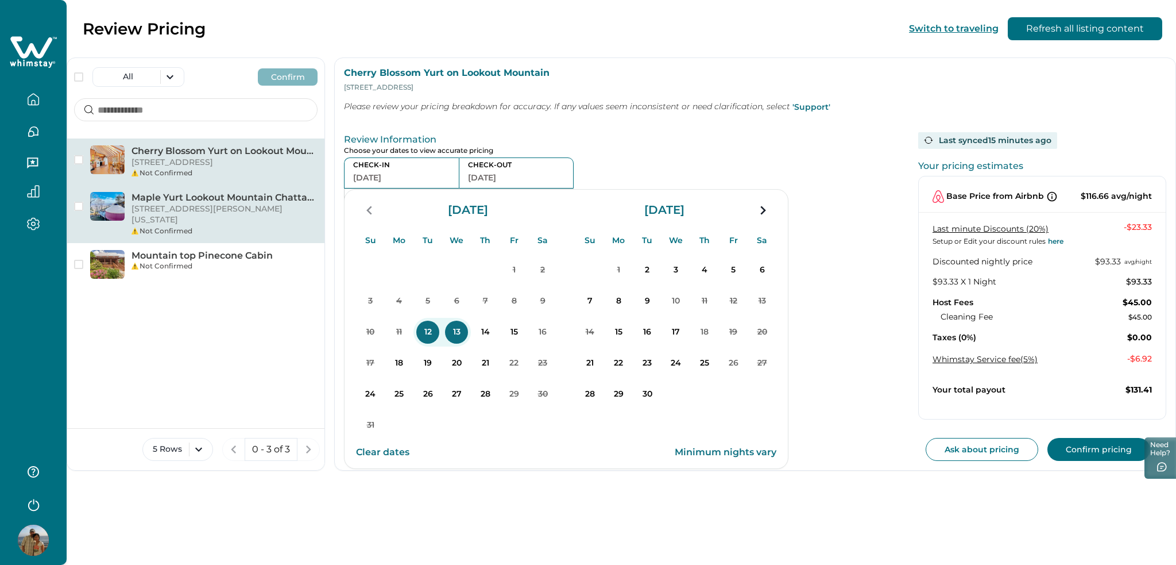
click at [135, 204] on p "[STREET_ADDRESS][PERSON_NAME][US_STATE]" at bounding box center [225, 214] width 186 height 22
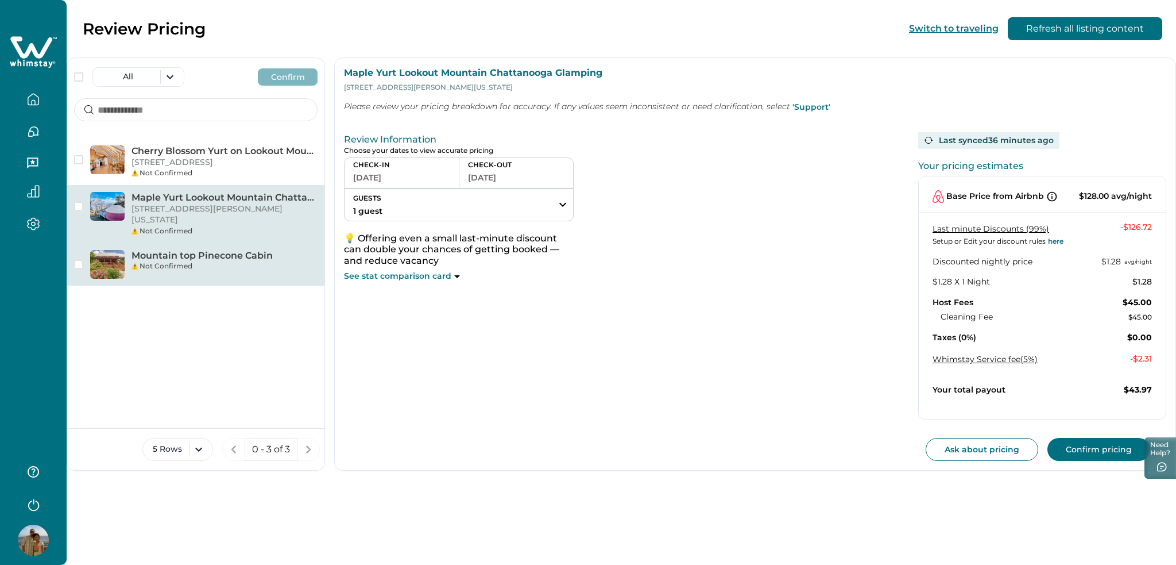
click at [235, 250] on p "Mountain top Pinecone Cabin" at bounding box center [225, 255] width 186 height 11
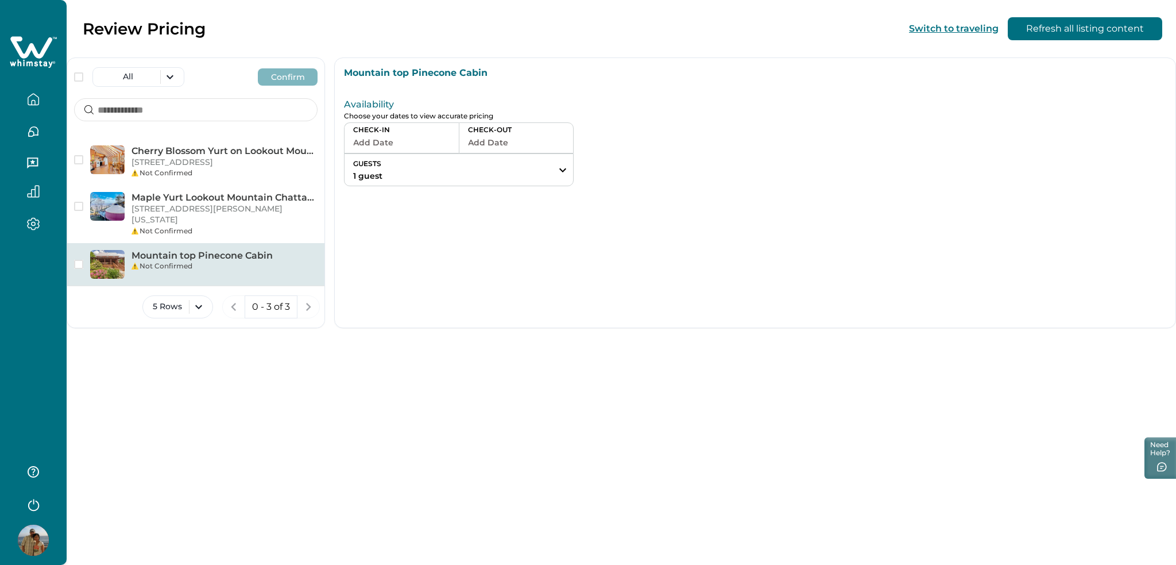
click at [426, 139] on button "Add Date" at bounding box center [401, 142] width 97 height 16
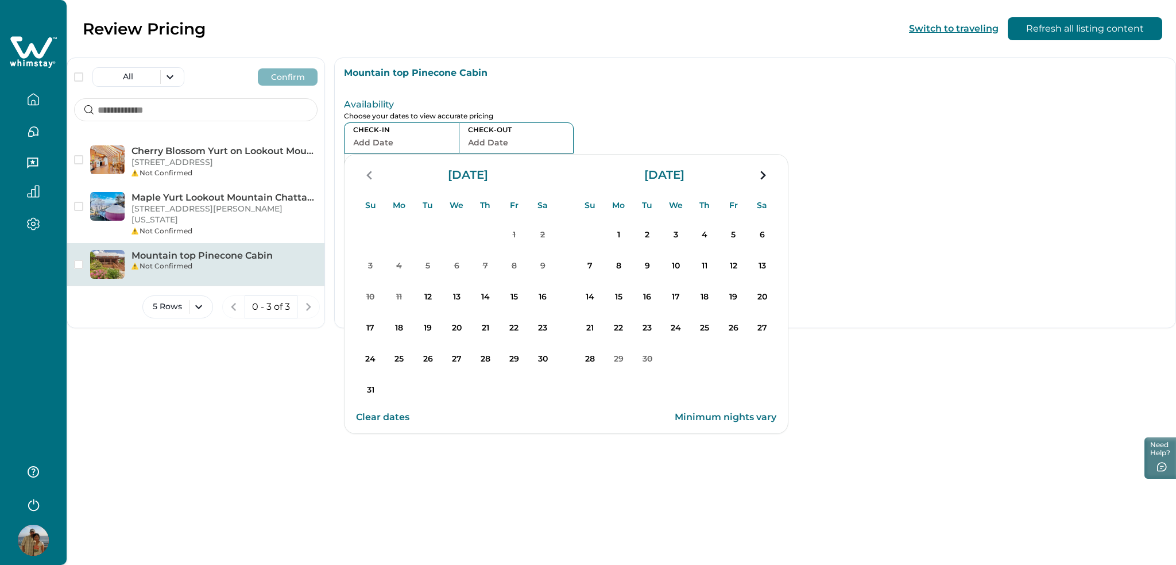
click at [476, 288] on button "14" at bounding box center [485, 297] width 29 height 29
click at [554, 295] on p "16" at bounding box center [542, 296] width 23 height 23
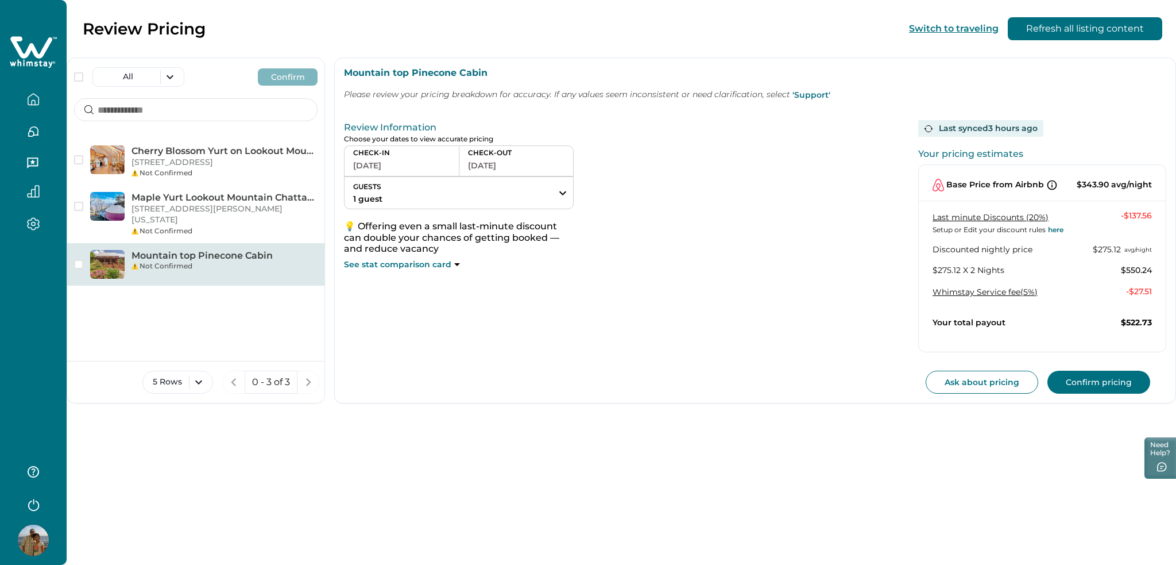
click at [235, 261] on div "Not Confirmed" at bounding box center [225, 266] width 186 height 10
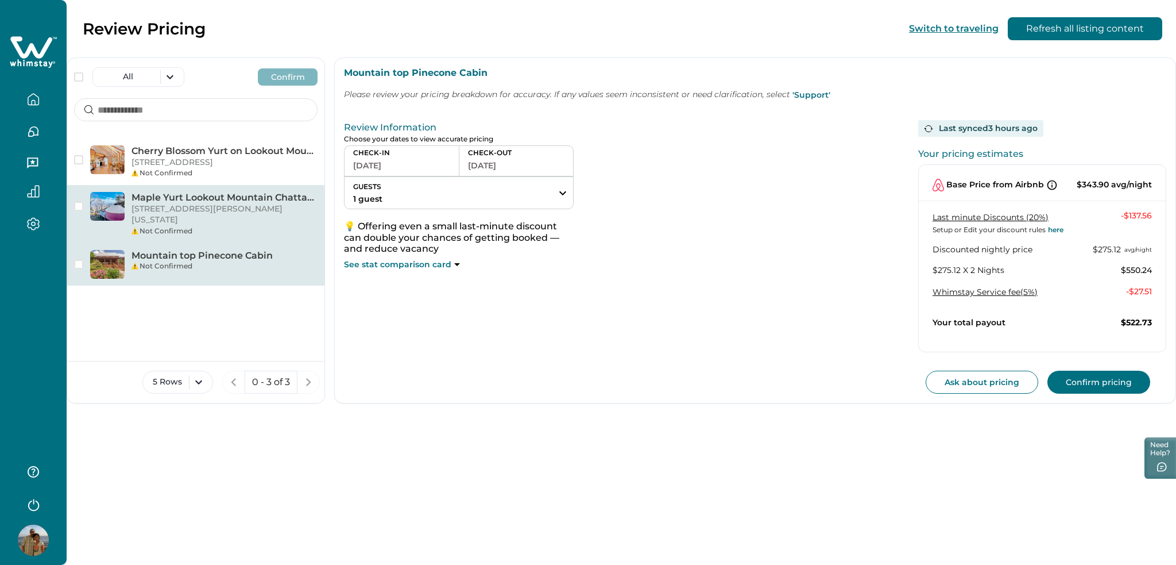
click at [205, 198] on p "Maple Yurt Lookout Mountain Chattanooga Glamping" at bounding box center [225, 197] width 186 height 11
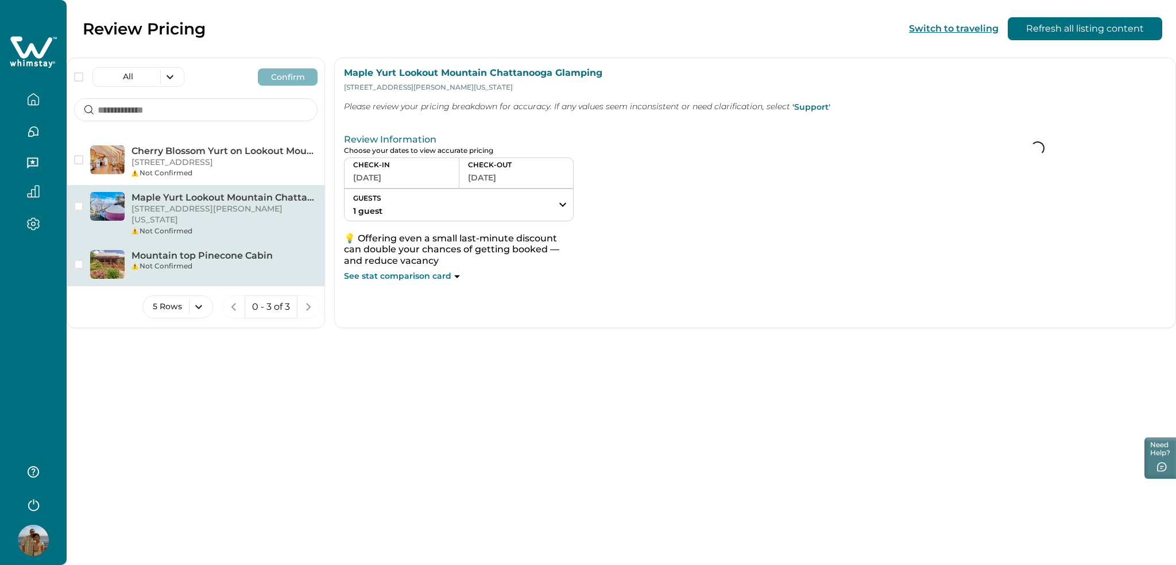
click at [230, 261] on div "Not Confirmed" at bounding box center [225, 266] width 186 height 10
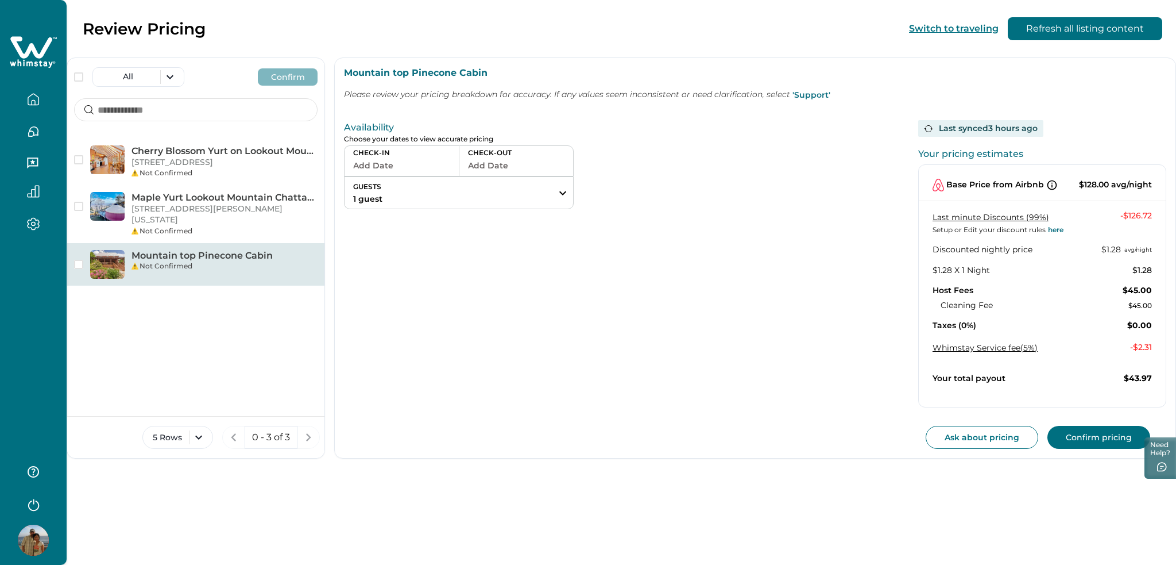
click at [408, 165] on button "Add Date" at bounding box center [401, 165] width 97 height 16
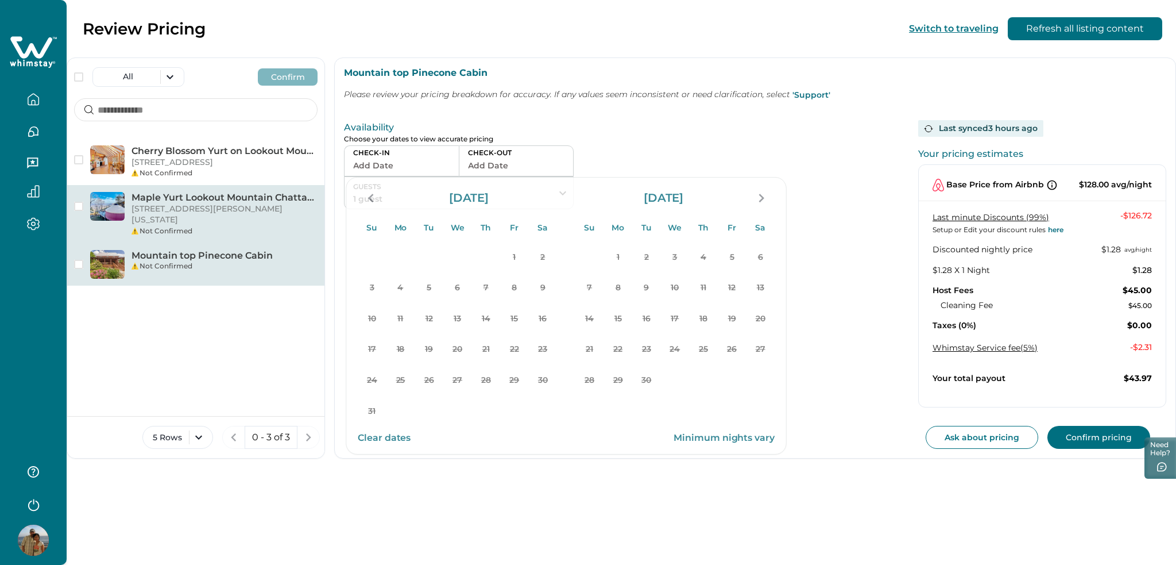
click at [236, 226] on div "Not Confirmed" at bounding box center [225, 231] width 186 height 10
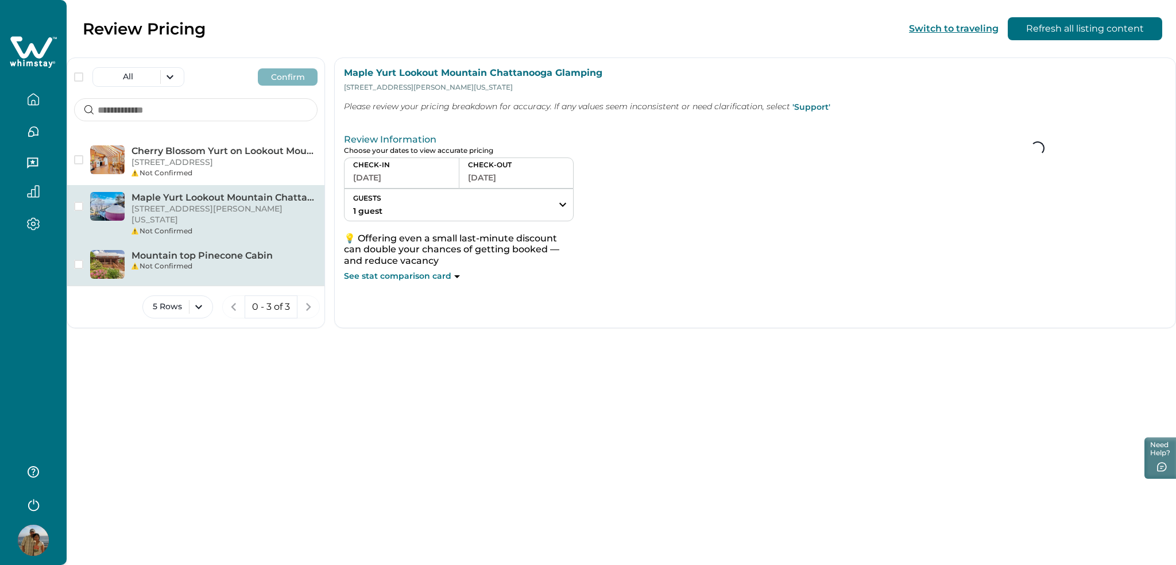
click at [227, 261] on div "Not Confirmed" at bounding box center [225, 266] width 186 height 10
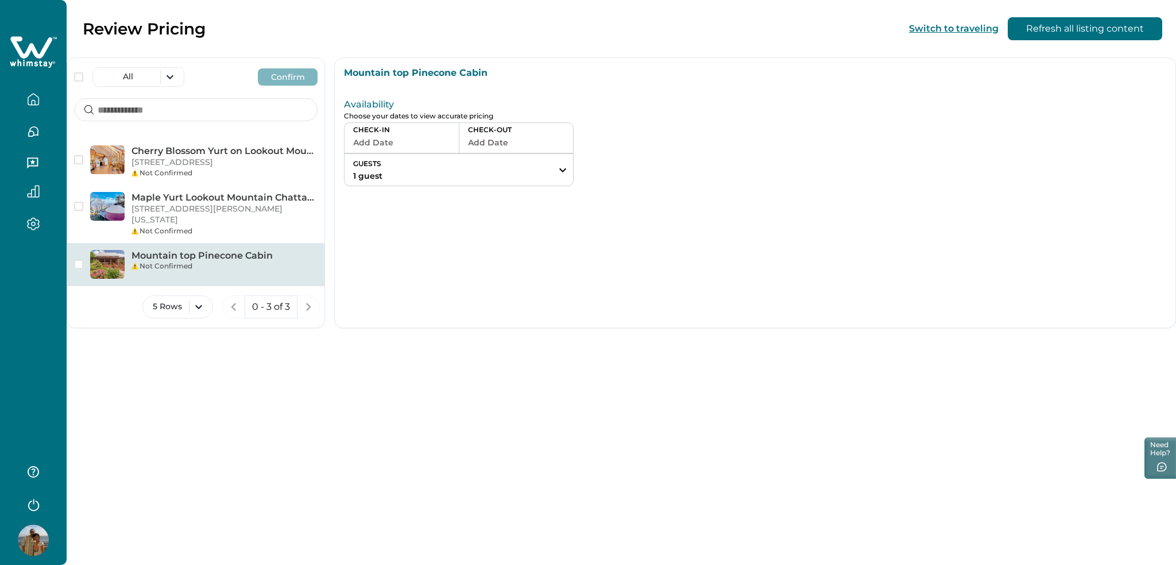
click at [408, 148] on button "Add Date" at bounding box center [401, 142] width 97 height 16
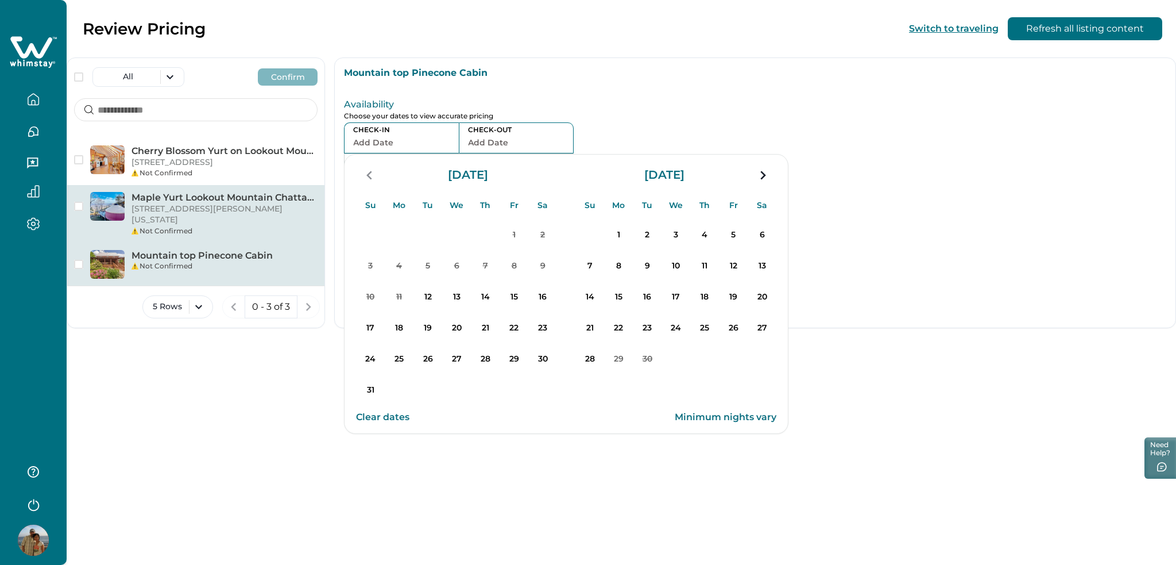
click at [186, 226] on div "Not Confirmed" at bounding box center [225, 231] width 186 height 10
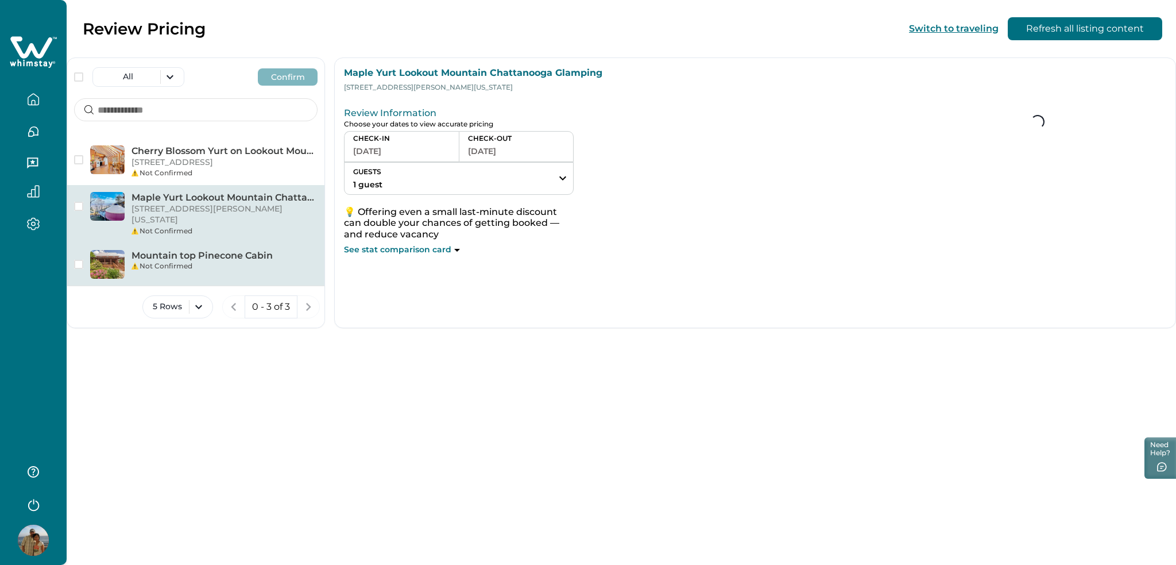
click at [198, 261] on div "Not Confirmed" at bounding box center [225, 266] width 186 height 10
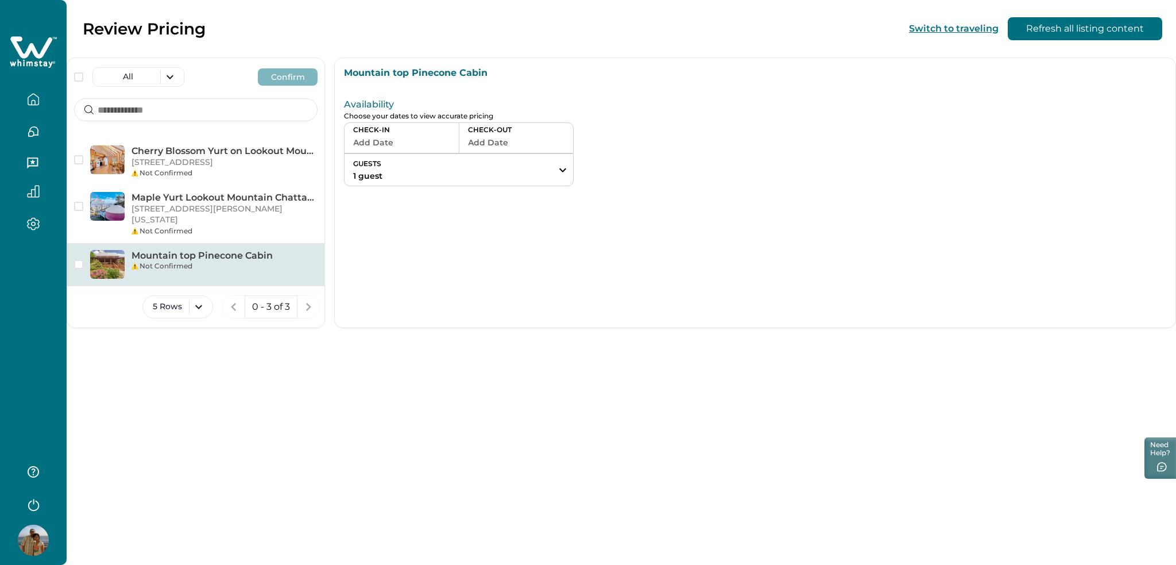
click at [420, 155] on button "GUESTS 1 guest" at bounding box center [459, 170] width 229 height 32
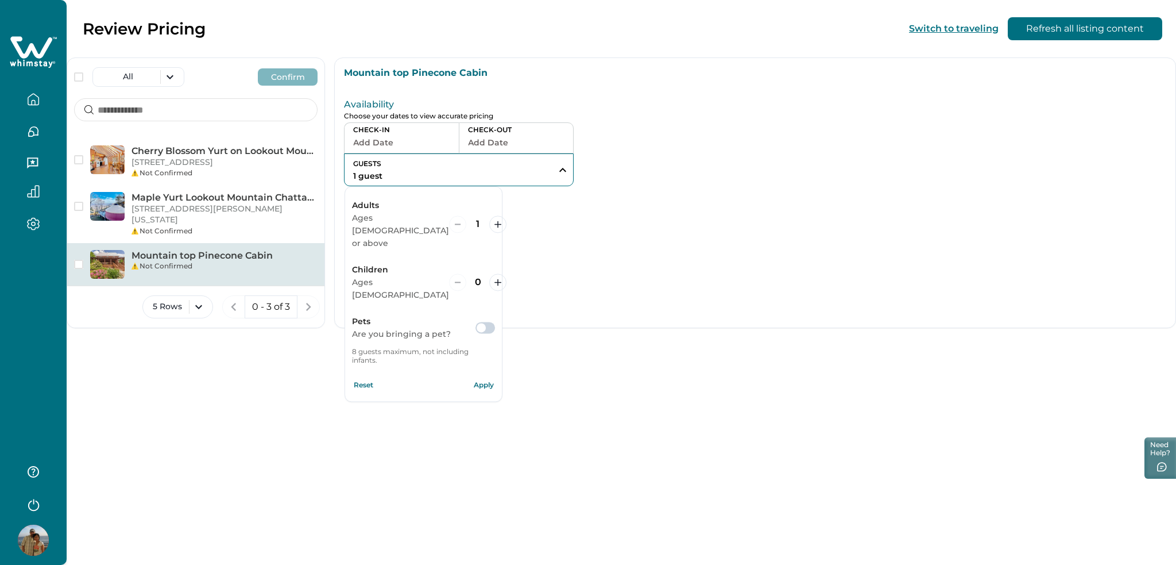
click at [442, 138] on button "Add Date" at bounding box center [401, 142] width 97 height 16
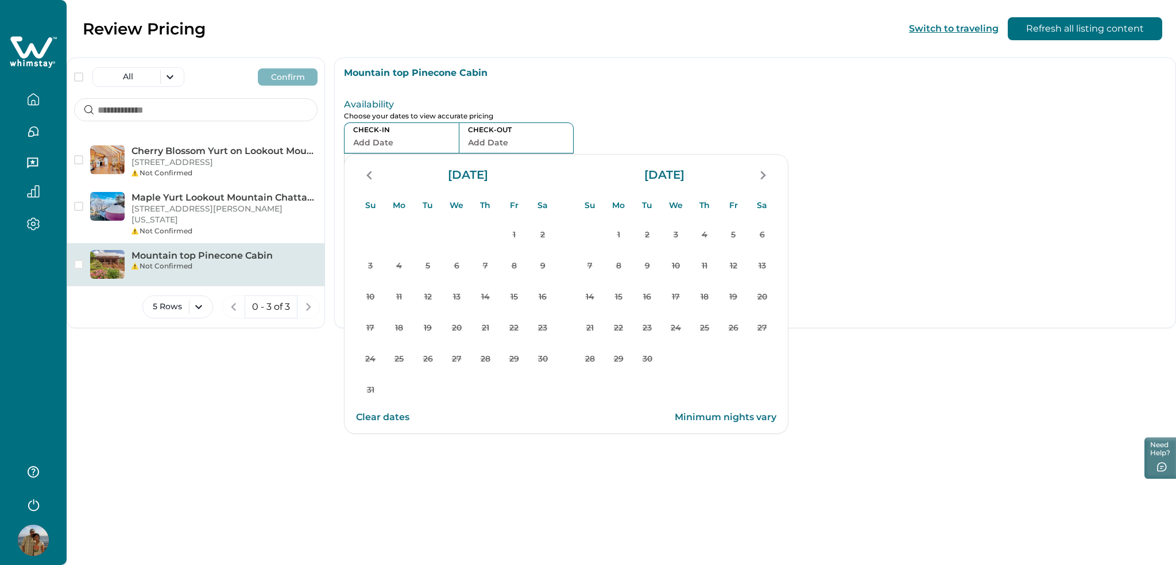
click at [161, 250] on p "Mountain top Pinecone Cabin" at bounding box center [225, 255] width 186 height 11
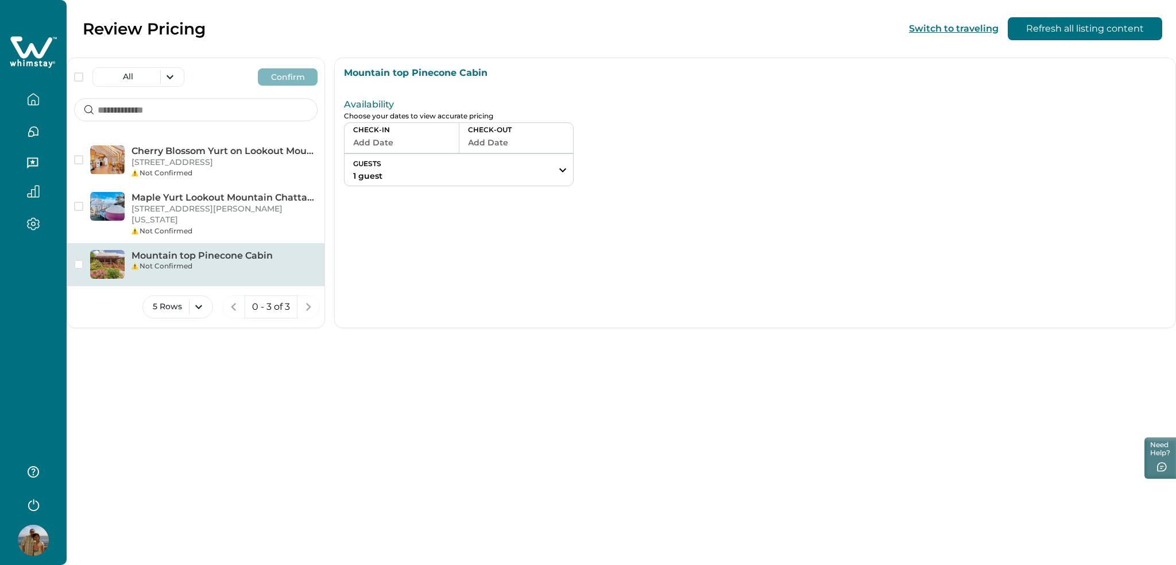
click at [195, 261] on div "Not Confirmed" at bounding box center [225, 266] width 186 height 10
click at [499, 161] on button "GUESTS 1 guest" at bounding box center [459, 170] width 229 height 32
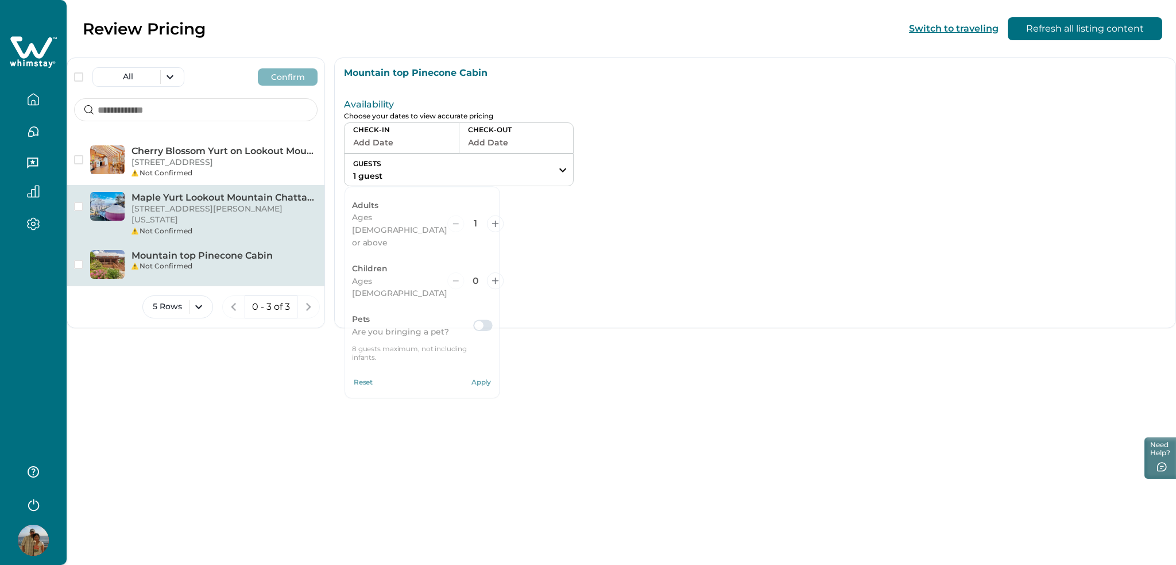
click at [280, 226] on div "Not Confirmed" at bounding box center [225, 231] width 186 height 10
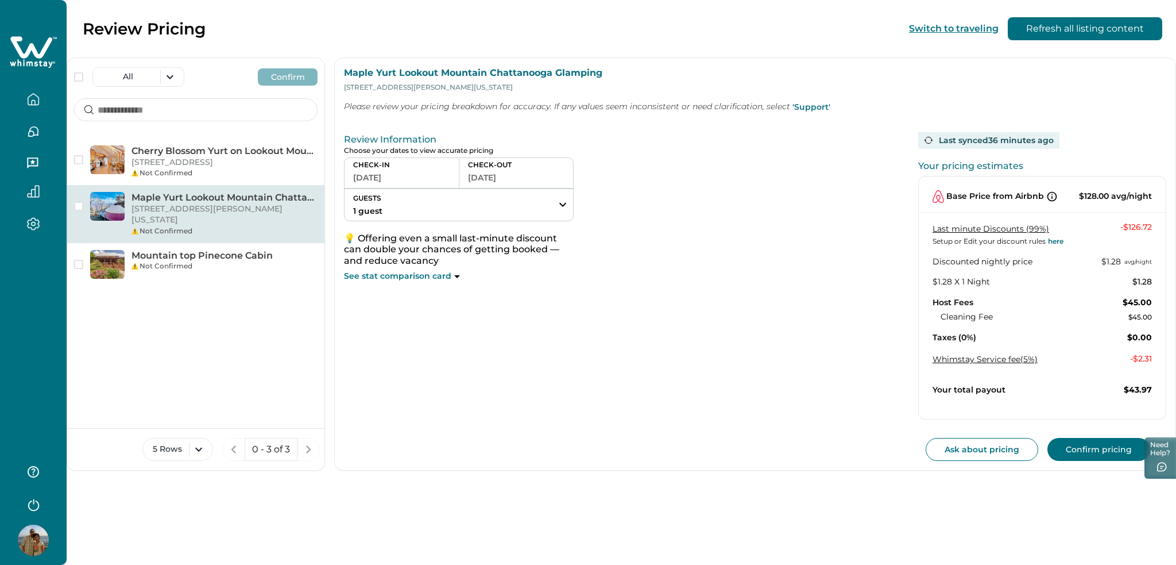
click at [433, 207] on button "GUESTS 1 guest" at bounding box center [459, 205] width 229 height 32
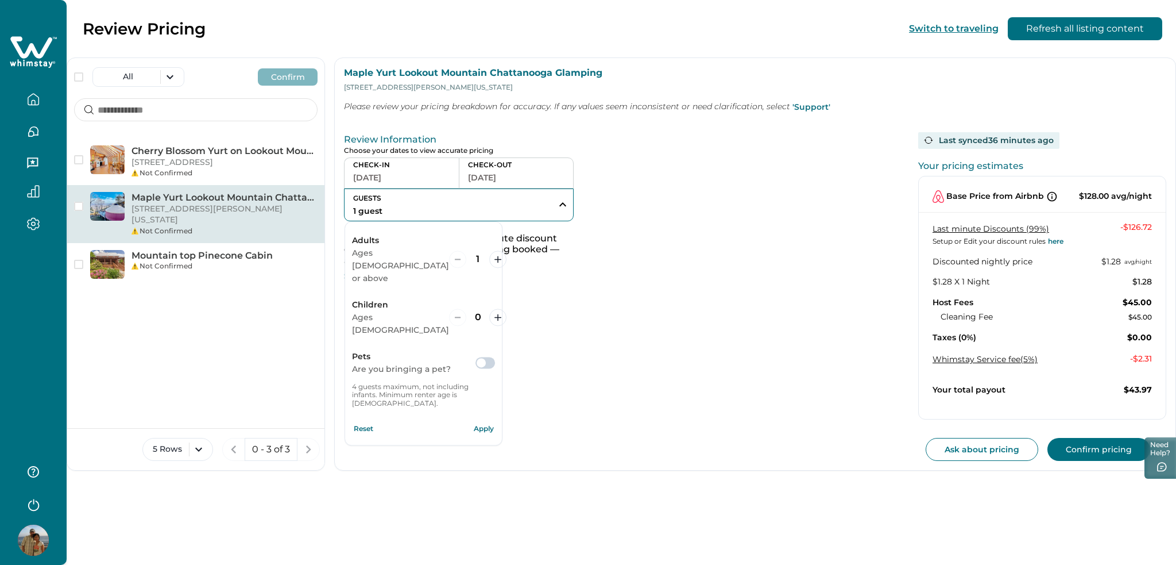
click at [433, 207] on button "GUESTS 1 guest" at bounding box center [459, 205] width 229 height 32
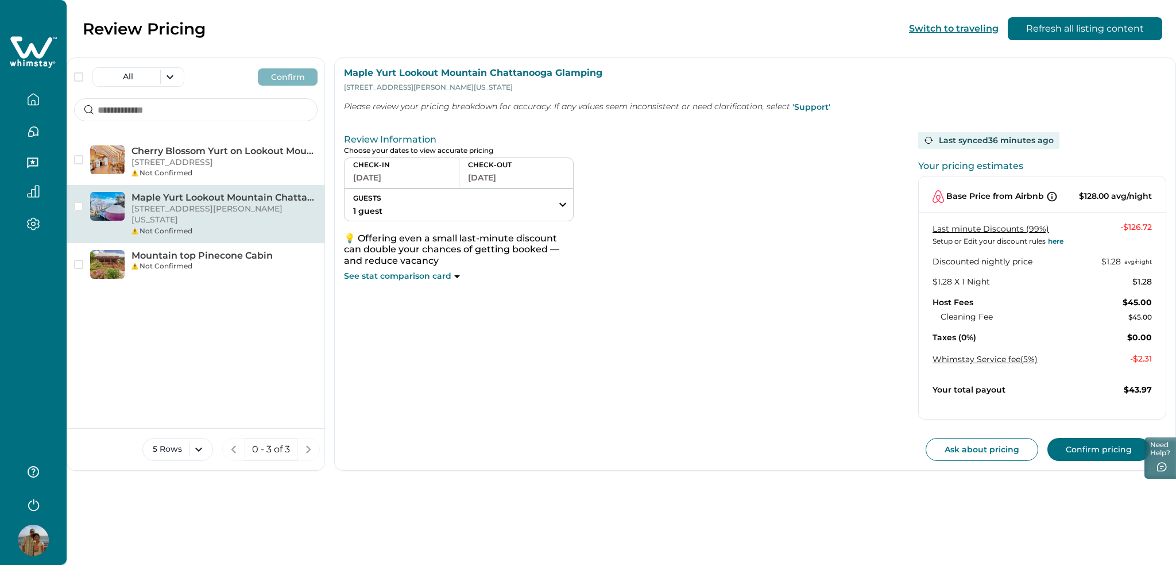
click at [29, 36] on icon at bounding box center [33, 52] width 47 height 34
